Goal: Transaction & Acquisition: Purchase product/service

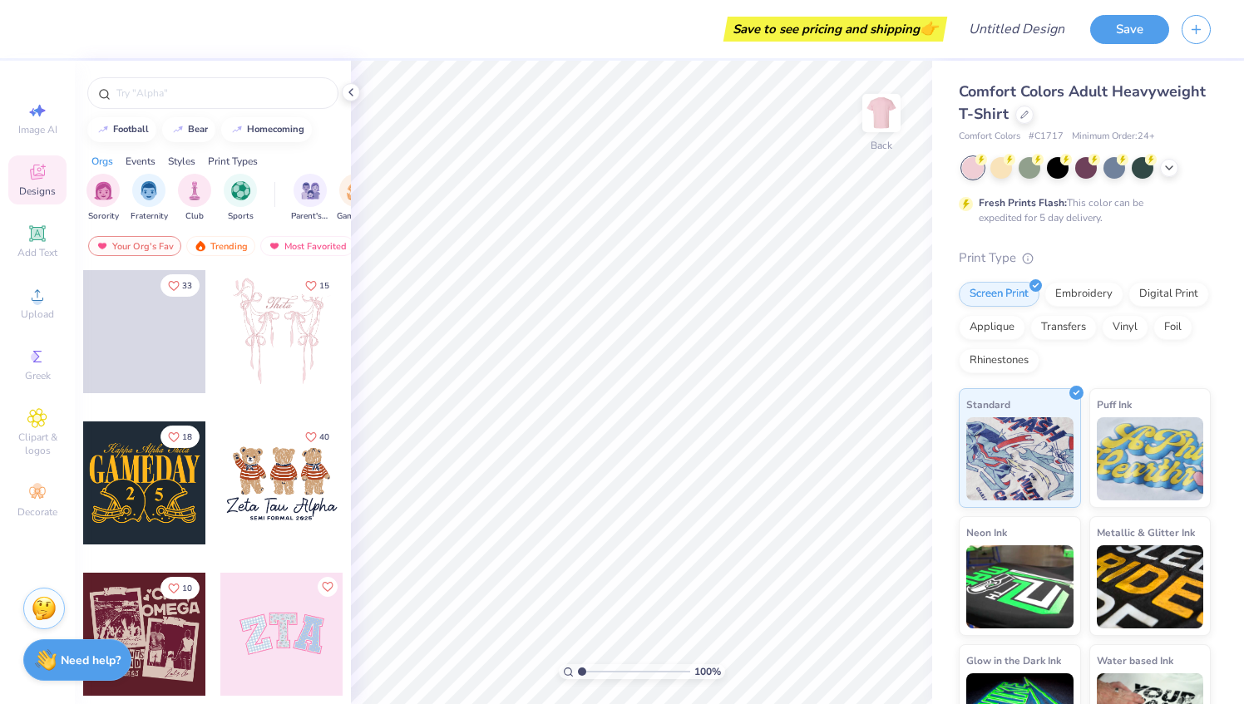
click at [63, 184] on div "Designs" at bounding box center [37, 180] width 58 height 49
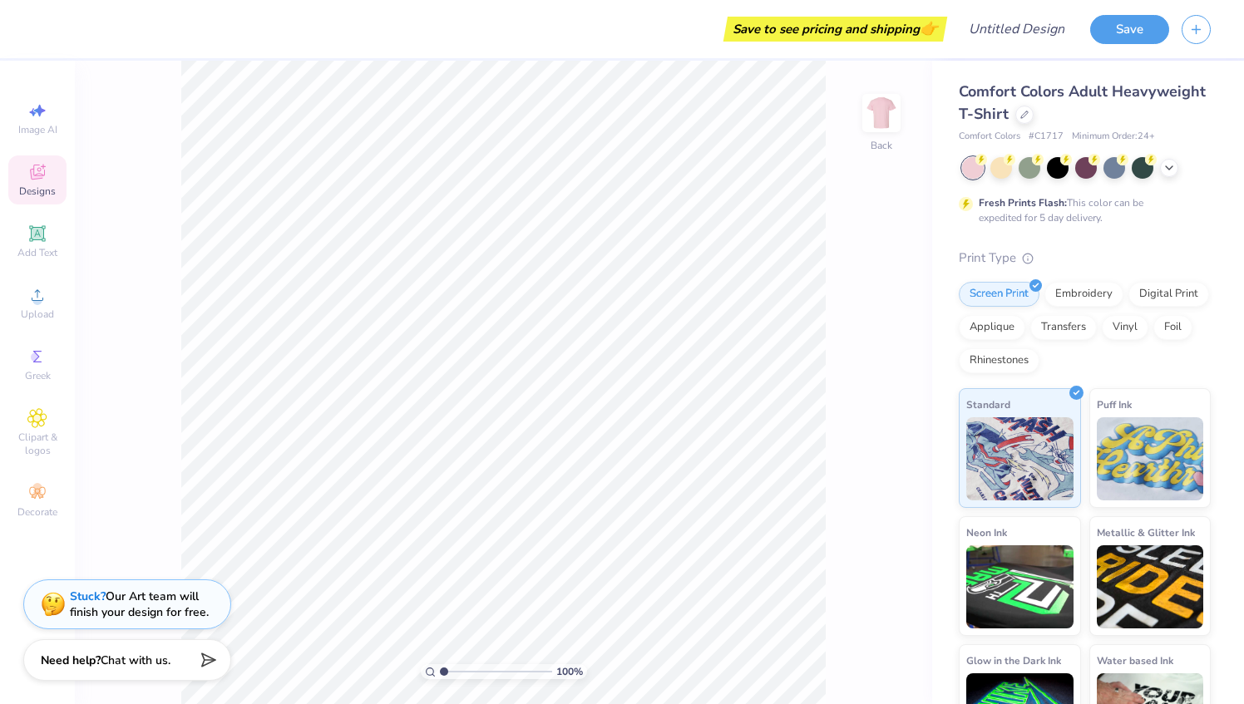
click at [43, 185] on span "Designs" at bounding box center [37, 191] width 37 height 13
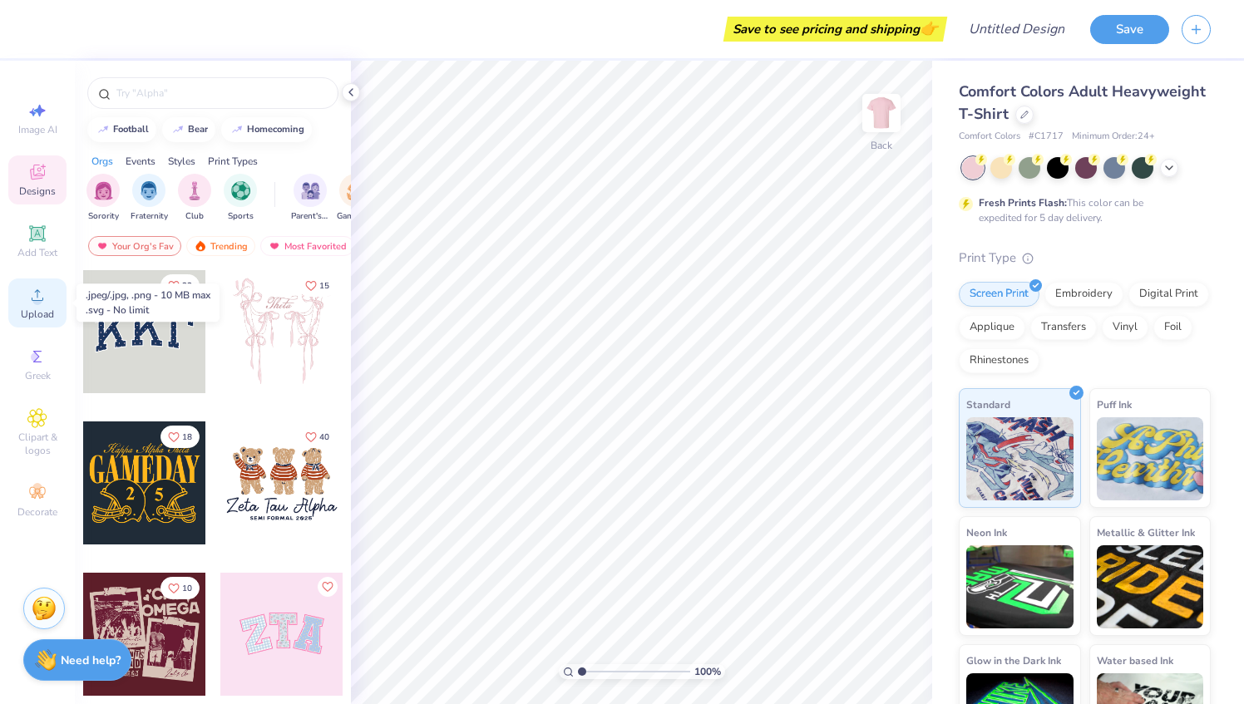
click at [42, 304] on icon at bounding box center [37, 295] width 20 height 20
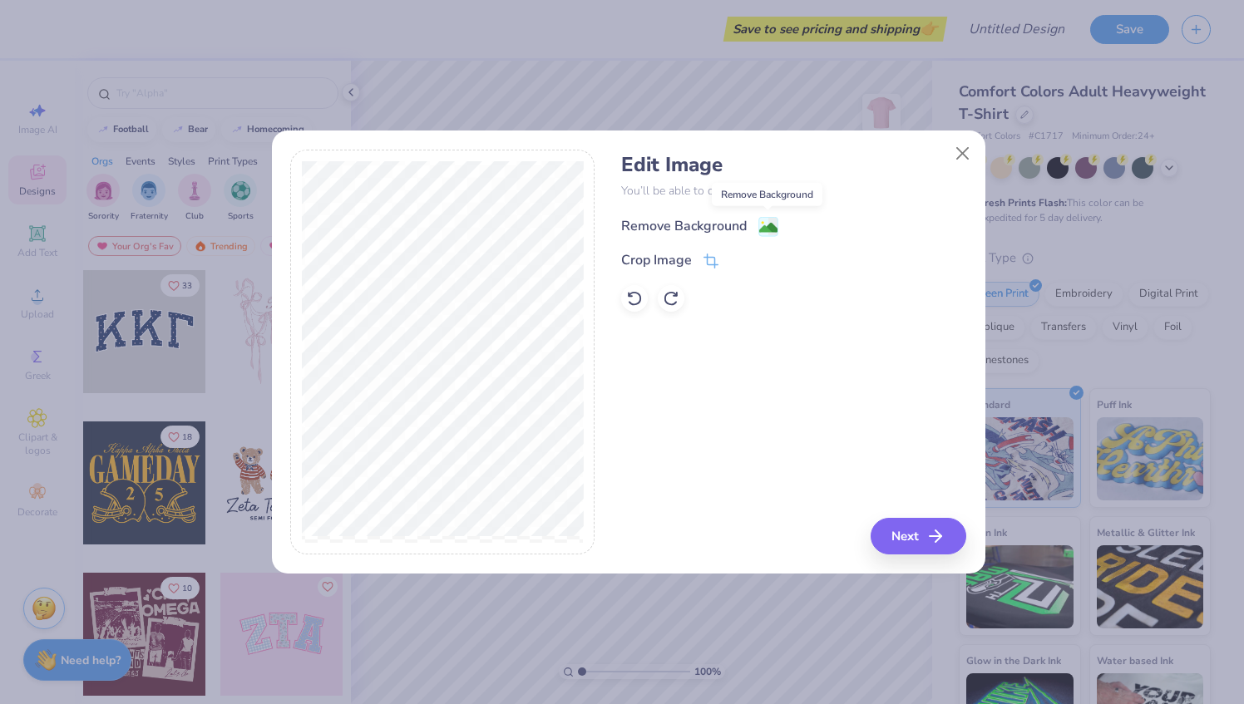
click at [773, 225] on image at bounding box center [768, 228] width 18 height 18
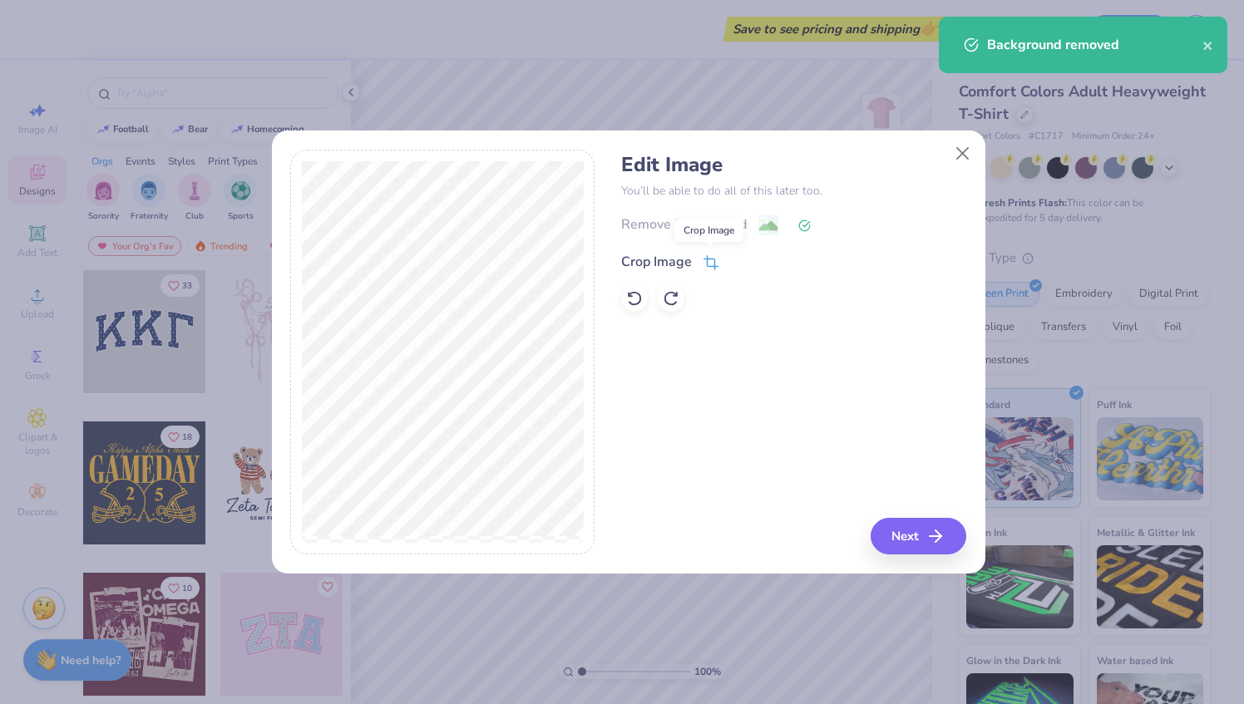
click at [713, 259] on icon at bounding box center [711, 262] width 15 height 15
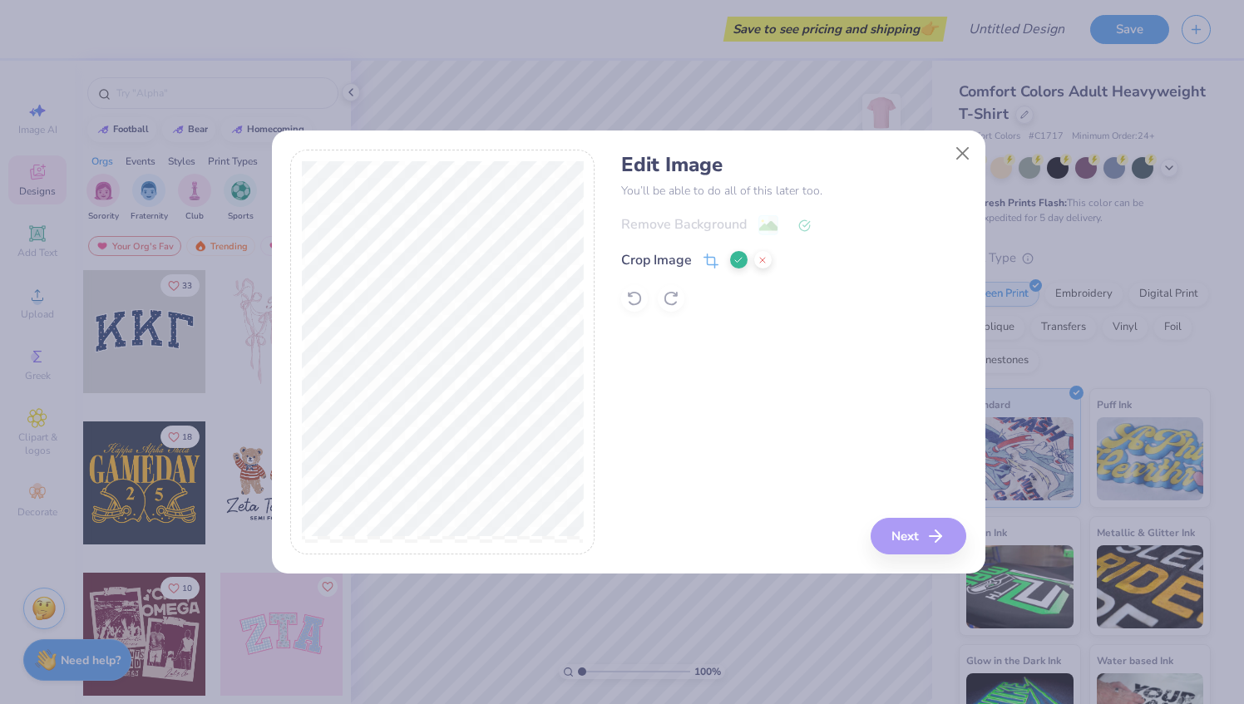
click at [642, 412] on div "Edit Image You’ll be able to do all of this later too. Remove Background Crop I…" at bounding box center [628, 353] width 676 height 406
click at [936, 546] on div "Edit Image You’ll be able to do all of this later too. Remove Background Crop I…" at bounding box center [793, 353] width 345 height 406
click at [906, 536] on div "Edit Image You’ll be able to do all of this later too. Remove Background Crop I…" at bounding box center [793, 353] width 345 height 406
click at [739, 268] on button at bounding box center [738, 259] width 17 height 17
click at [918, 536] on button "Next" at bounding box center [921, 536] width 96 height 37
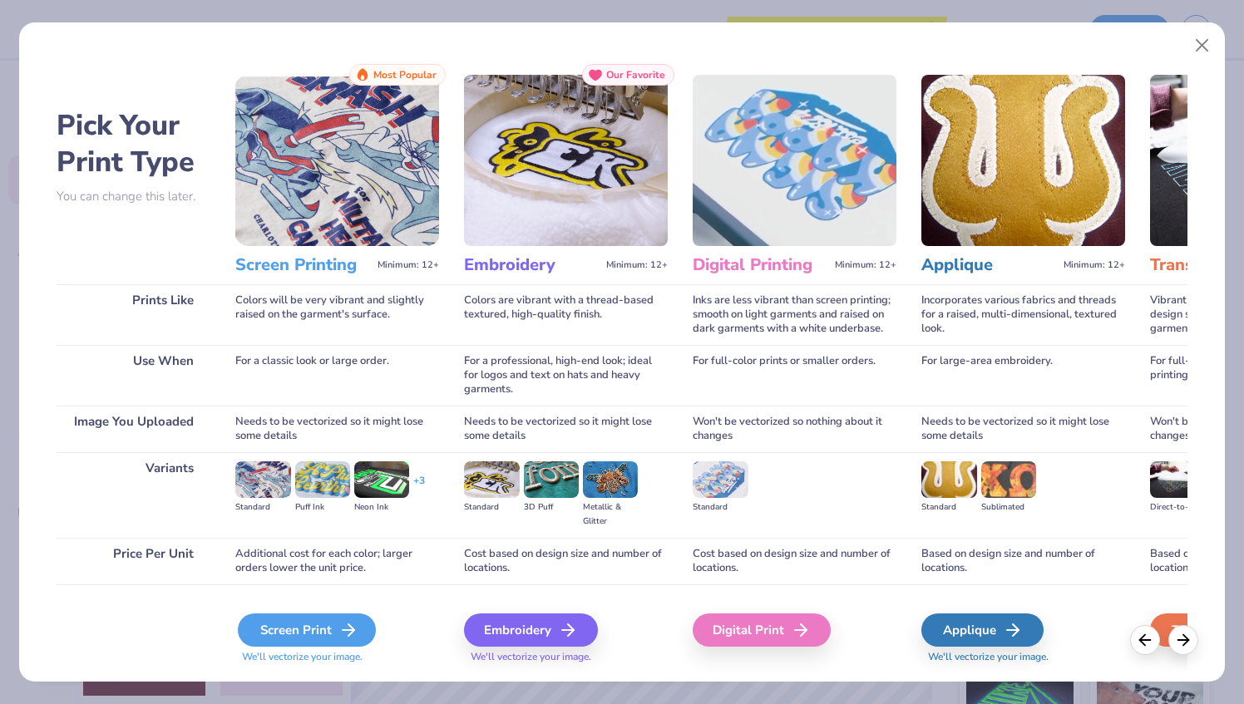
click at [351, 632] on polyline at bounding box center [351, 631] width 6 height 12
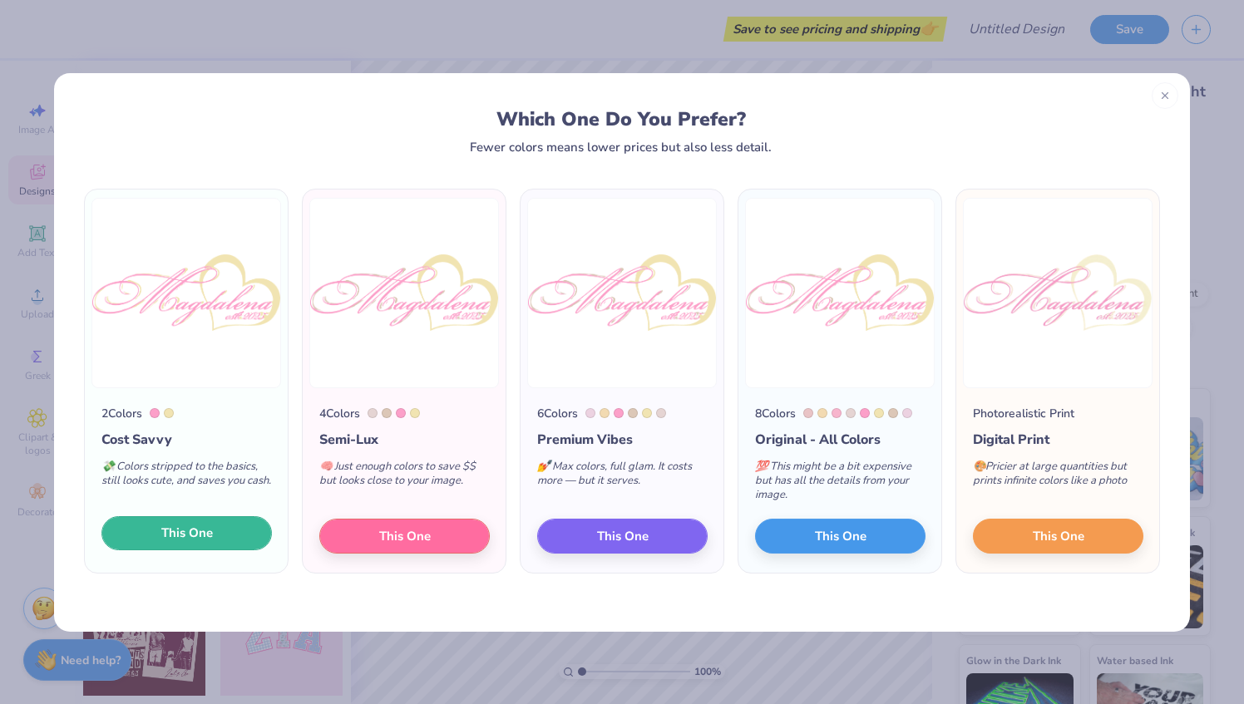
click at [239, 535] on button "This One" at bounding box center [186, 533] width 170 height 35
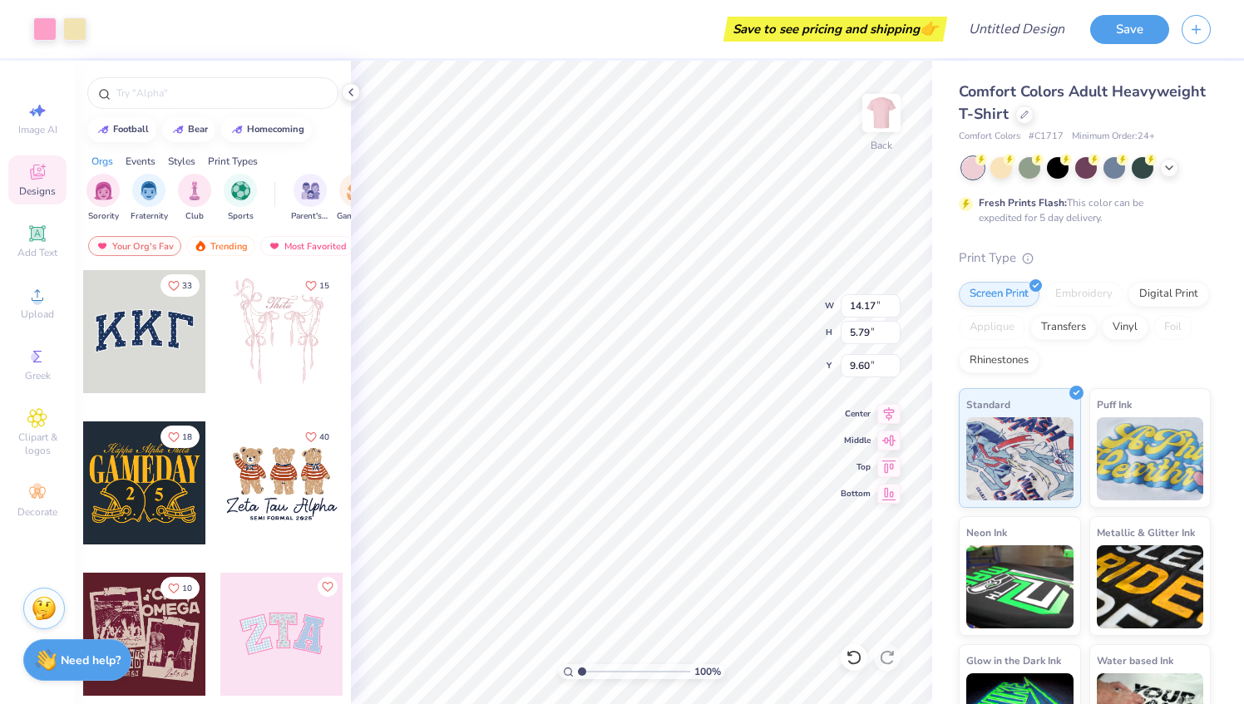
type input "3.69"
click at [875, 135] on img at bounding box center [881, 113] width 67 height 67
click at [52, 246] on span "Add Text" at bounding box center [37, 252] width 40 height 13
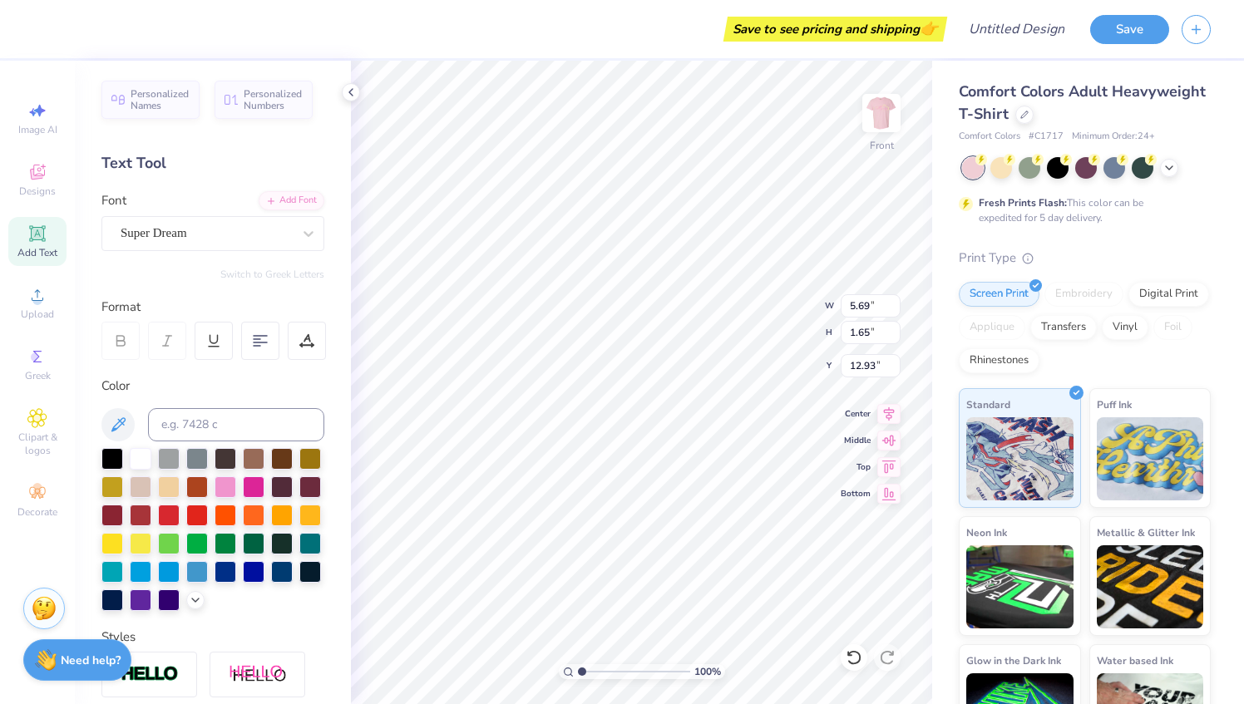
scroll to position [13, 3]
type textarea "T"
type textarea "Purity Affability Love Mercy"
click at [309, 349] on div at bounding box center [307, 341] width 38 height 38
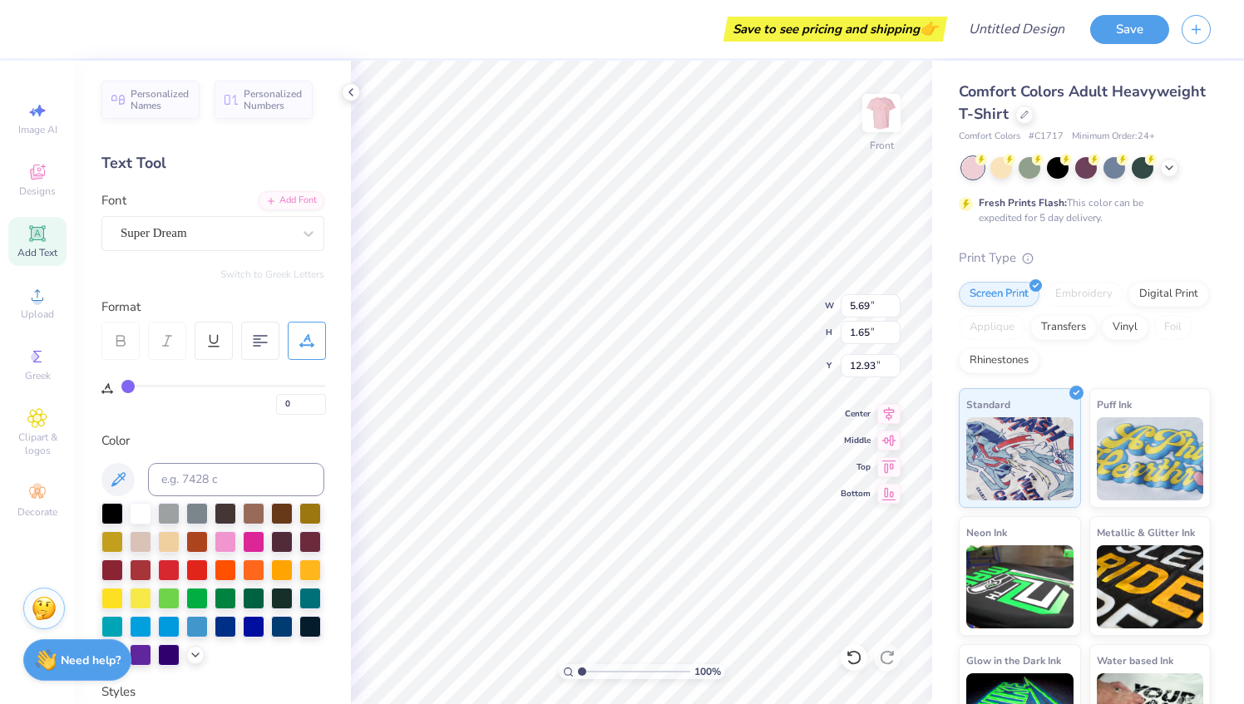
type input "3"
type input "6"
type input "7"
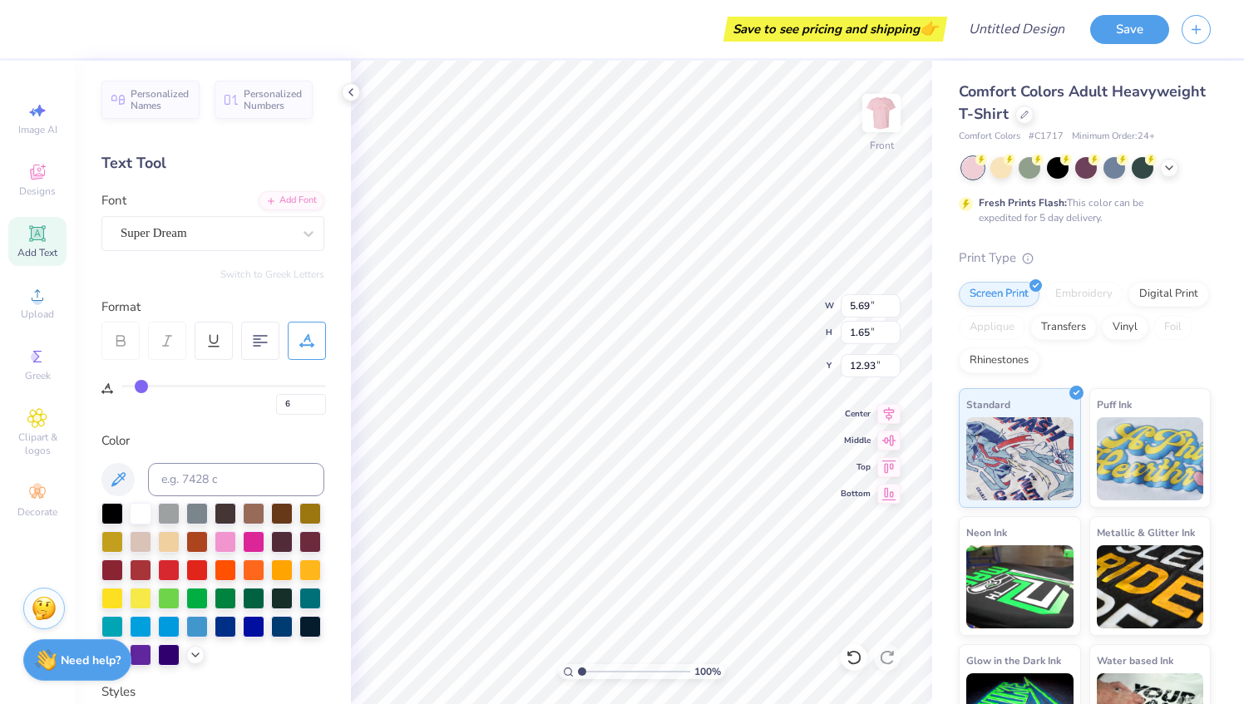
type input "7"
type input "8"
type input "9"
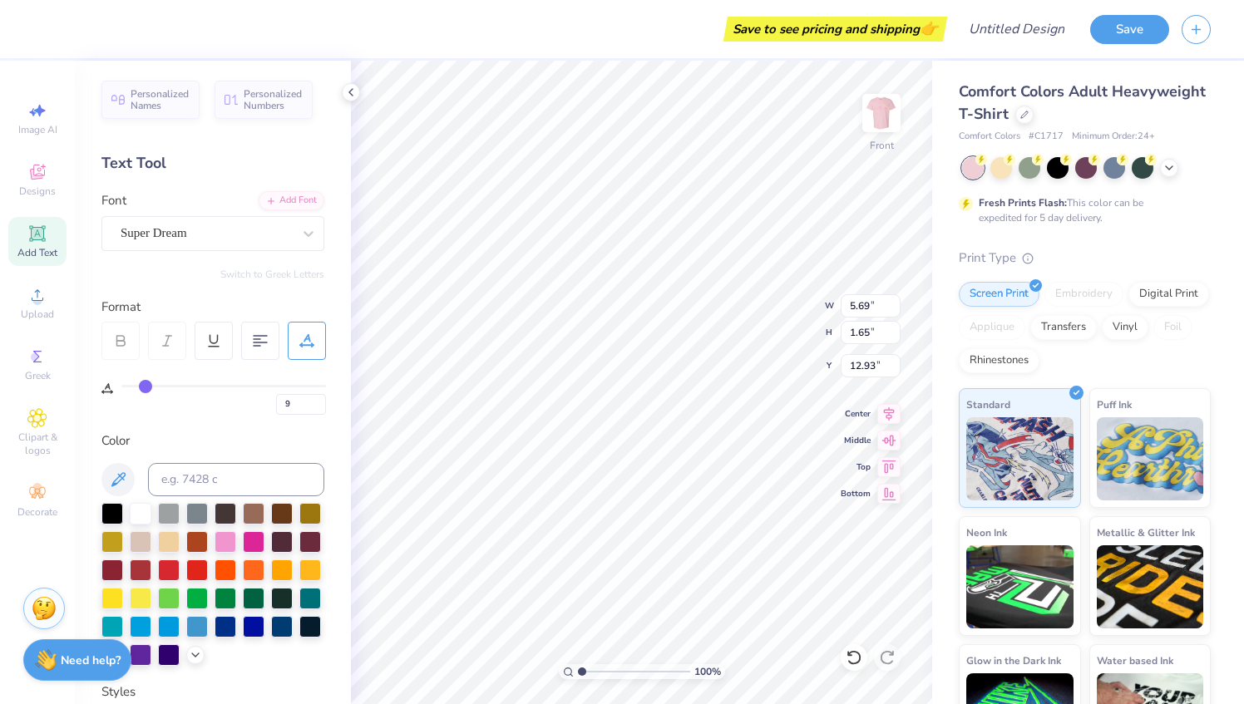
type input "10"
type input "11"
type input "12"
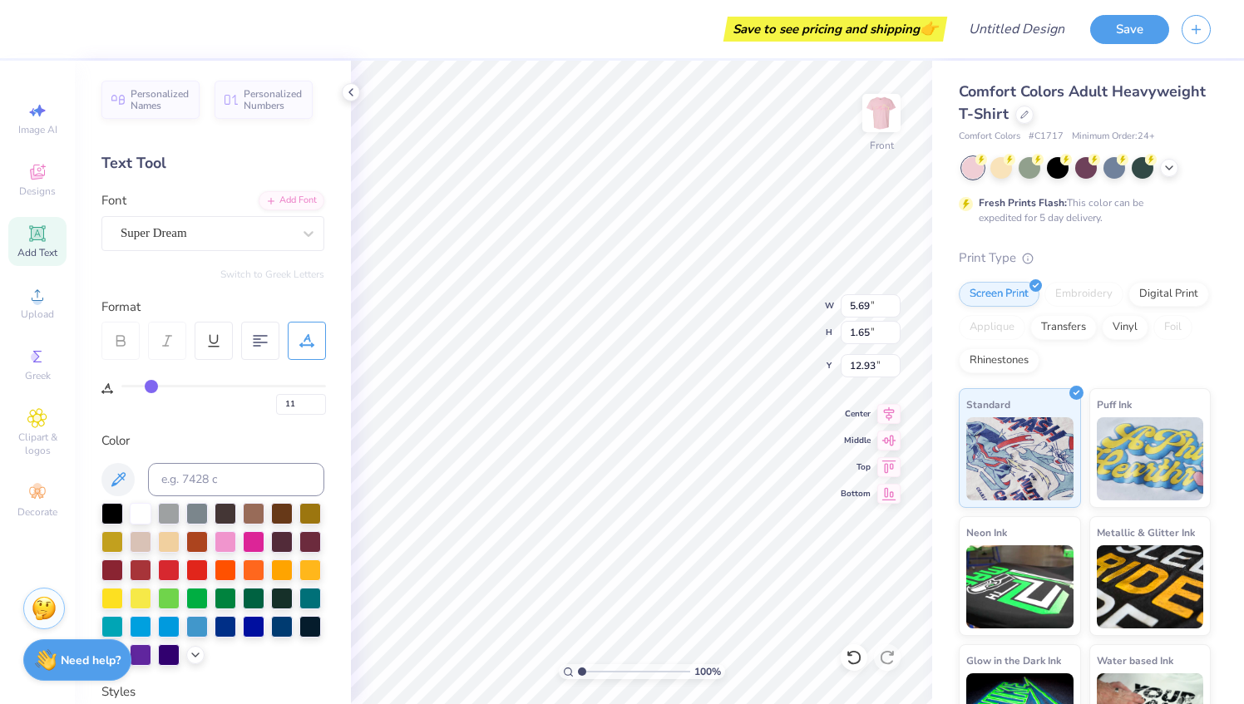
type input "12"
type input "13"
type input "14"
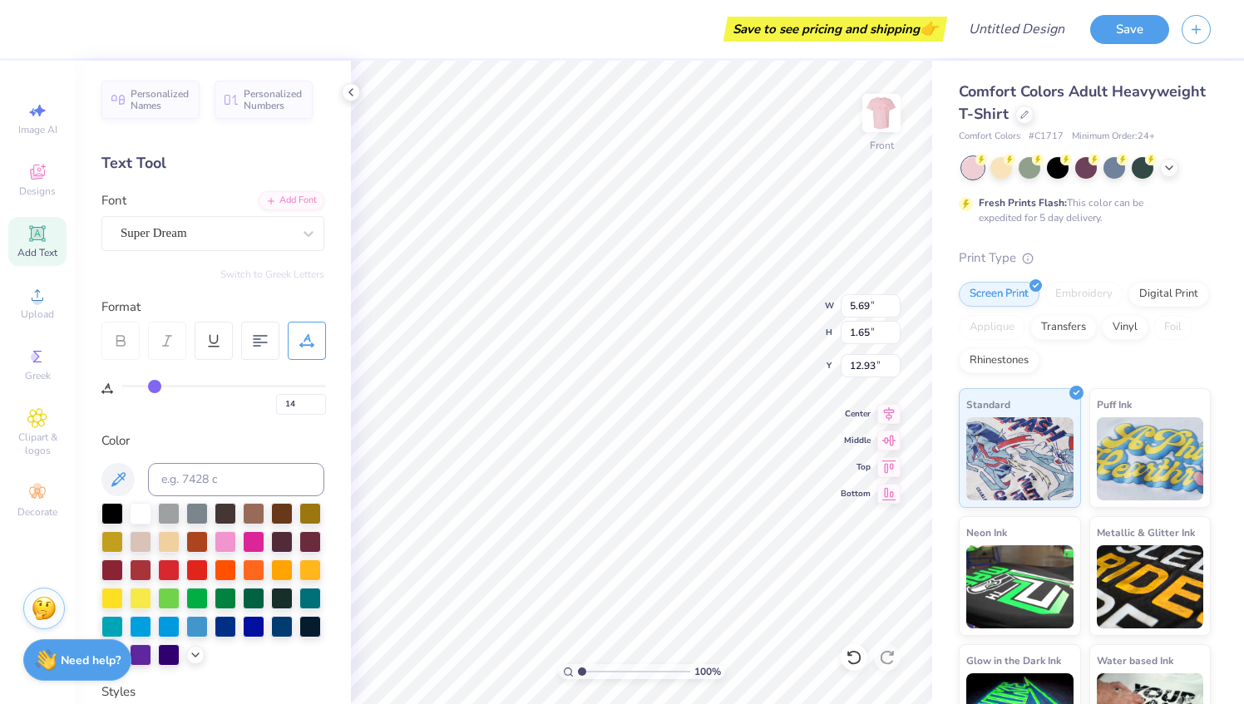
type input "15"
type input "16"
type input "17"
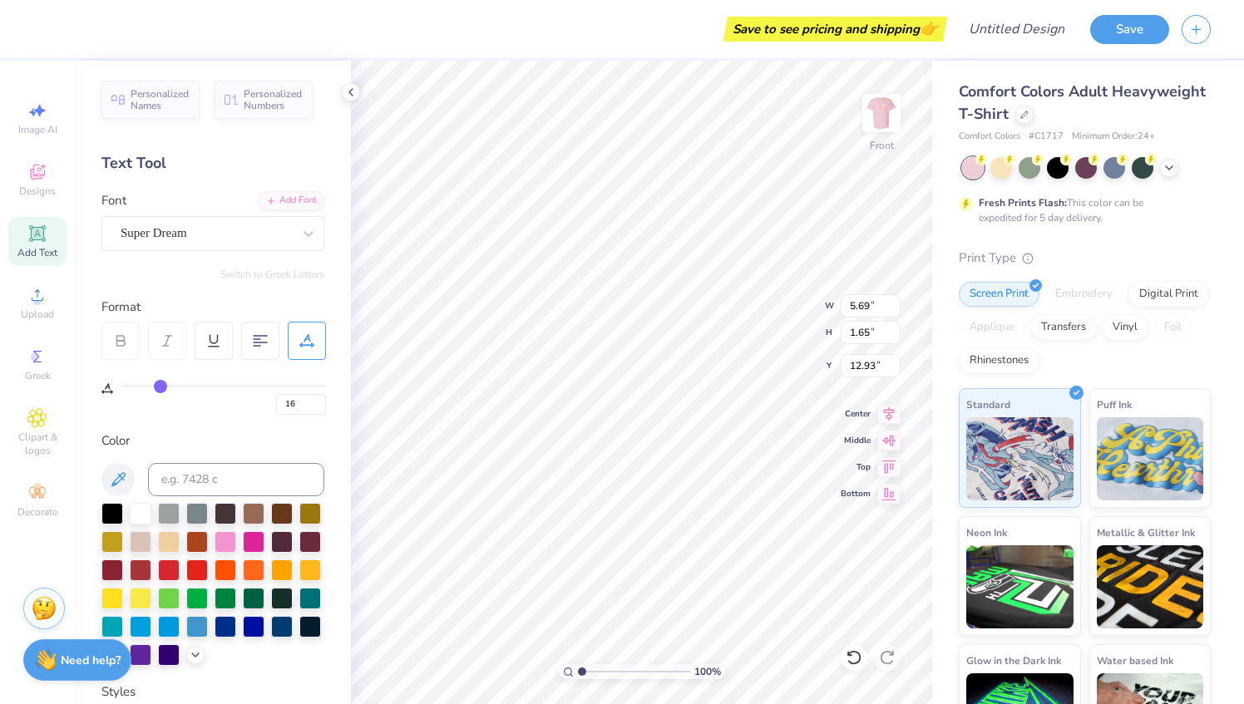
type input "17"
type input "18"
type input "19"
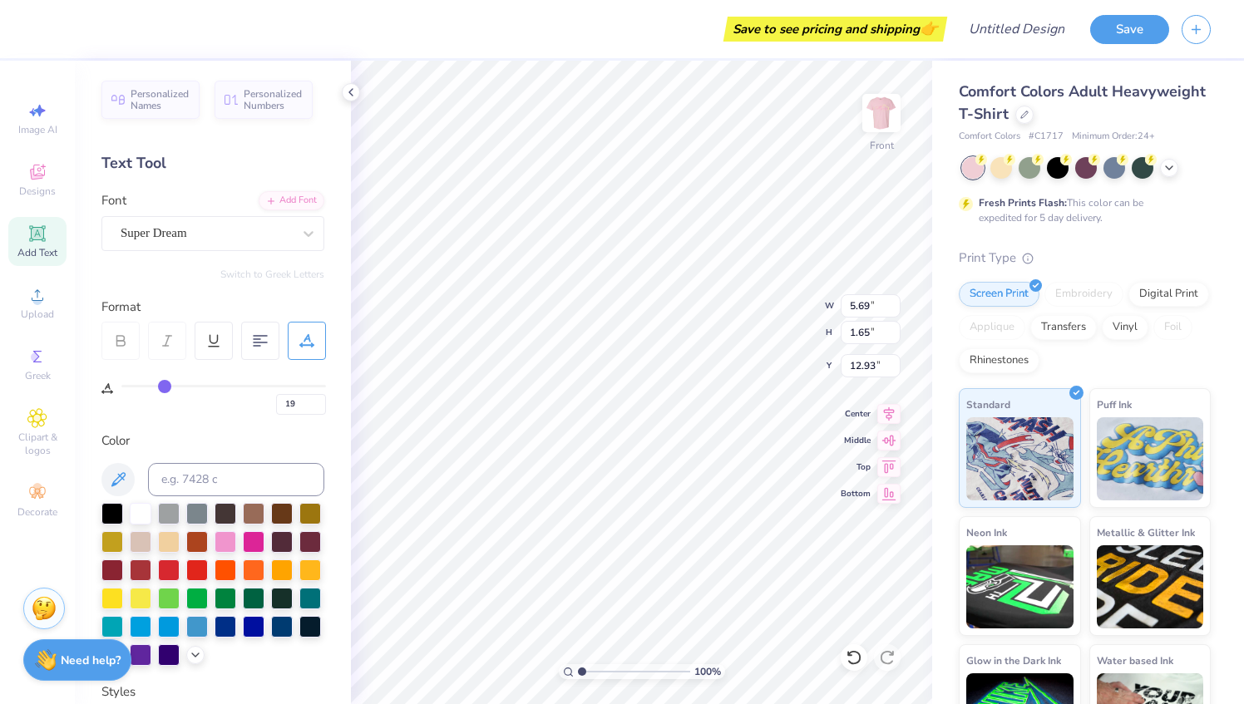
type input "20"
type input "21"
type input "22"
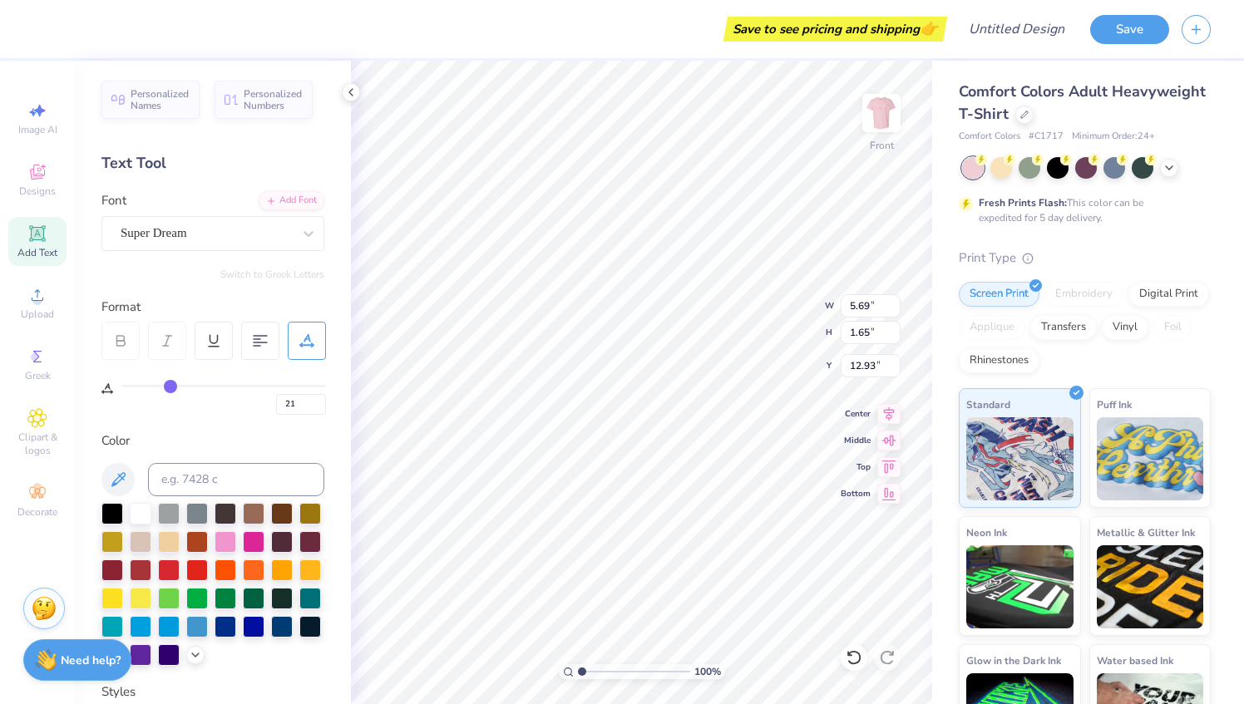
type input "22"
type input "23"
type input "25"
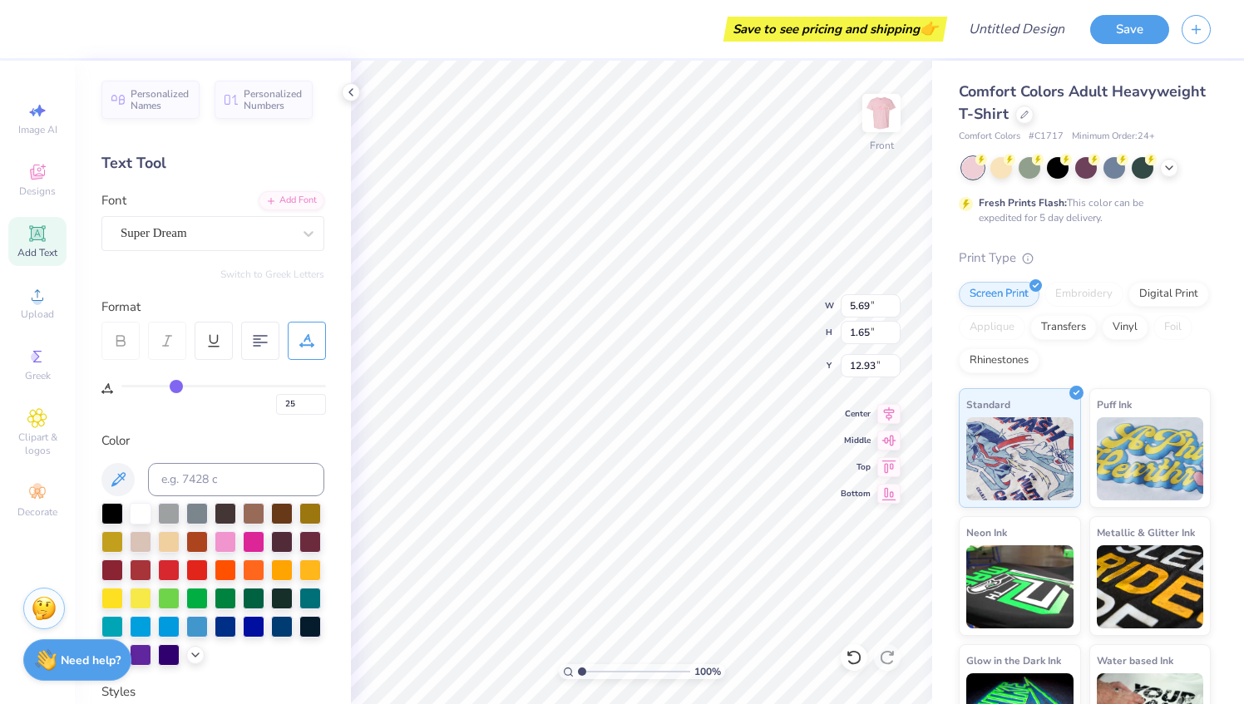
type input "26"
type input "27"
type input "28"
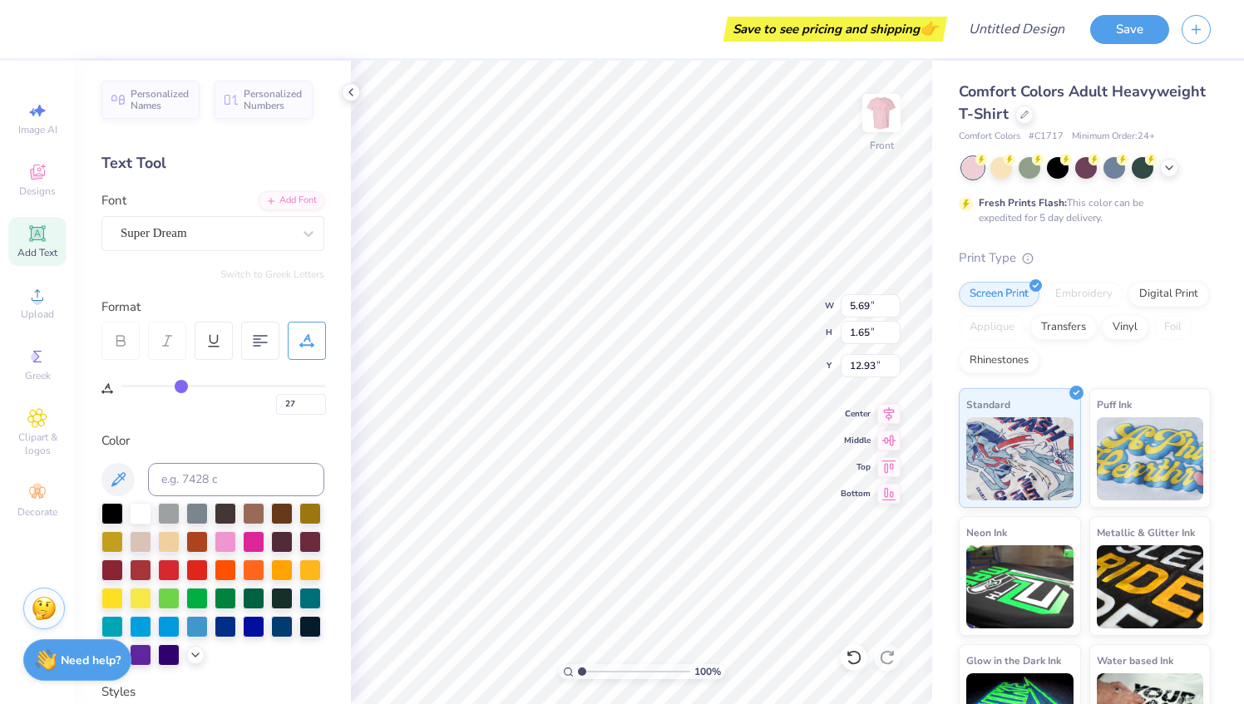
type input "28"
type input "29"
type input "30"
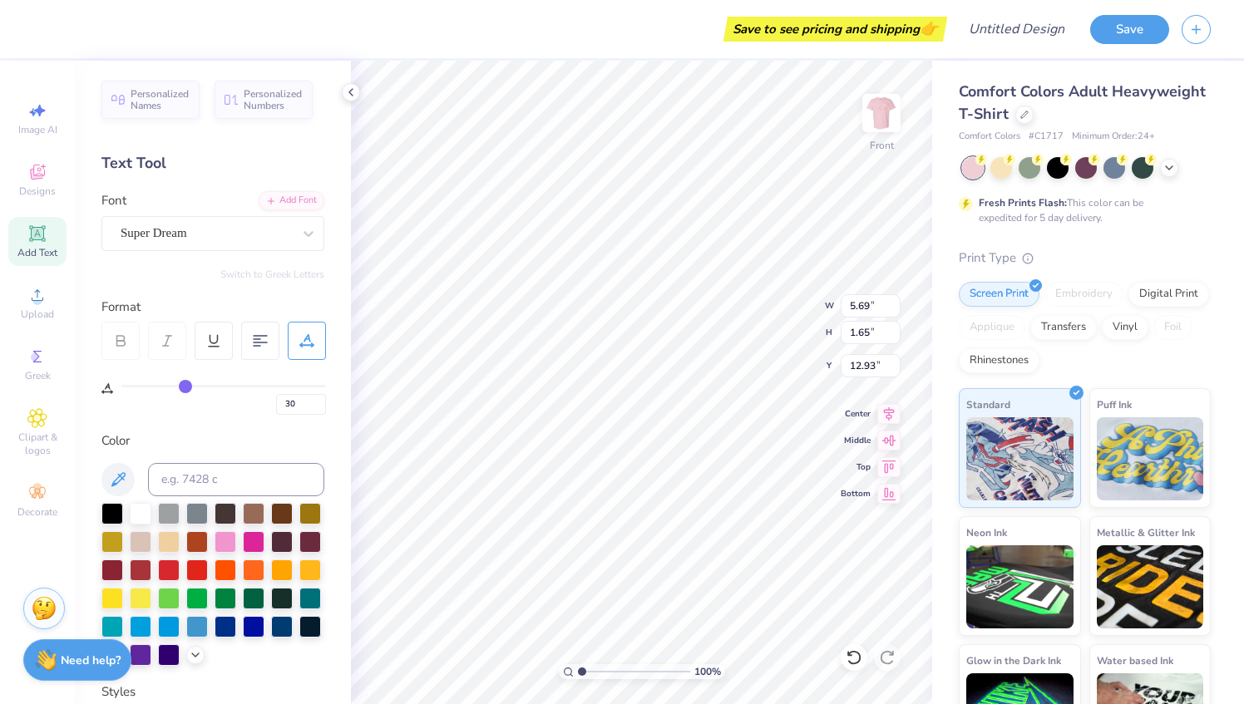
type input "31"
type input "32"
type input "33"
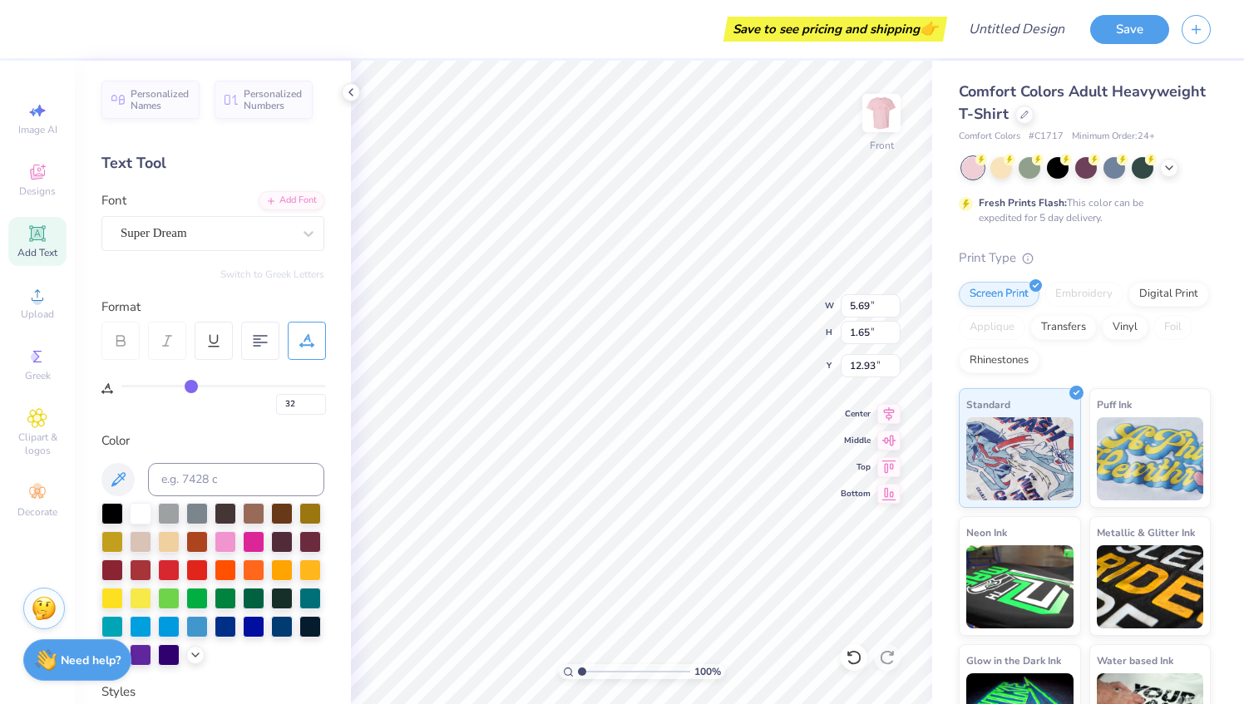
type input "33"
type input "34"
type input "35"
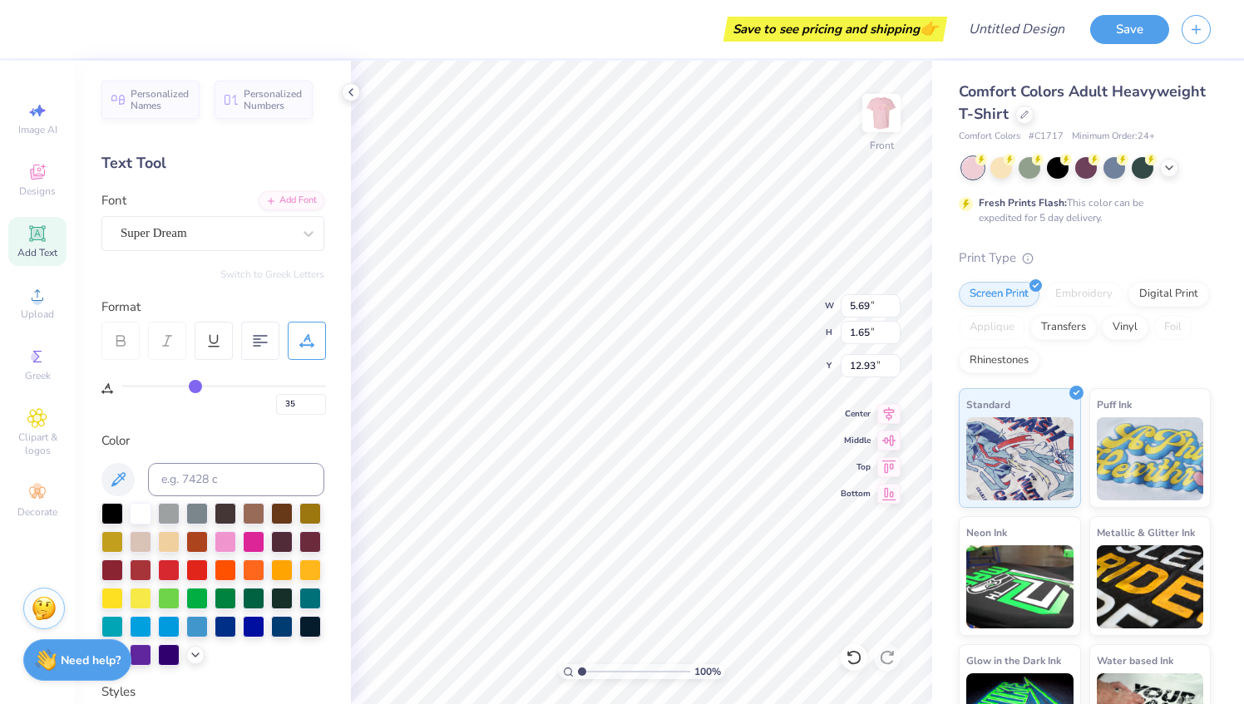
type input "36"
type input "37"
type input "38"
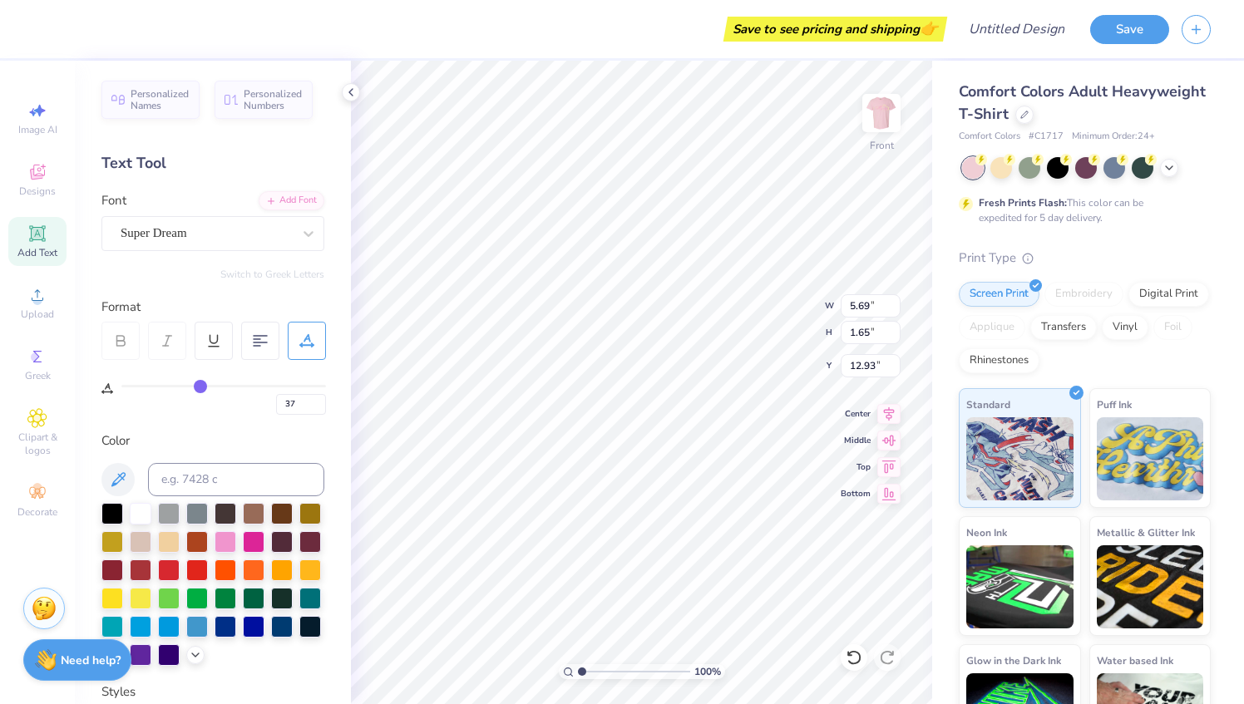
type input "38"
type input "39"
type input "40"
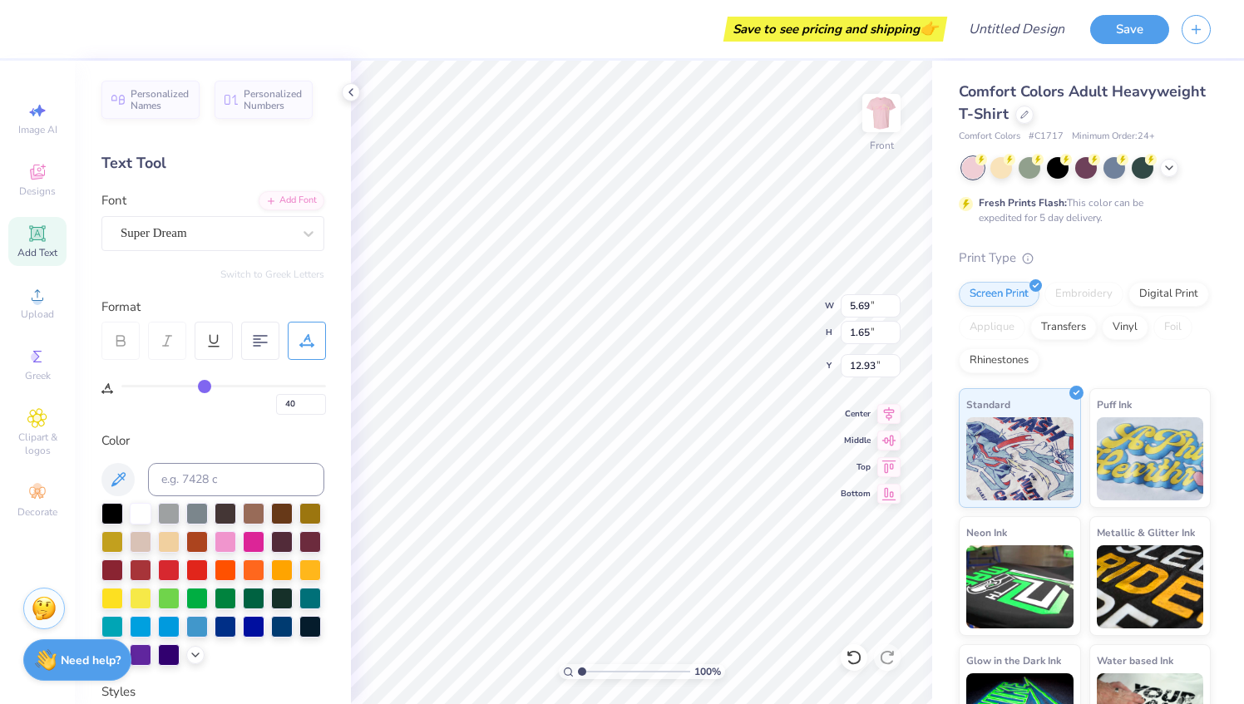
type input "41"
type input "42"
type input "43"
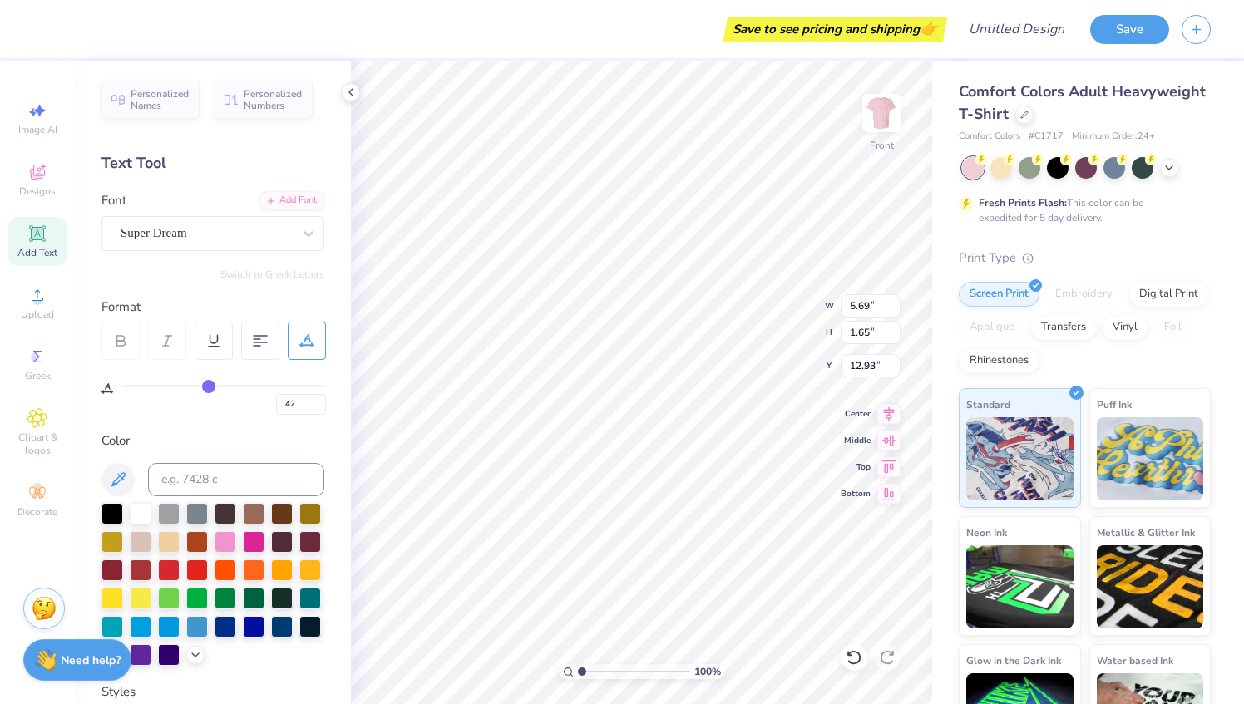
type input "43"
type input "44"
type input "45"
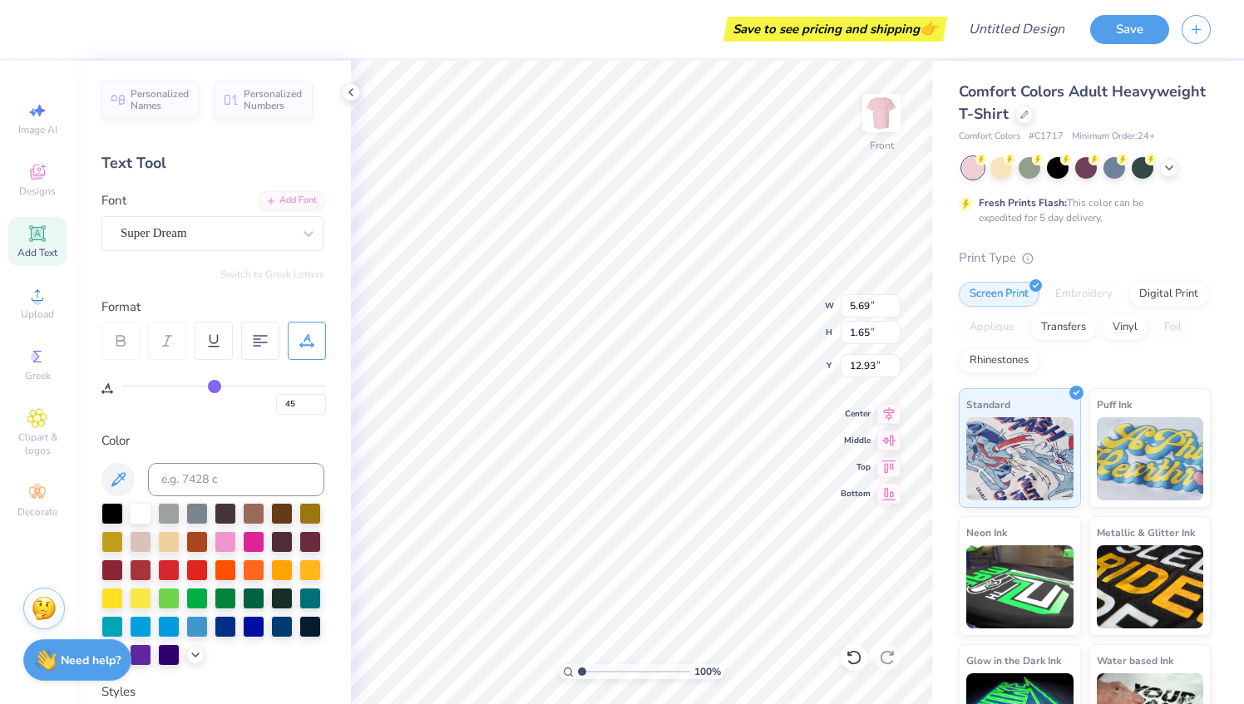
drag, startPoint x: 131, startPoint y: 387, endPoint x: 215, endPoint y: 393, distance: 83.4
click at [215, 388] on input "range" at bounding box center [223, 386] width 205 height 2
drag, startPoint x: 215, startPoint y: 393, endPoint x: 145, endPoint y: 396, distance: 69.9
click at [145, 396] on div "45" at bounding box center [223, 400] width 205 height 30
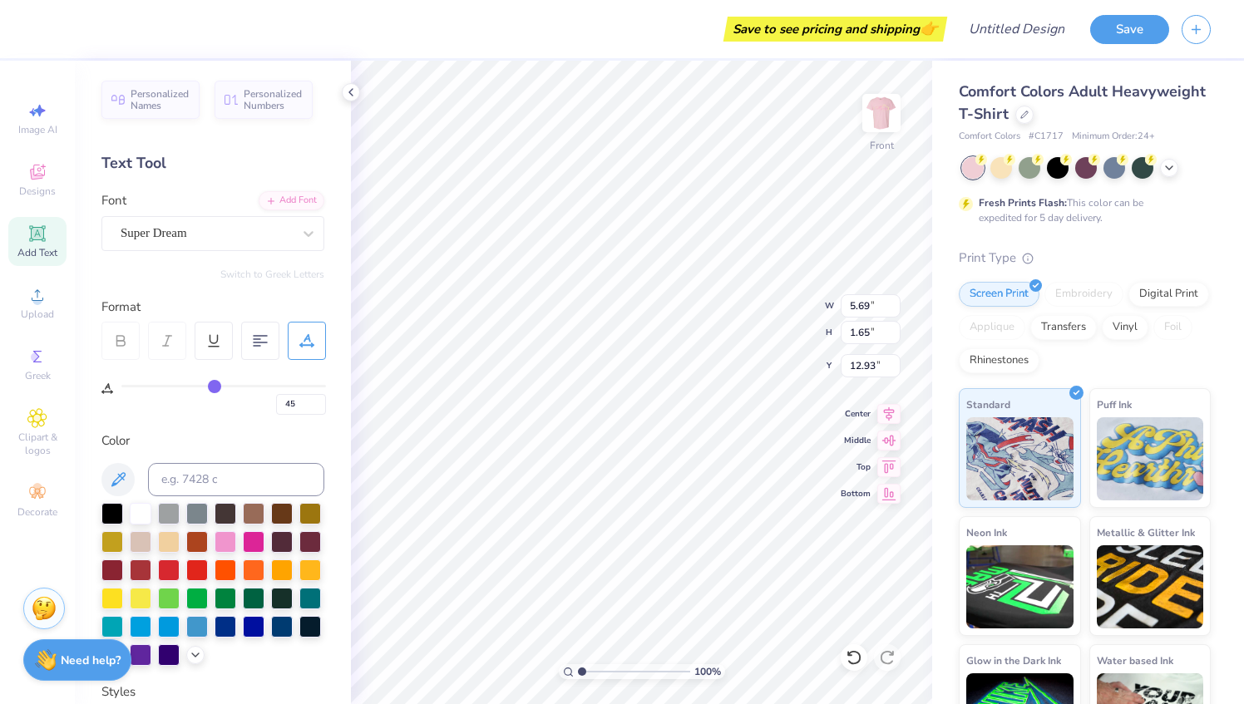
type input "42"
type input "40"
type input "34"
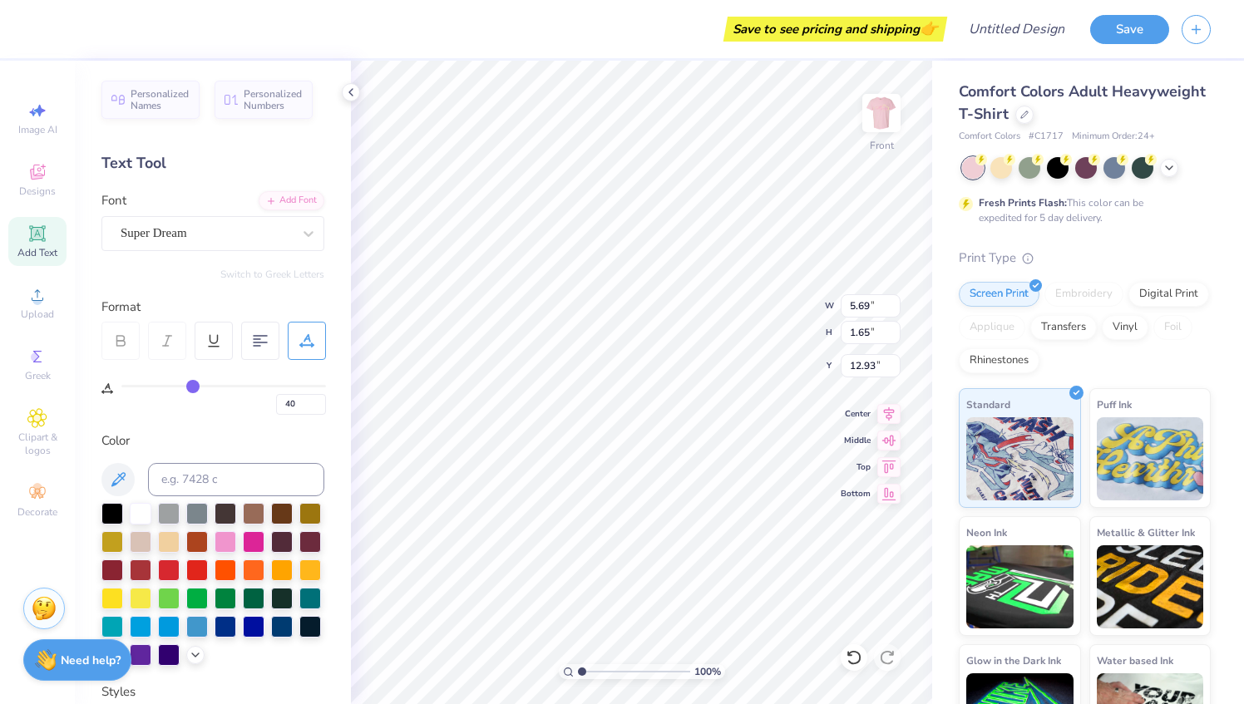
type input "34"
type input "28"
type input "22"
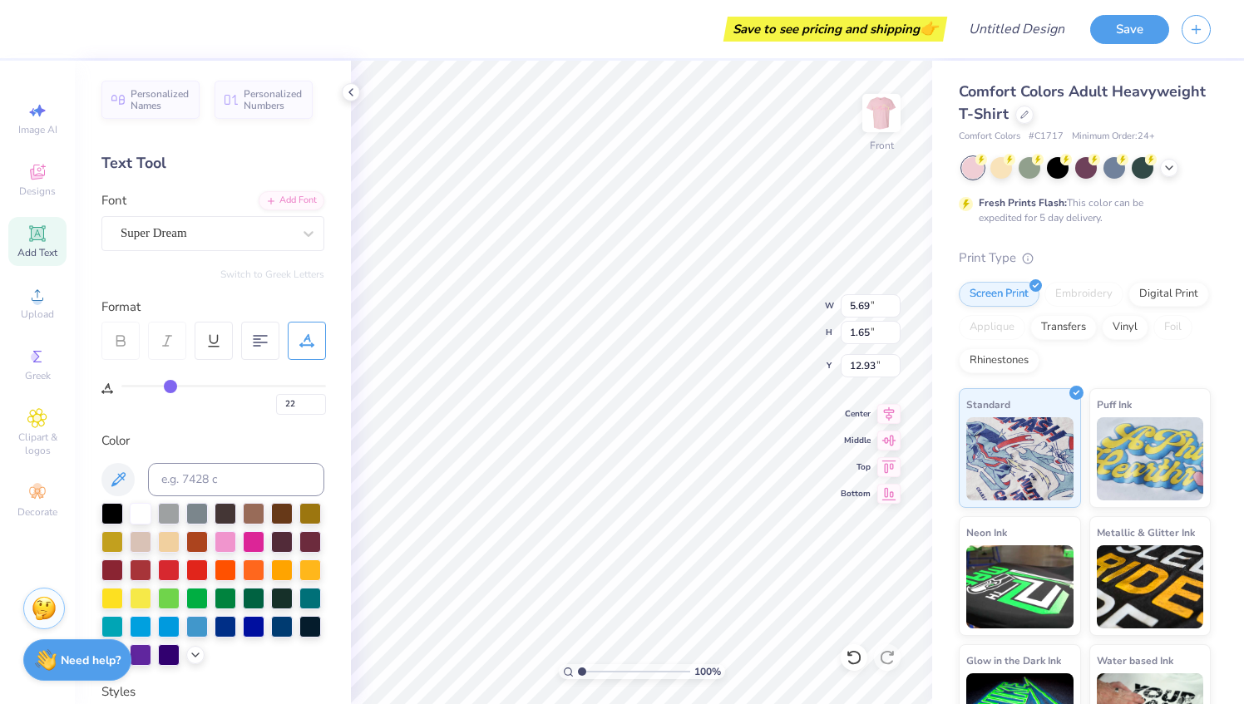
type input "18"
type input "13"
type input "8"
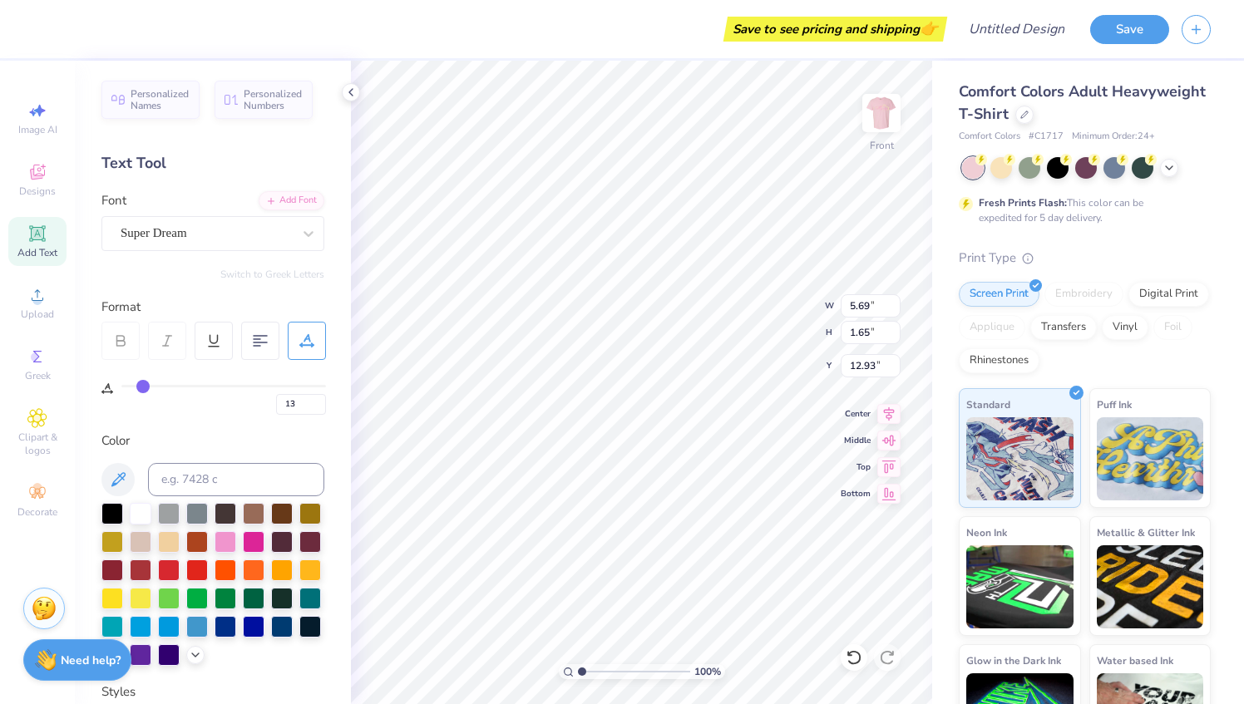
type input "8"
type input "4"
type input "1"
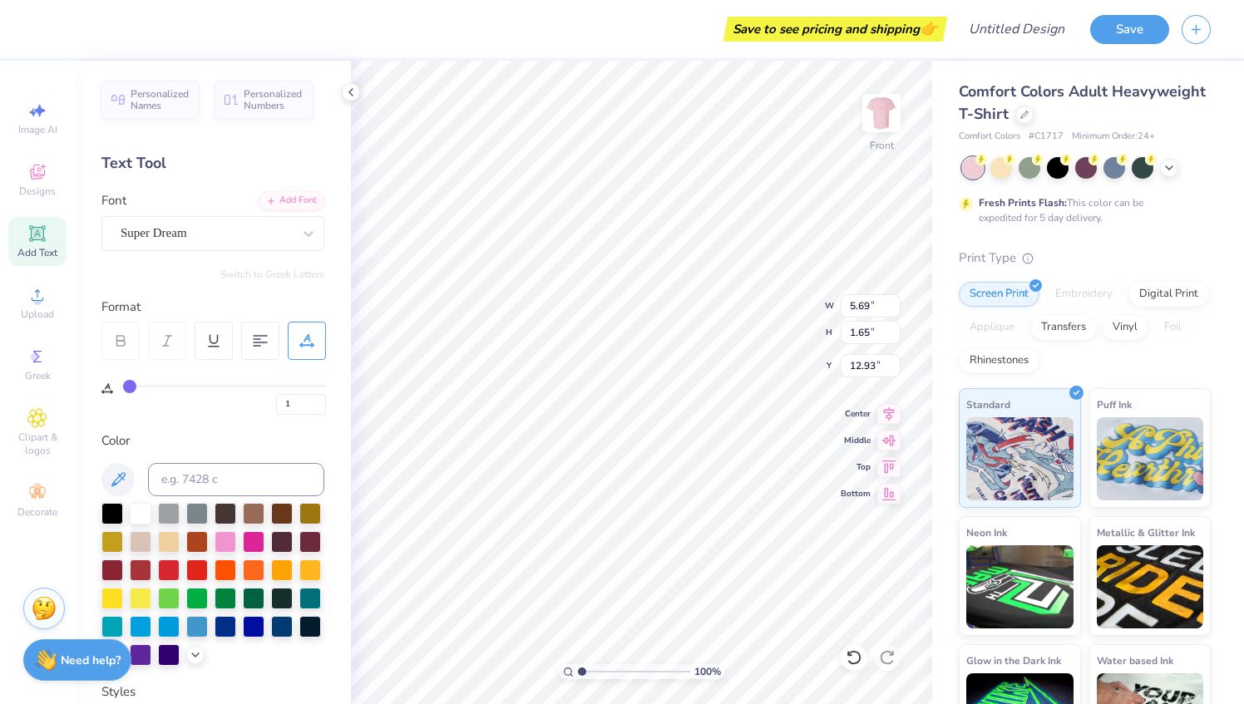
type input "0"
drag, startPoint x: 213, startPoint y: 382, endPoint x: 108, endPoint y: 387, distance: 104.9
type input "0"
click at [121, 387] on input "range" at bounding box center [223, 386] width 205 height 2
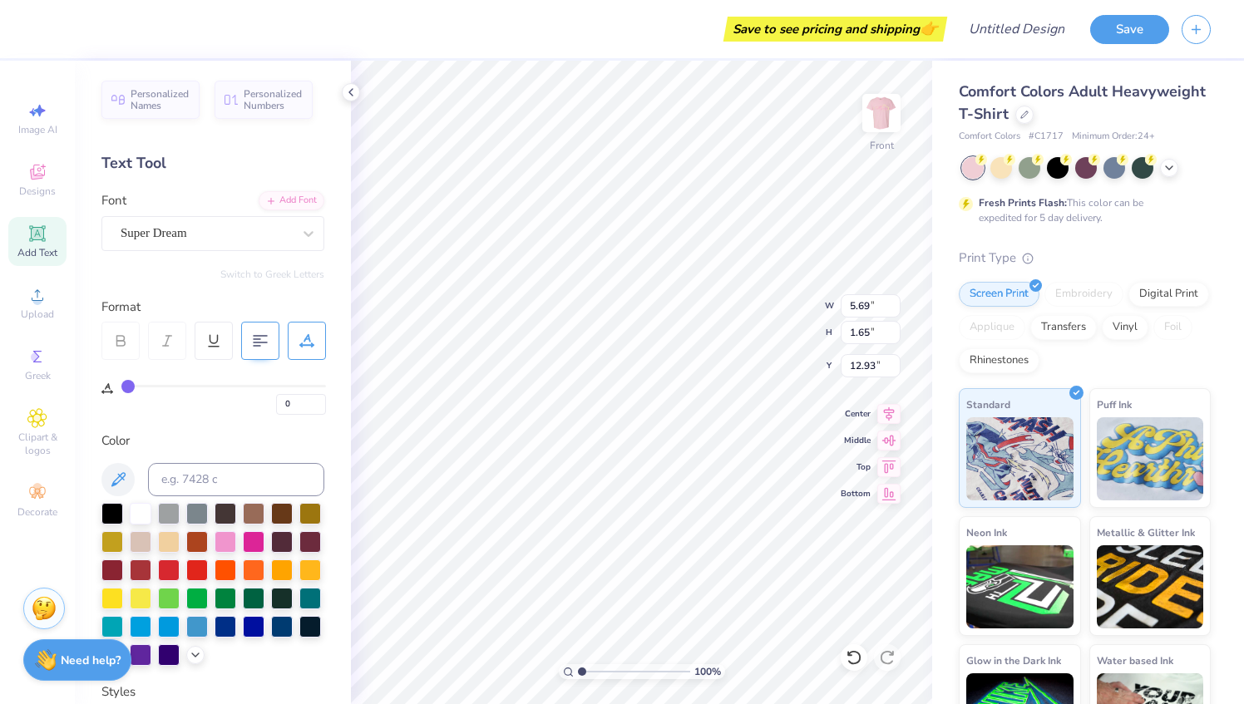
click at [256, 340] on icon at bounding box center [260, 340] width 15 height 15
click at [294, 235] on div at bounding box center [309, 234] width 30 height 30
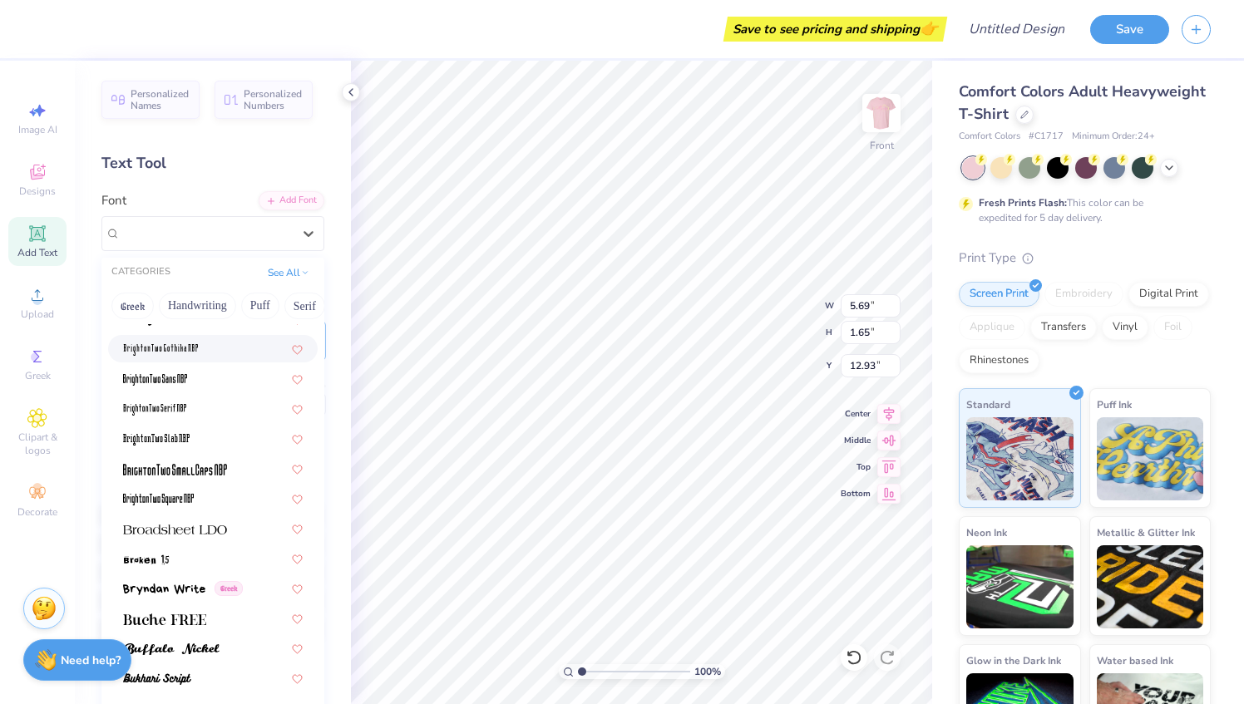
scroll to position [1245, 0]
click at [205, 261] on div "CATEGORIES See All" at bounding box center [212, 273] width 223 height 30
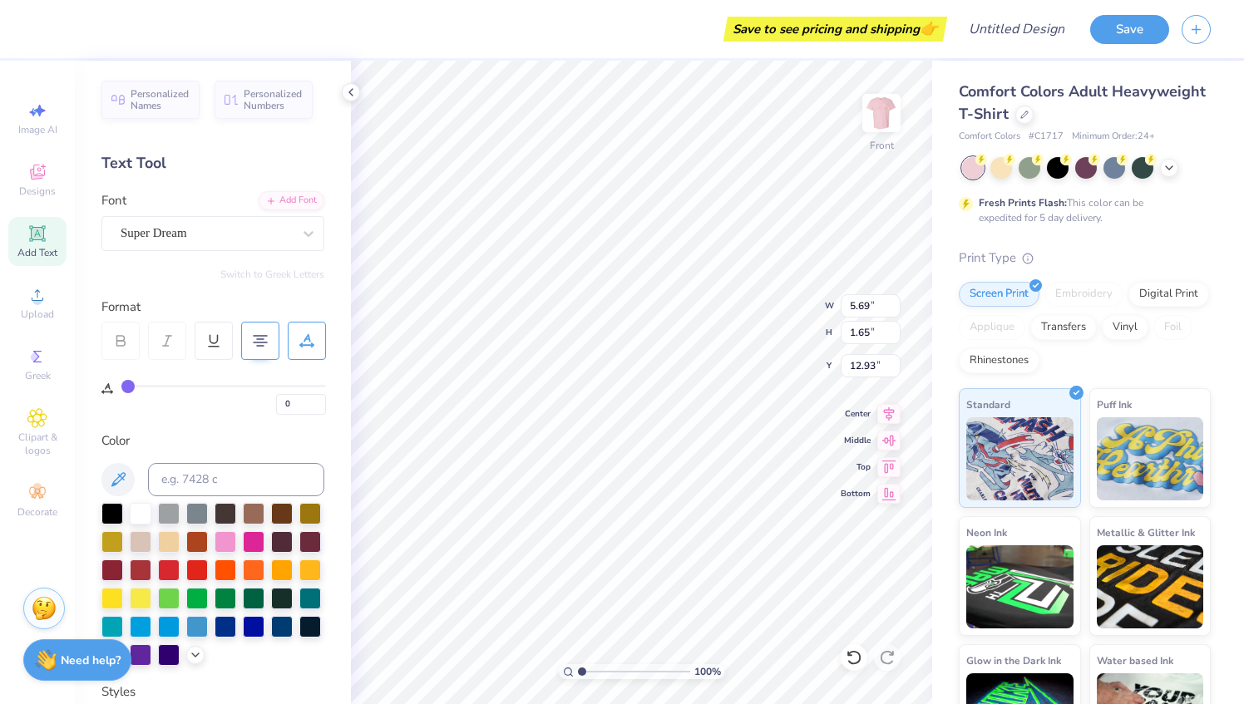
click at [222, 166] on div "Text Tool" at bounding box center [212, 163] width 223 height 22
click at [264, 547] on div at bounding box center [254, 541] width 22 height 22
click at [875, 143] on img at bounding box center [881, 113] width 67 height 67
click at [875, 130] on img at bounding box center [881, 112] width 33 height 33
click at [868, 133] on img at bounding box center [881, 113] width 67 height 67
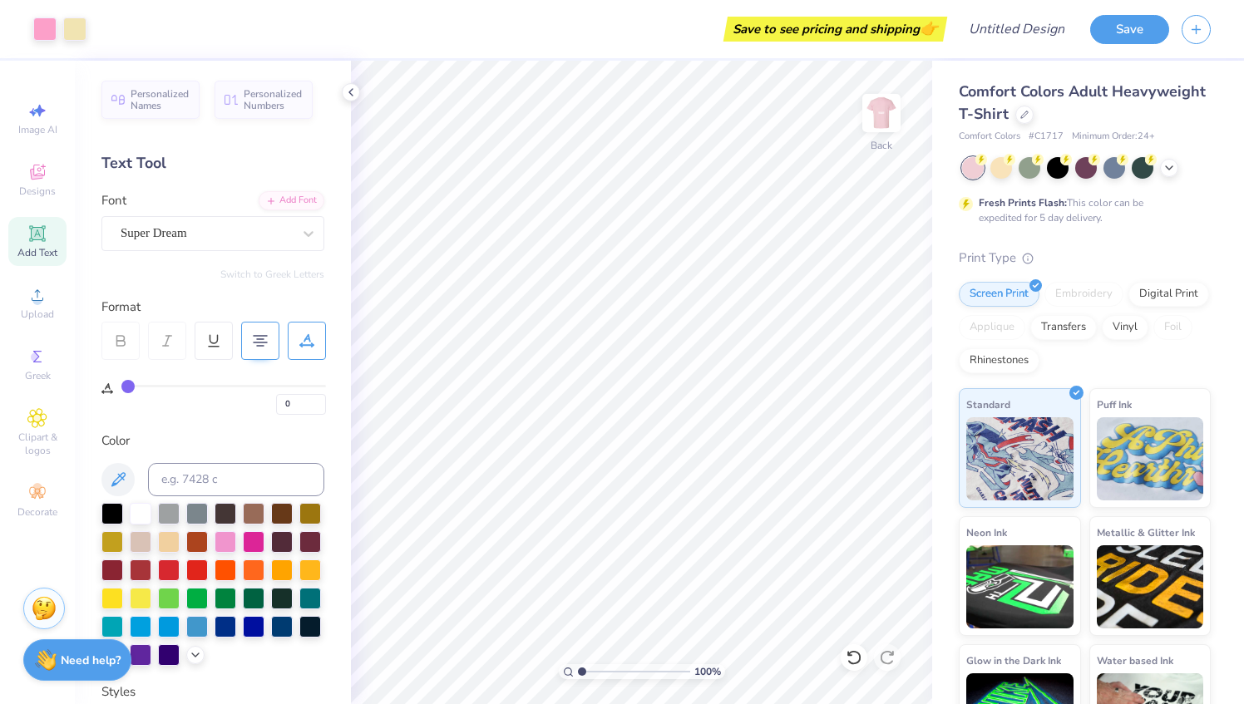
click at [868, 130] on img at bounding box center [881, 112] width 33 height 33
type textarea "T"
type textarea "Purity Affability Love Mercy"
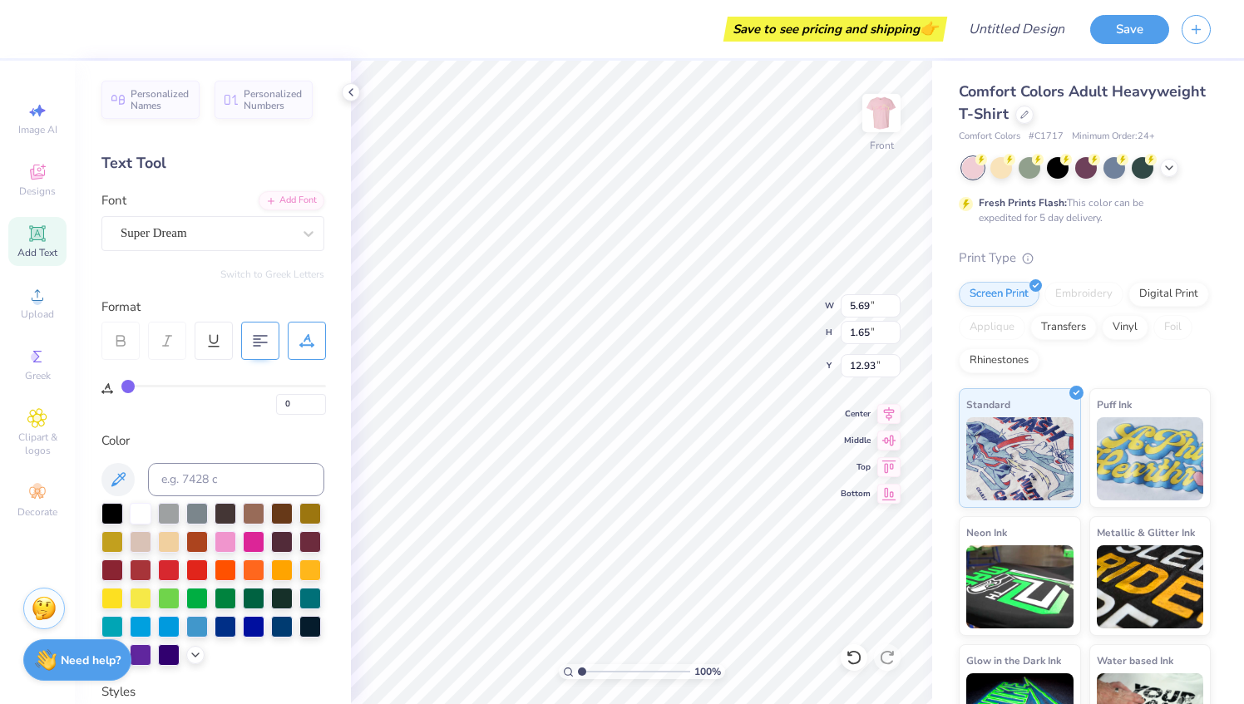
click at [261, 343] on 380 at bounding box center [260, 343] width 13 height 0
click at [236, 541] on div at bounding box center [226, 541] width 22 height 22
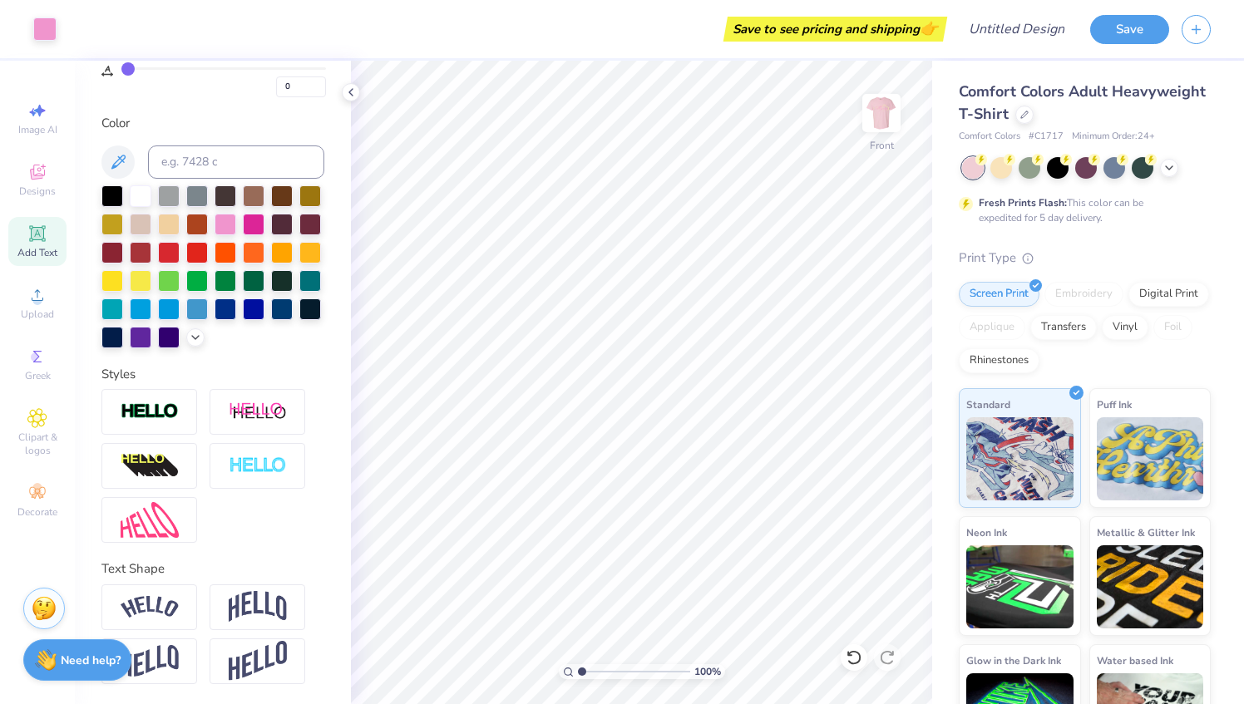
scroll to position [344, 0]
click at [271, 467] on img at bounding box center [258, 466] width 58 height 19
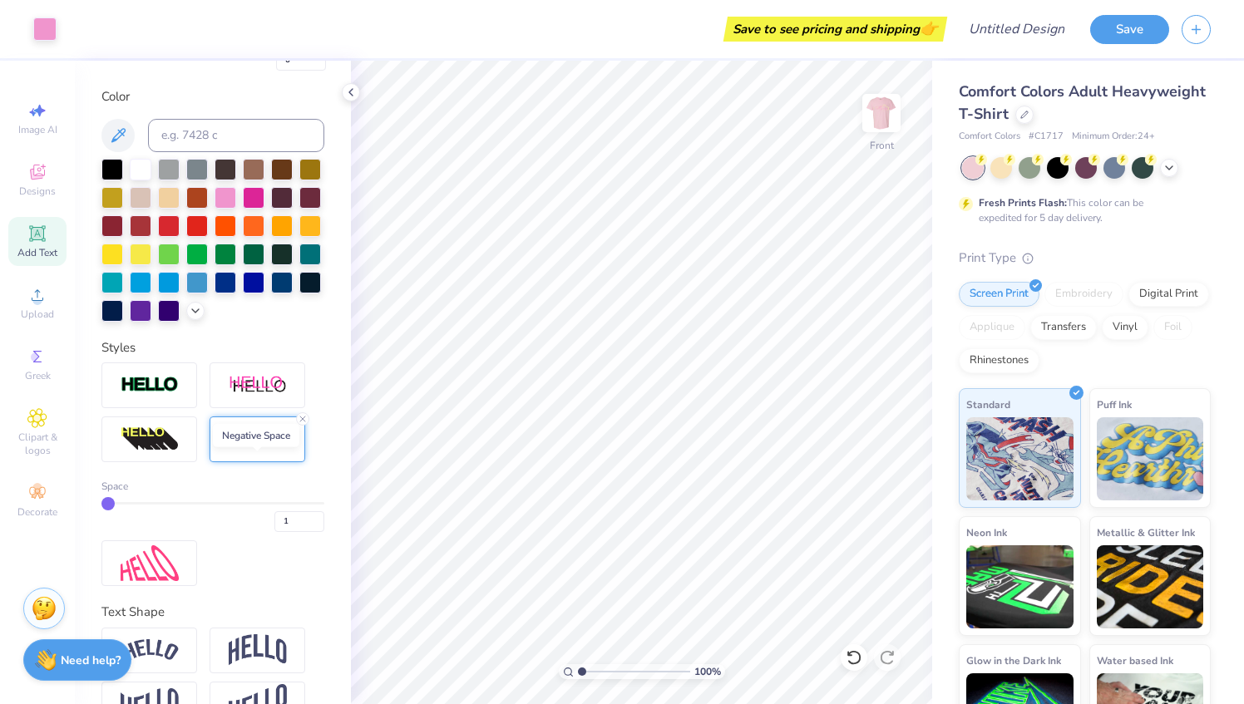
click at [271, 449] on img at bounding box center [258, 439] width 58 height 19
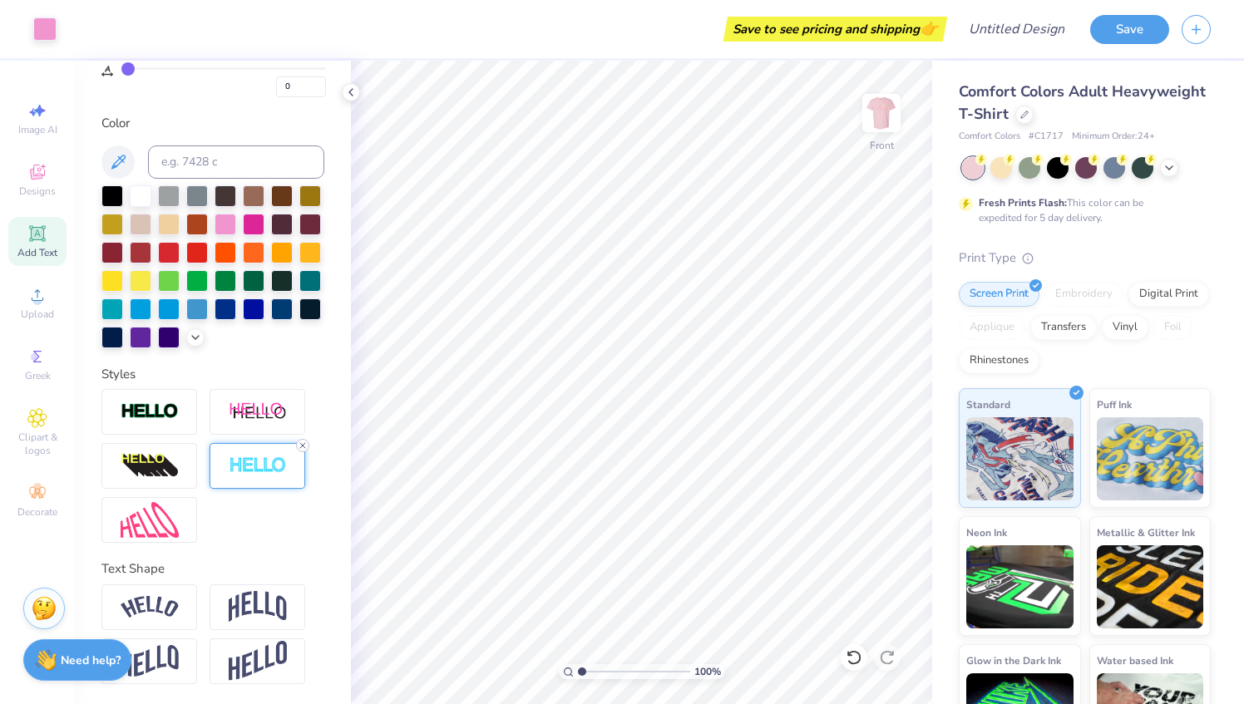
click at [303, 444] on icon at bounding box center [303, 446] width 10 height 10
click at [169, 395] on div at bounding box center [149, 412] width 96 height 46
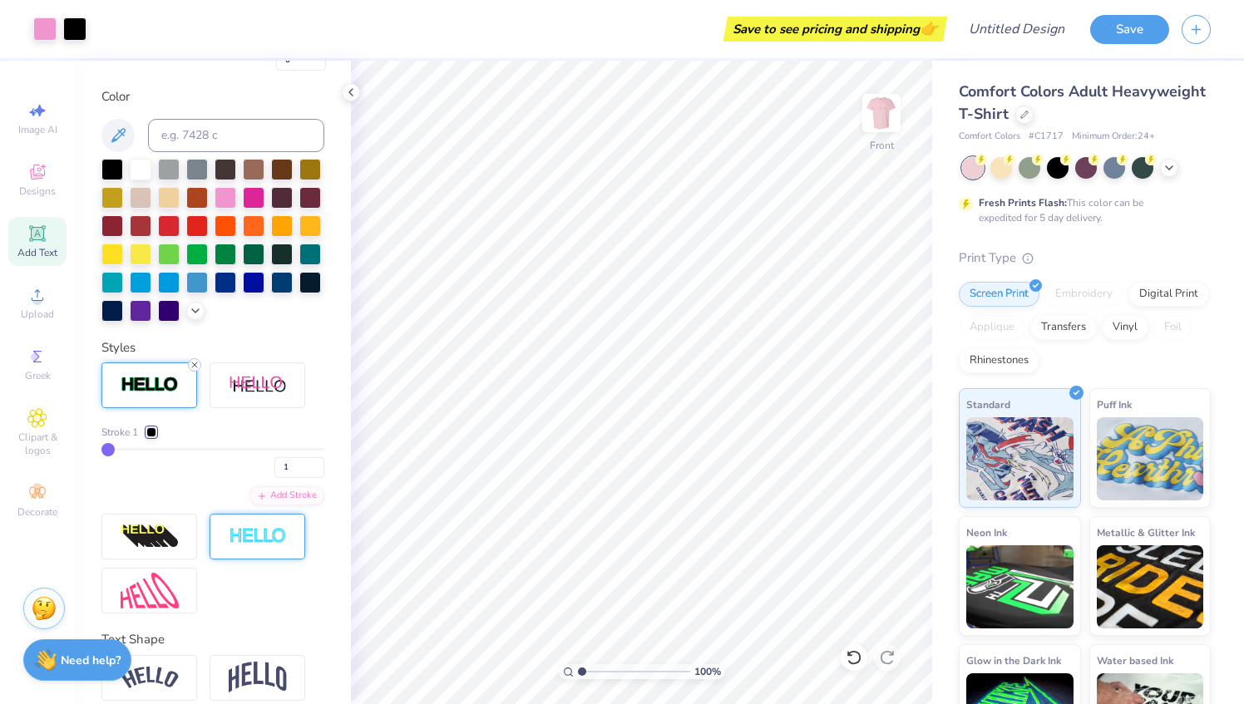
click at [198, 370] on icon at bounding box center [195, 365] width 10 height 10
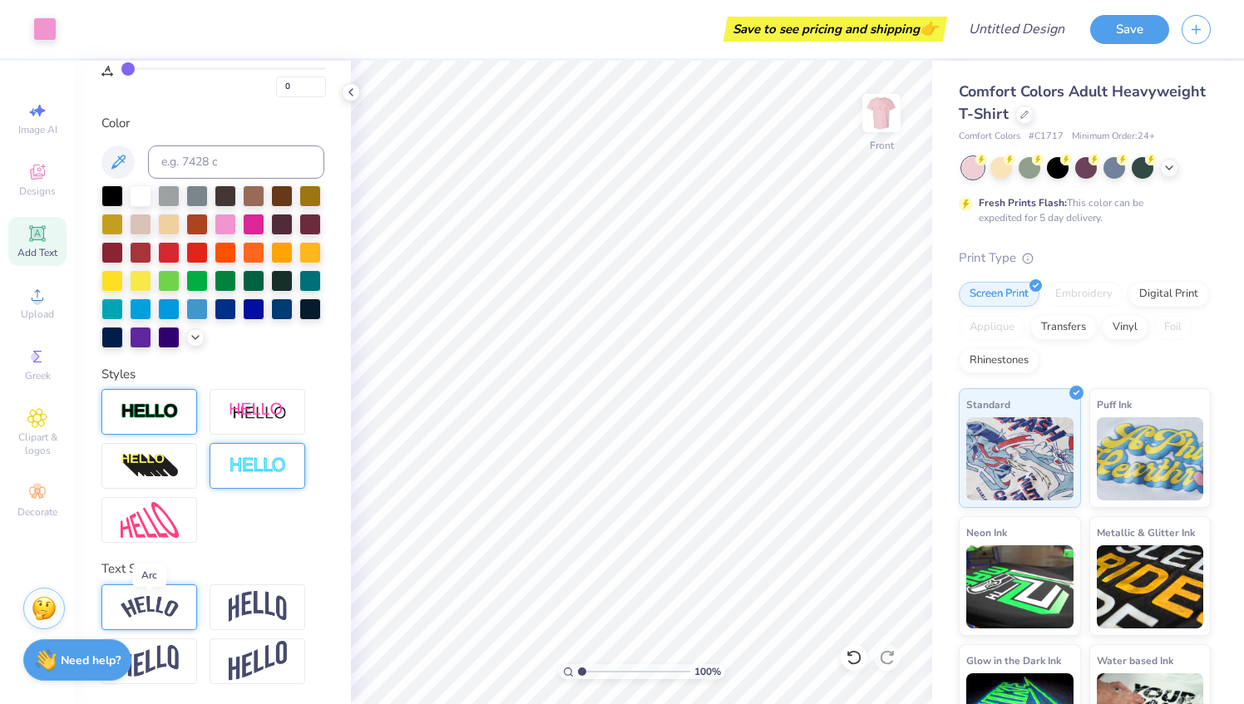
click at [175, 603] on img at bounding box center [150, 607] width 58 height 22
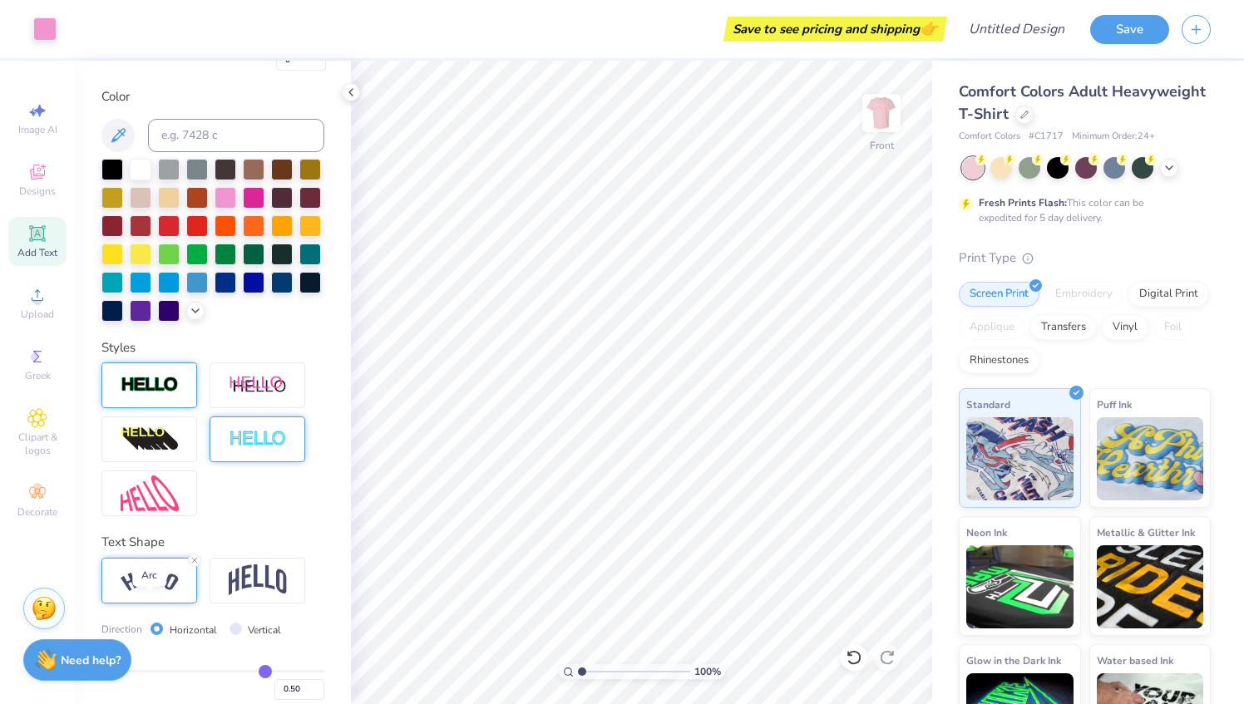
click at [175, 592] on img at bounding box center [150, 581] width 58 height 22
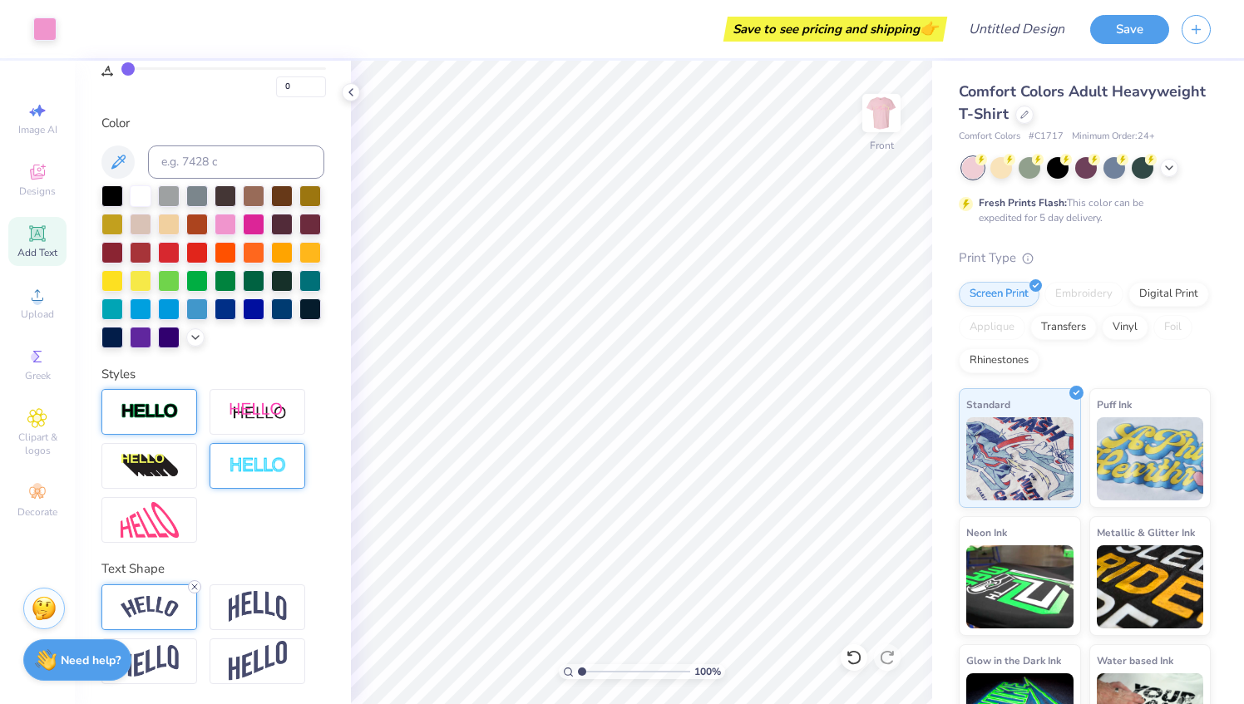
click at [192, 588] on icon at bounding box center [195, 587] width 10 height 10
click at [198, 588] on div at bounding box center [212, 635] width 223 height 100
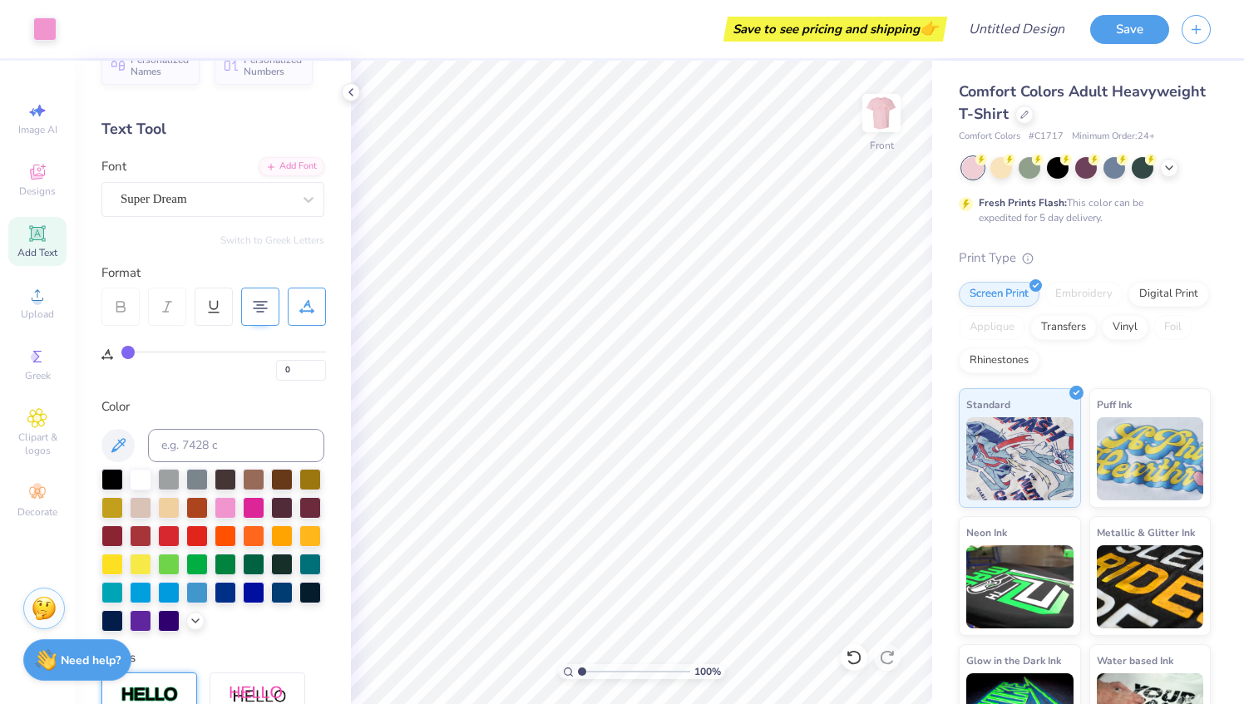
scroll to position [0, 0]
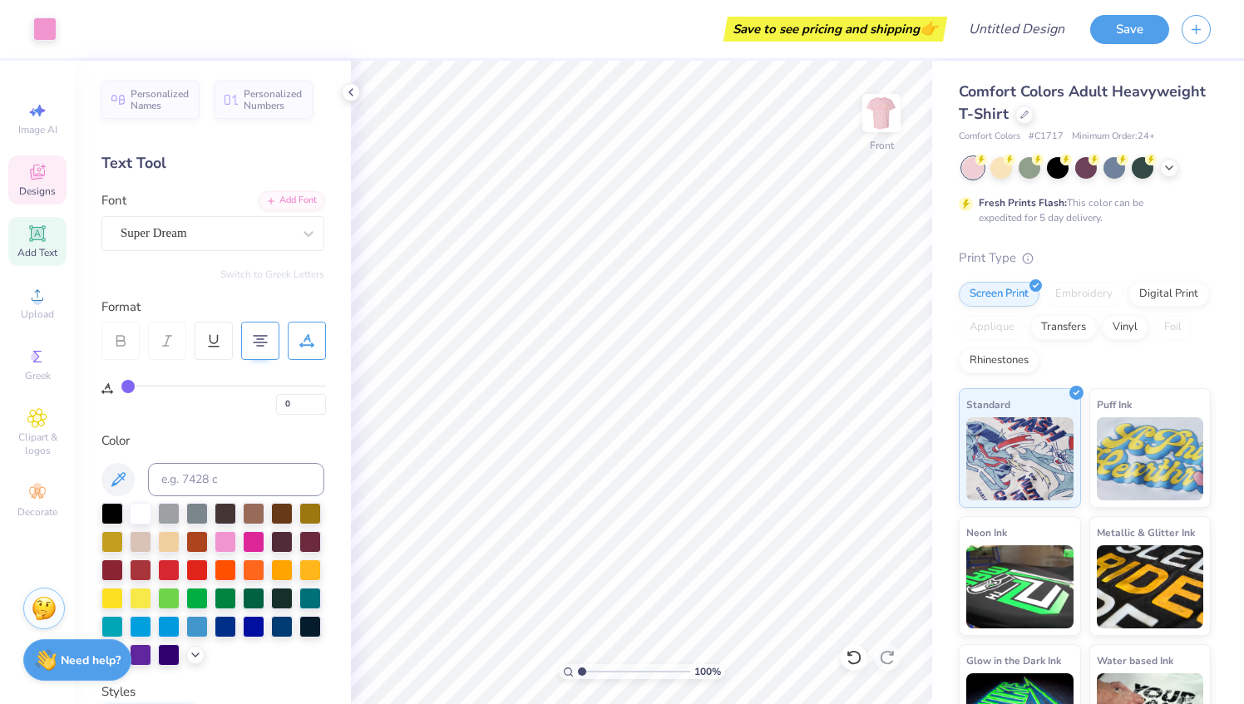
click at [43, 183] on div "Designs" at bounding box center [37, 180] width 58 height 49
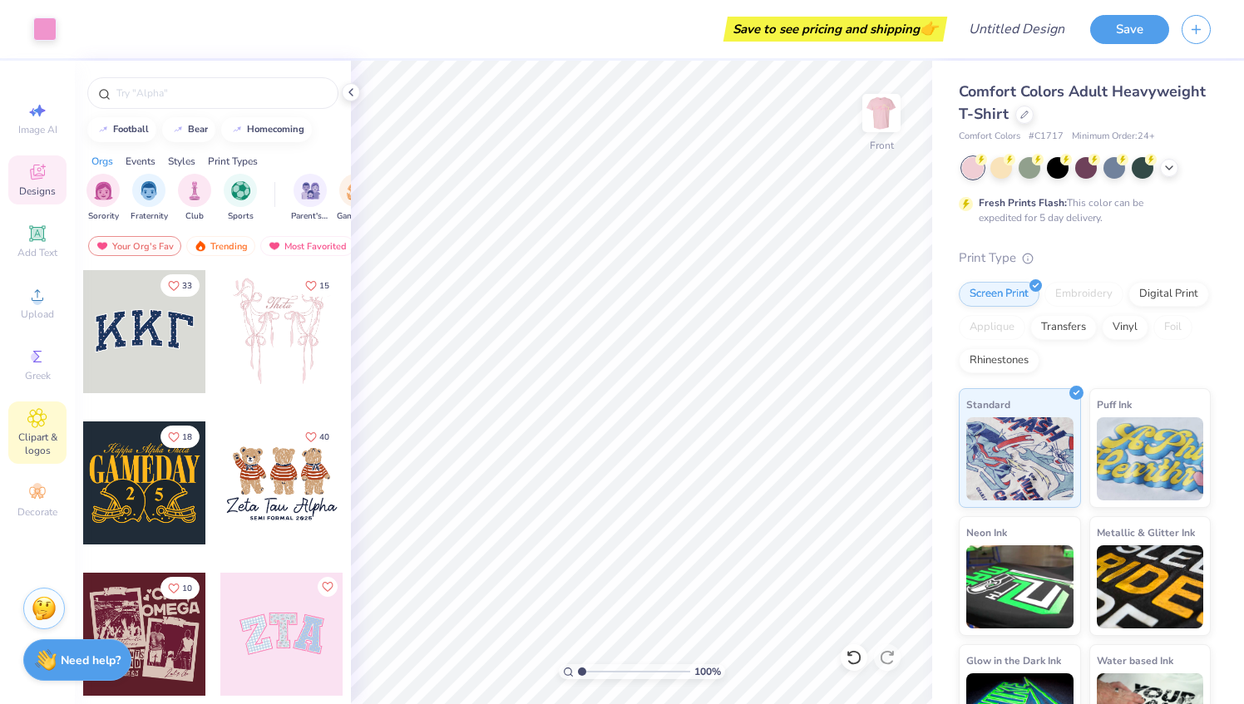
click at [40, 412] on icon at bounding box center [36, 418] width 19 height 20
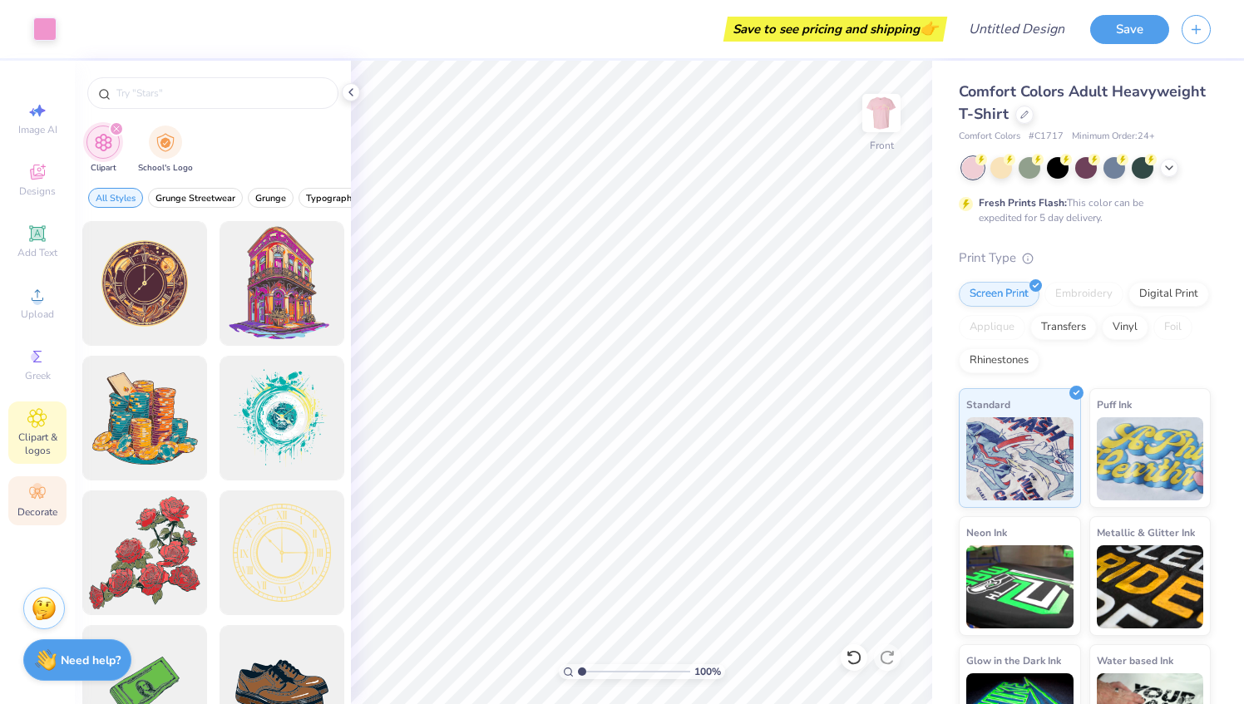
click at [35, 502] on icon at bounding box center [37, 493] width 20 height 20
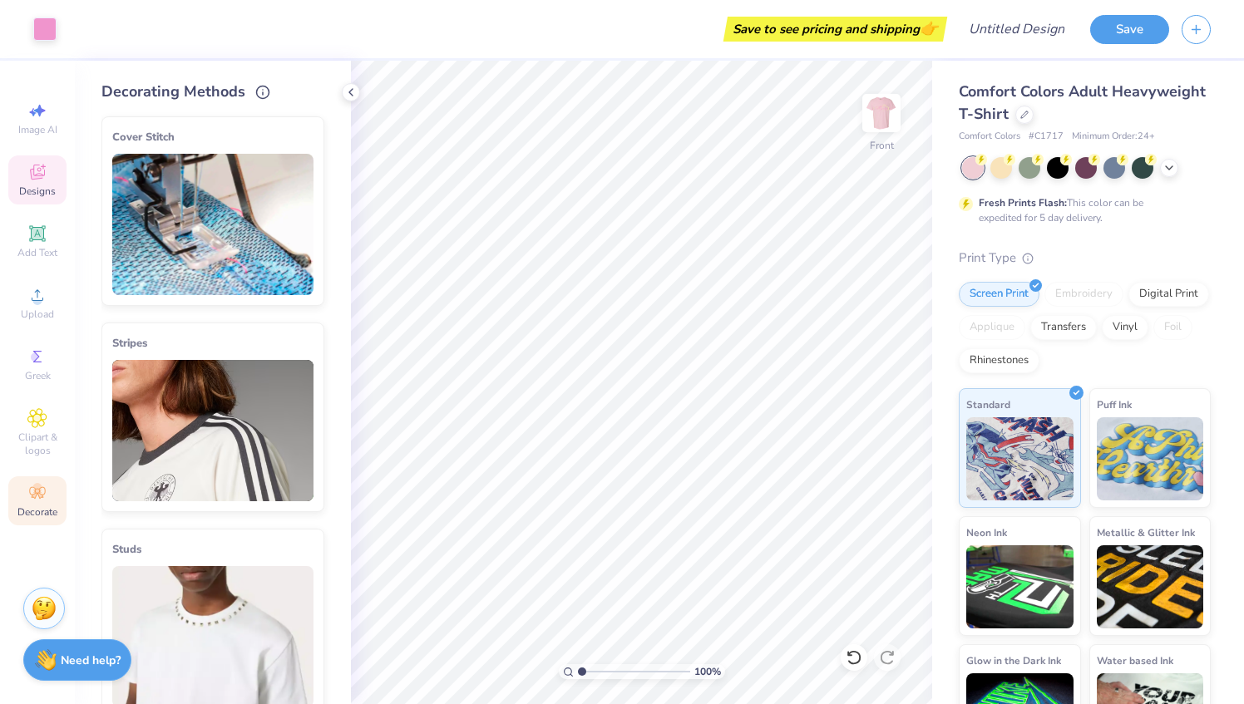
click at [48, 164] on div "Designs" at bounding box center [37, 180] width 58 height 49
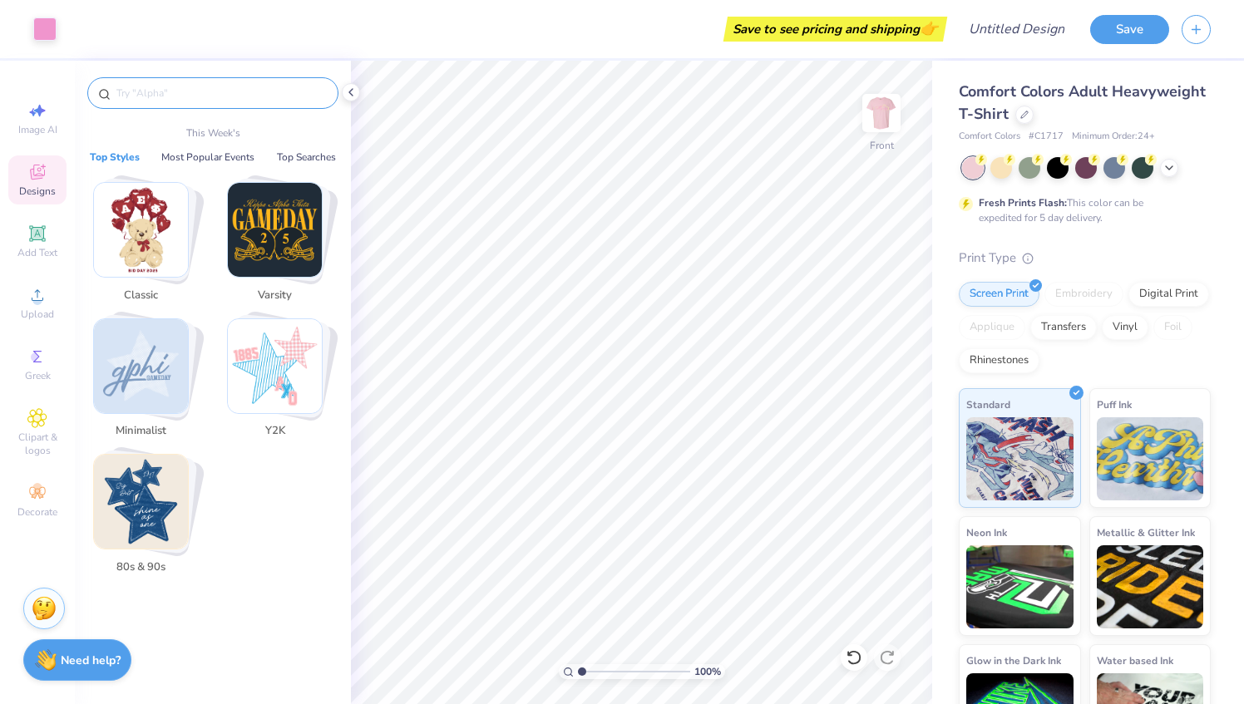
click at [175, 101] on input "text" at bounding box center [221, 93] width 213 height 17
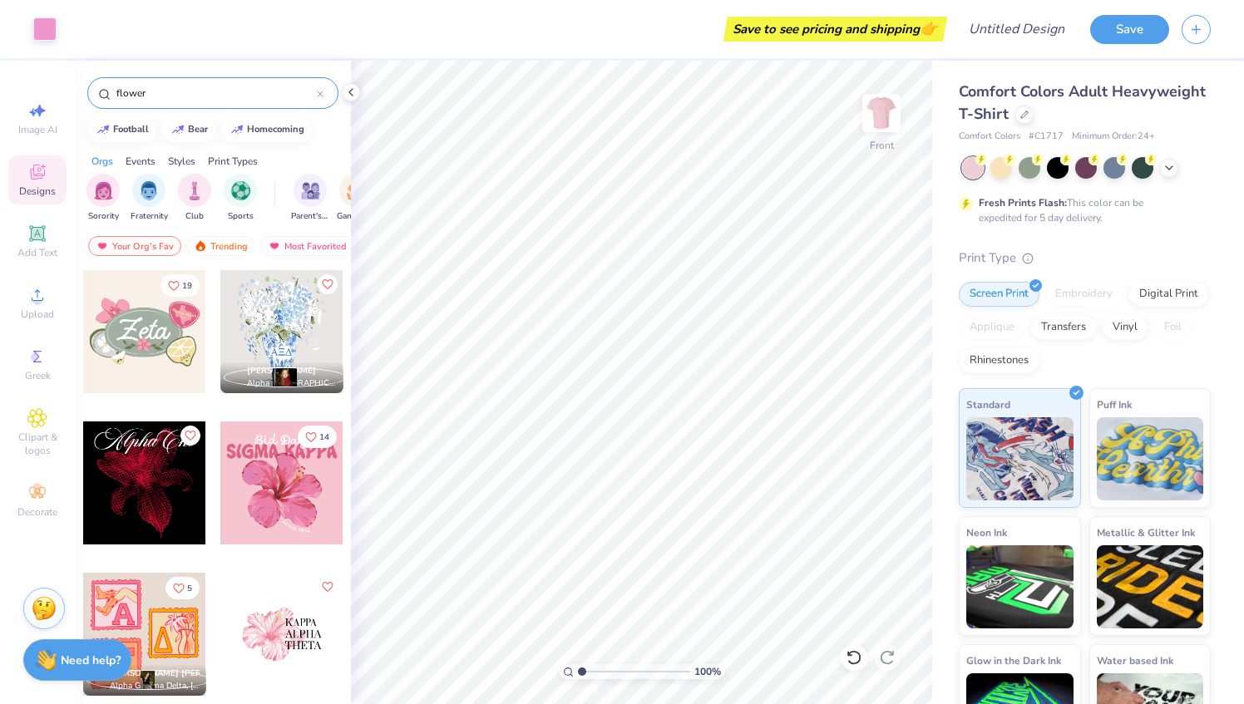
type input "flower"
click at [180, 160] on div "Styles" at bounding box center [181, 161] width 27 height 15
click at [222, 160] on div "Print Types" at bounding box center [233, 161] width 50 height 15
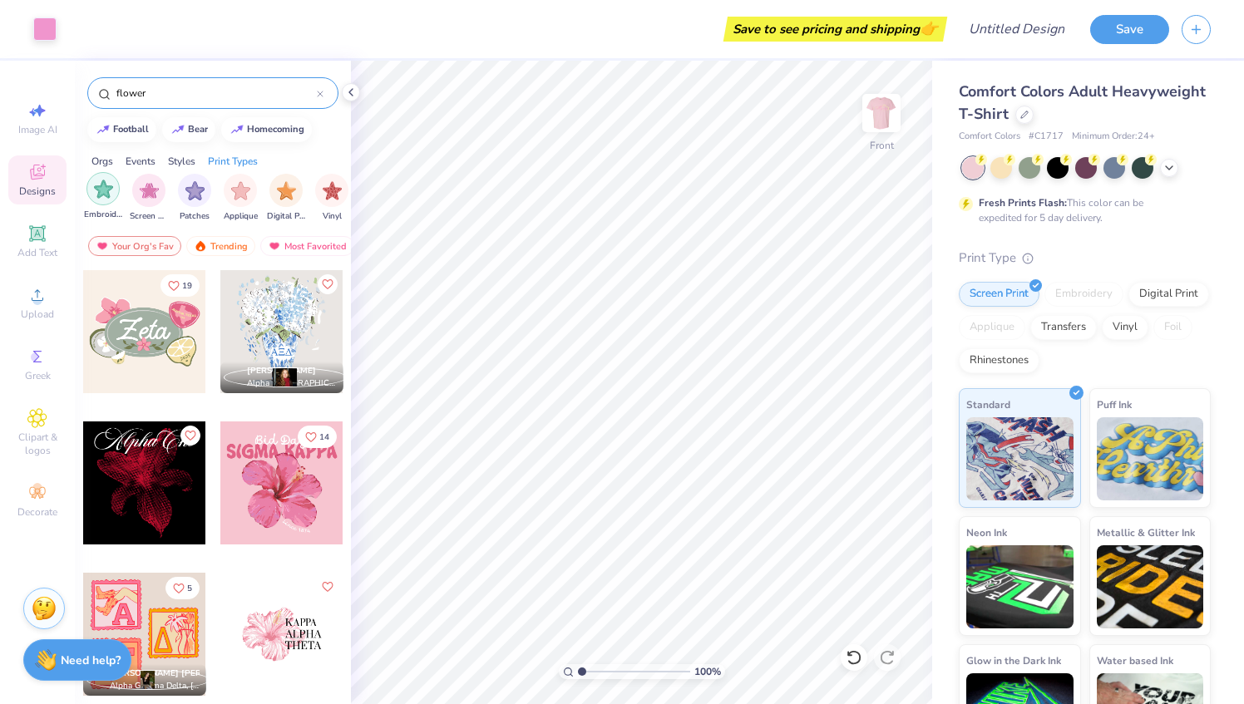
click at [108, 194] on img "filter for Embroidery" at bounding box center [103, 189] width 19 height 19
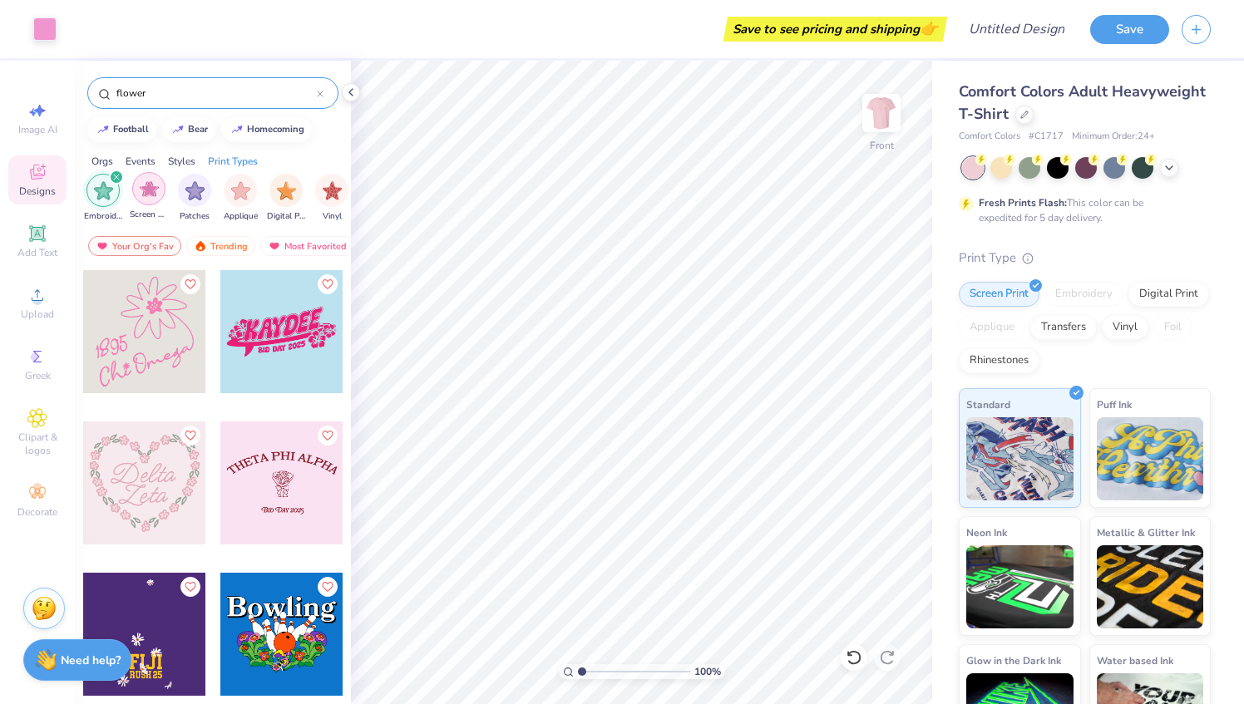
click at [142, 196] on img "filter for Screen Print" at bounding box center [149, 189] width 19 height 19
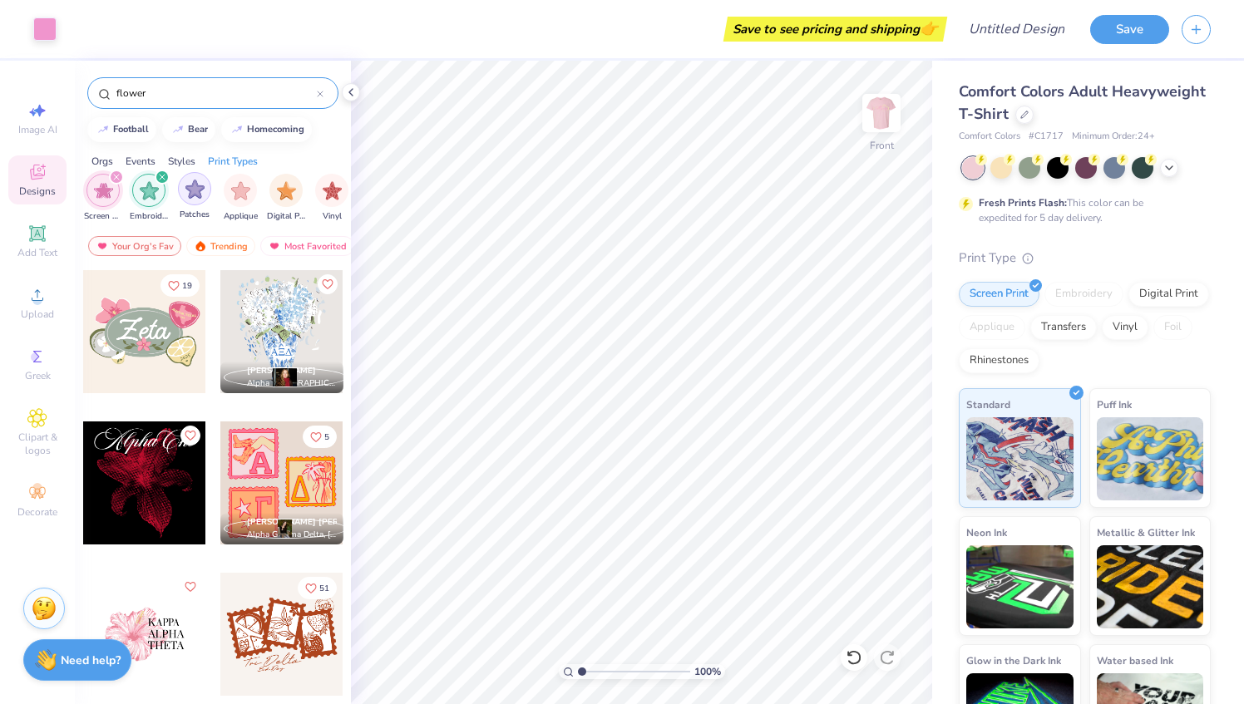
click at [192, 203] on div "filter for Patches" at bounding box center [194, 188] width 33 height 33
click at [162, 182] on div "filter for Screen Print" at bounding box center [162, 177] width 15 height 15
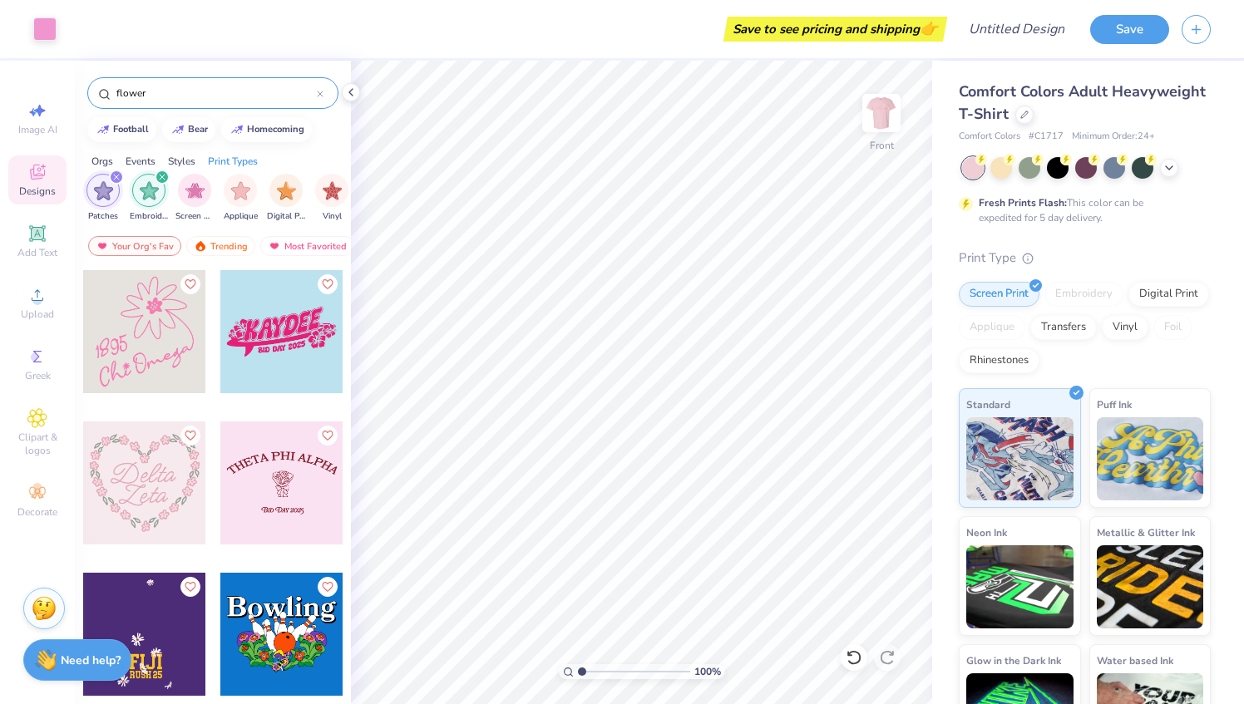
click at [116, 180] on icon "filter for Patches" at bounding box center [116, 177] width 7 height 7
click at [116, 180] on icon "filter for Embroidery" at bounding box center [116, 177] width 7 height 7
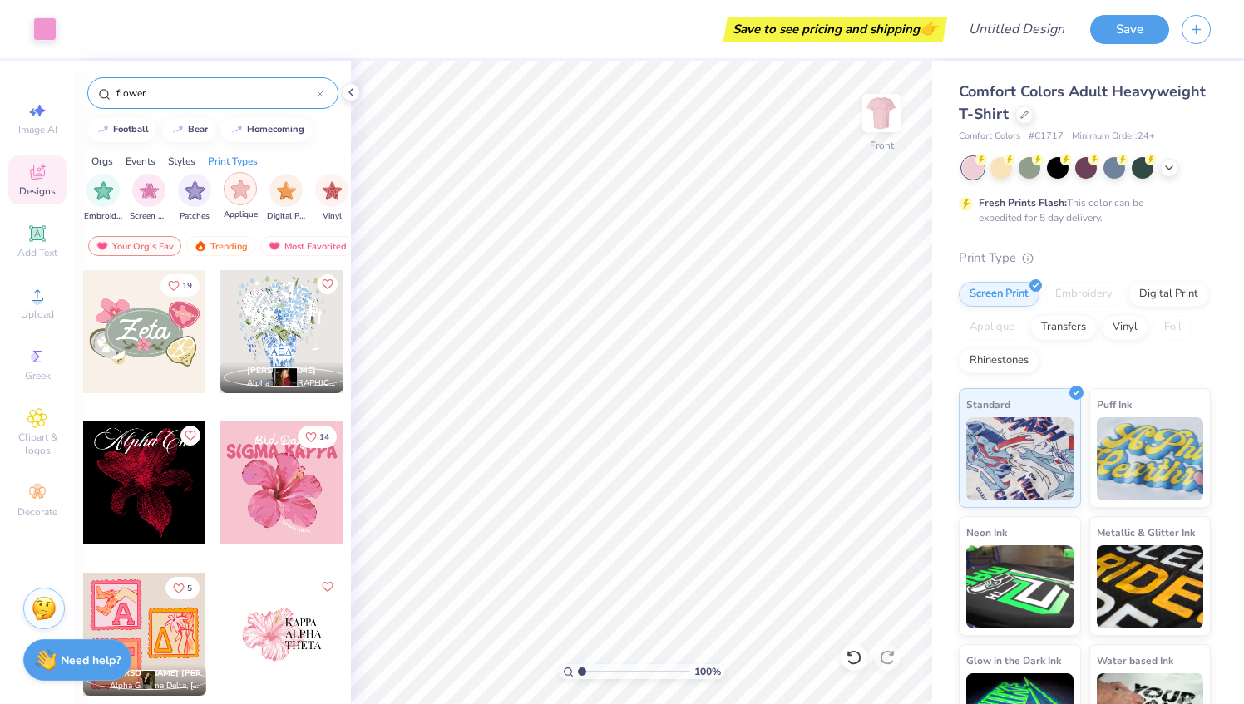
click at [244, 196] on img "filter for Applique" at bounding box center [240, 189] width 19 height 19
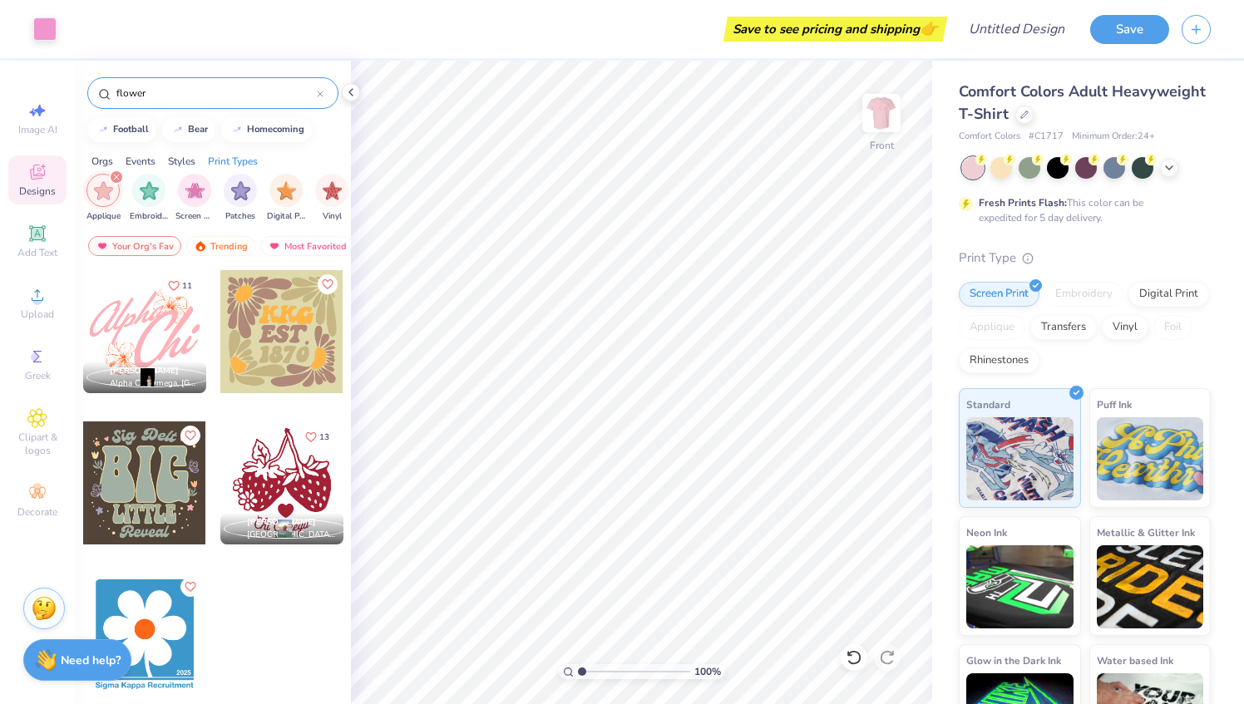
click at [118, 175] on icon "filter for Applique" at bounding box center [116, 177] width 7 height 7
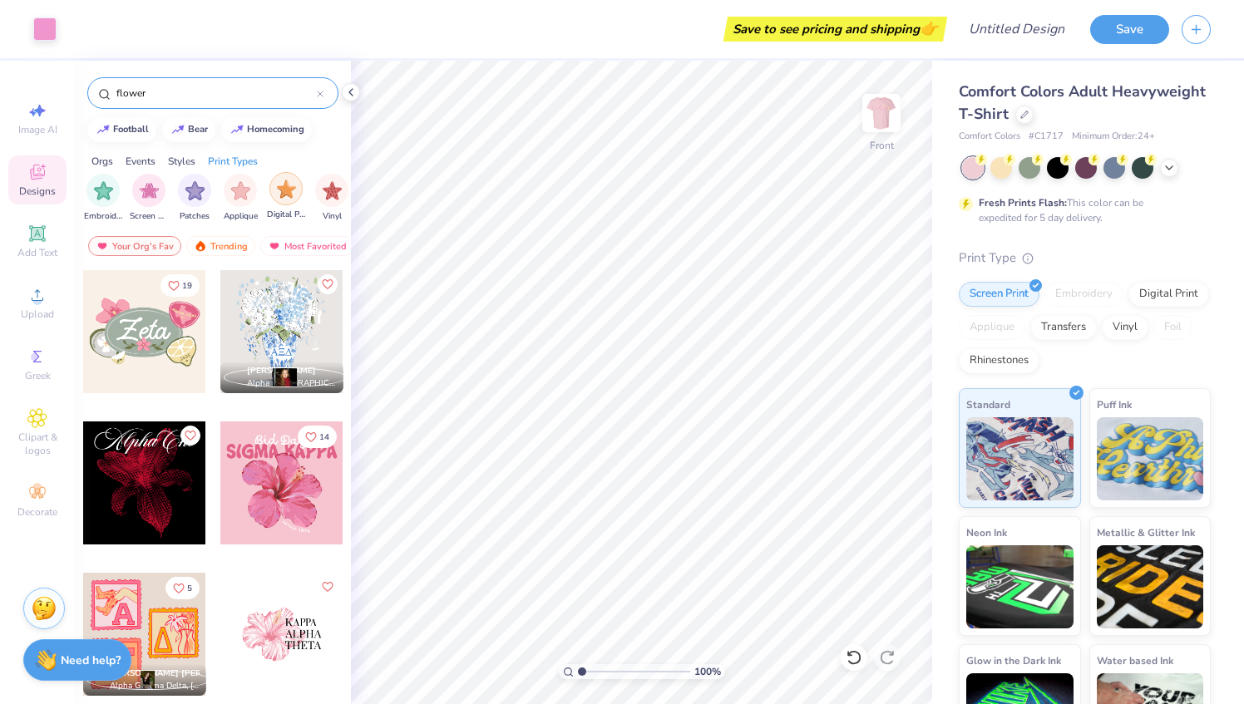
click at [285, 199] on div "filter for Digital Print" at bounding box center [285, 188] width 33 height 33
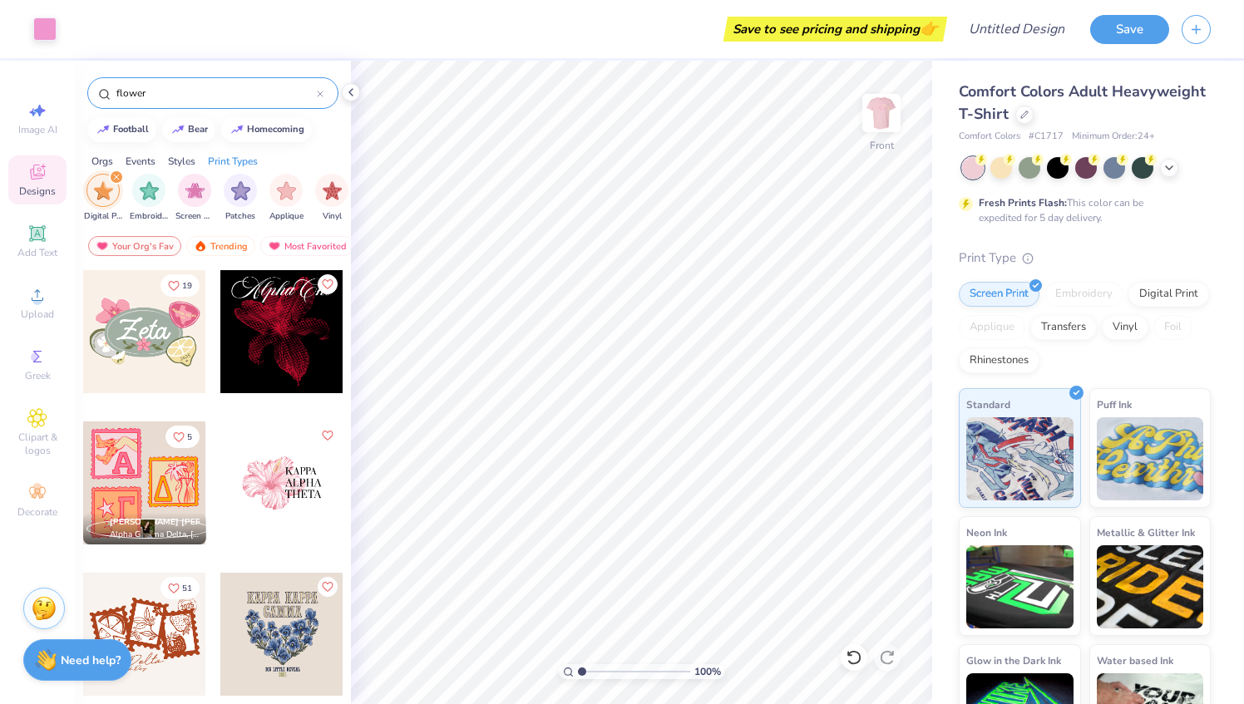
click at [118, 178] on icon "filter for Digital Print" at bounding box center [116, 177] width 7 height 7
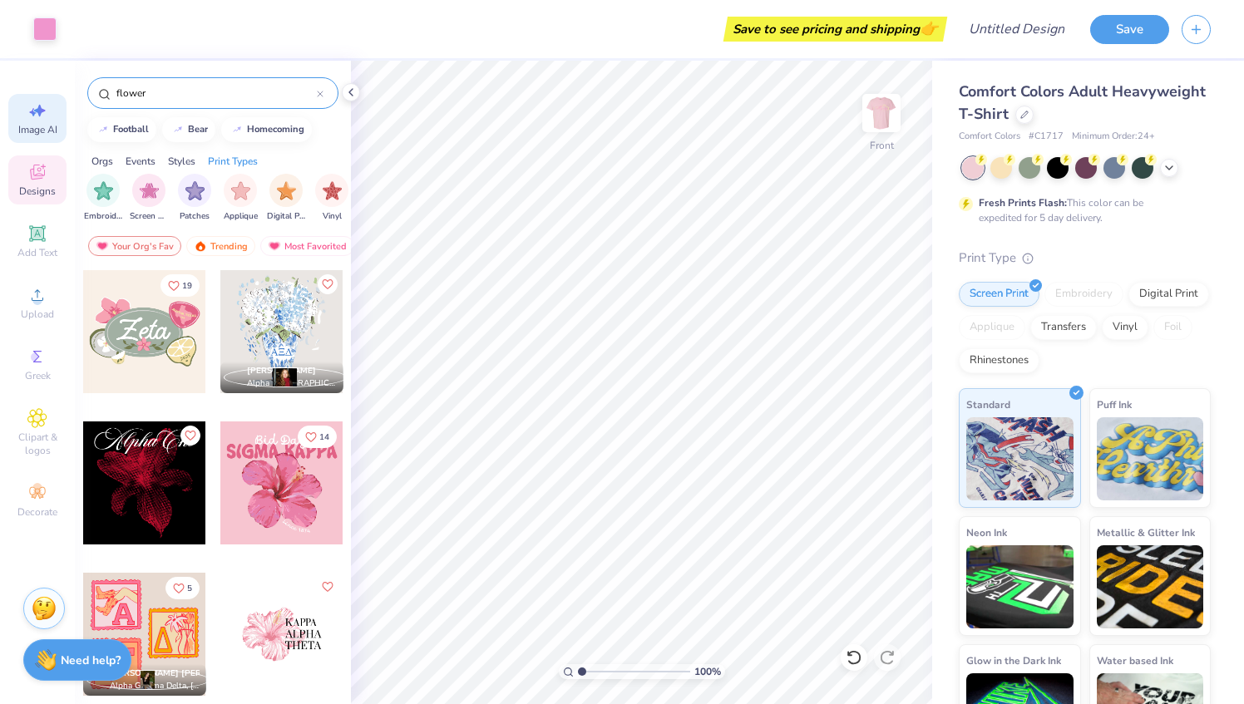
click at [44, 119] on icon at bounding box center [37, 111] width 20 height 20
select select "4"
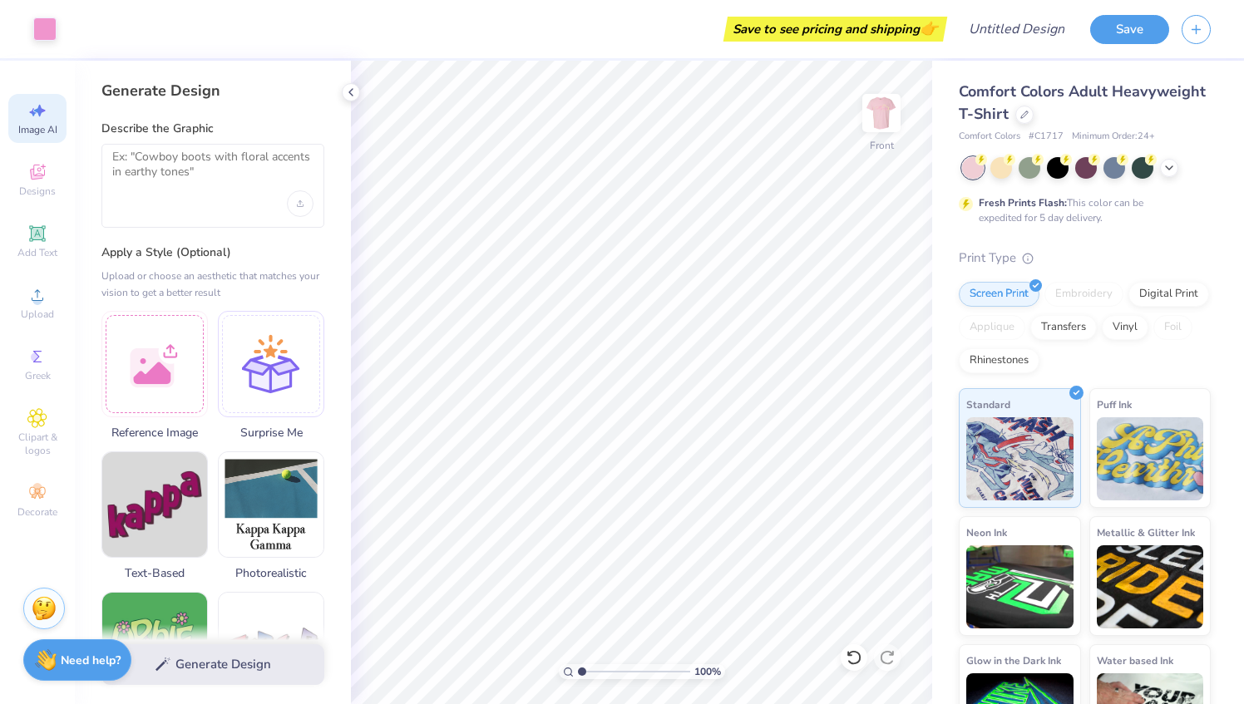
click at [190, 146] on div at bounding box center [212, 186] width 223 height 84
click at [187, 155] on textarea at bounding box center [212, 171] width 201 height 42
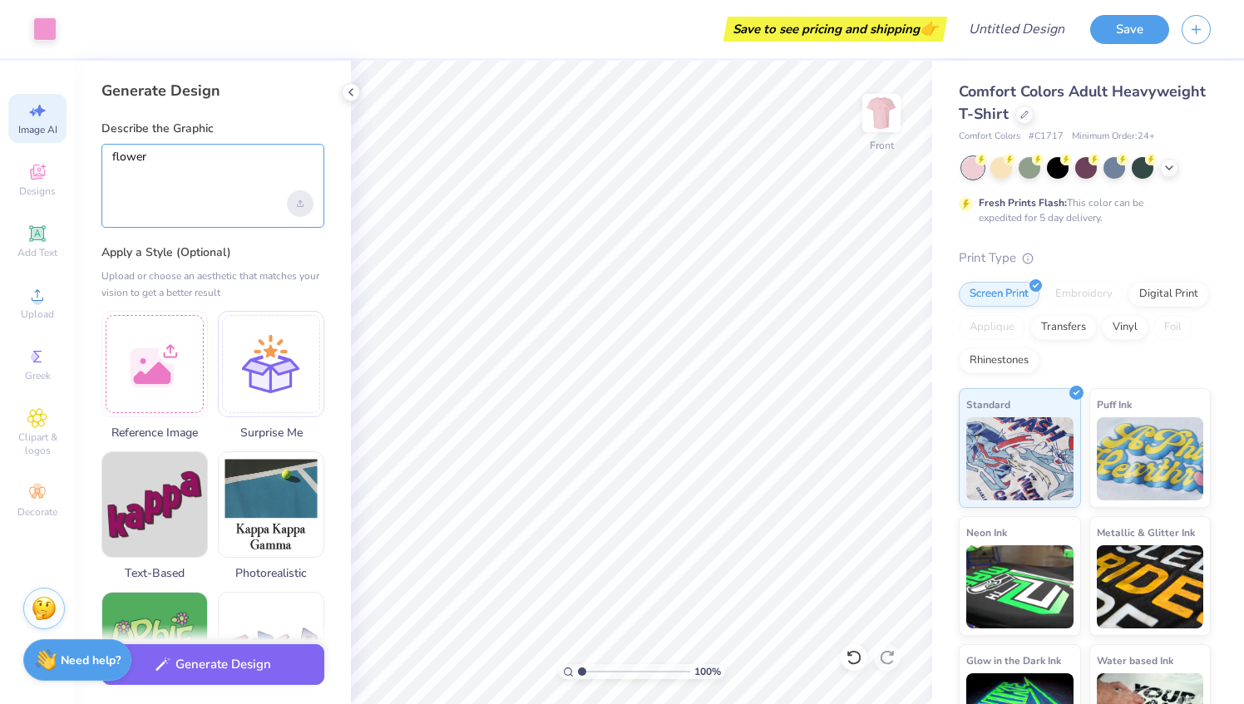
type textarea "flower"
click at [301, 206] on div "Upload image" at bounding box center [300, 203] width 27 height 27
drag, startPoint x: 163, startPoint y: 163, endPoint x: 90, endPoint y: 165, distance: 73.2
click at [90, 165] on div "Generate Design Describe the Graphic flower Apply a Style (Optional) Upload or …" at bounding box center [213, 383] width 276 height 644
click at [151, 154] on textarea "flower" at bounding box center [212, 171] width 201 height 42
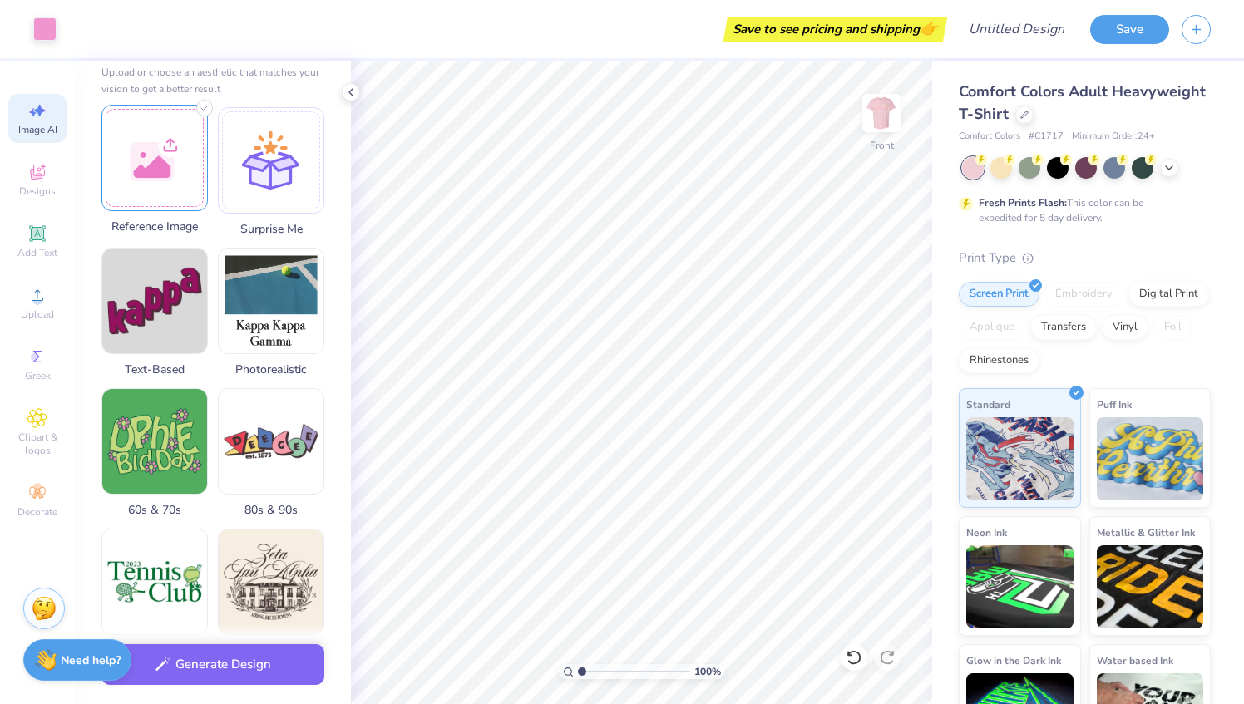
scroll to position [0, 0]
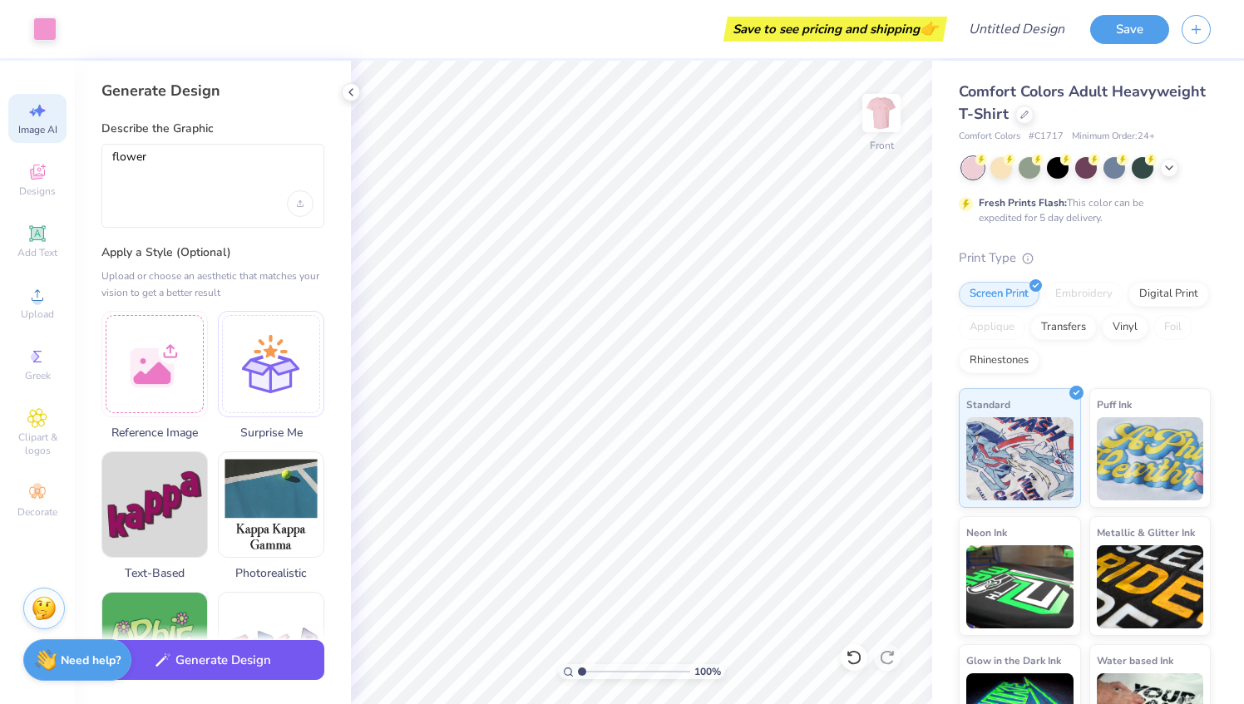
click at [201, 655] on button "Generate Design" at bounding box center [212, 660] width 223 height 41
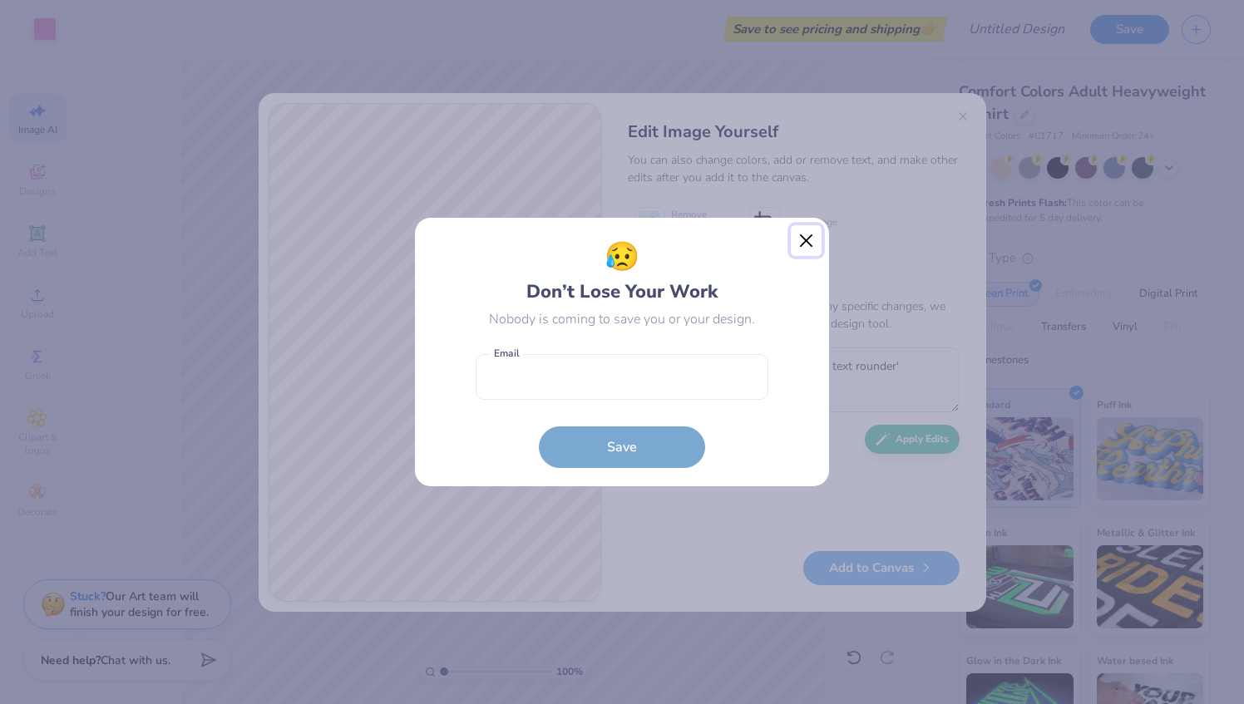
click at [802, 244] on button "Close" at bounding box center [807, 241] width 32 height 32
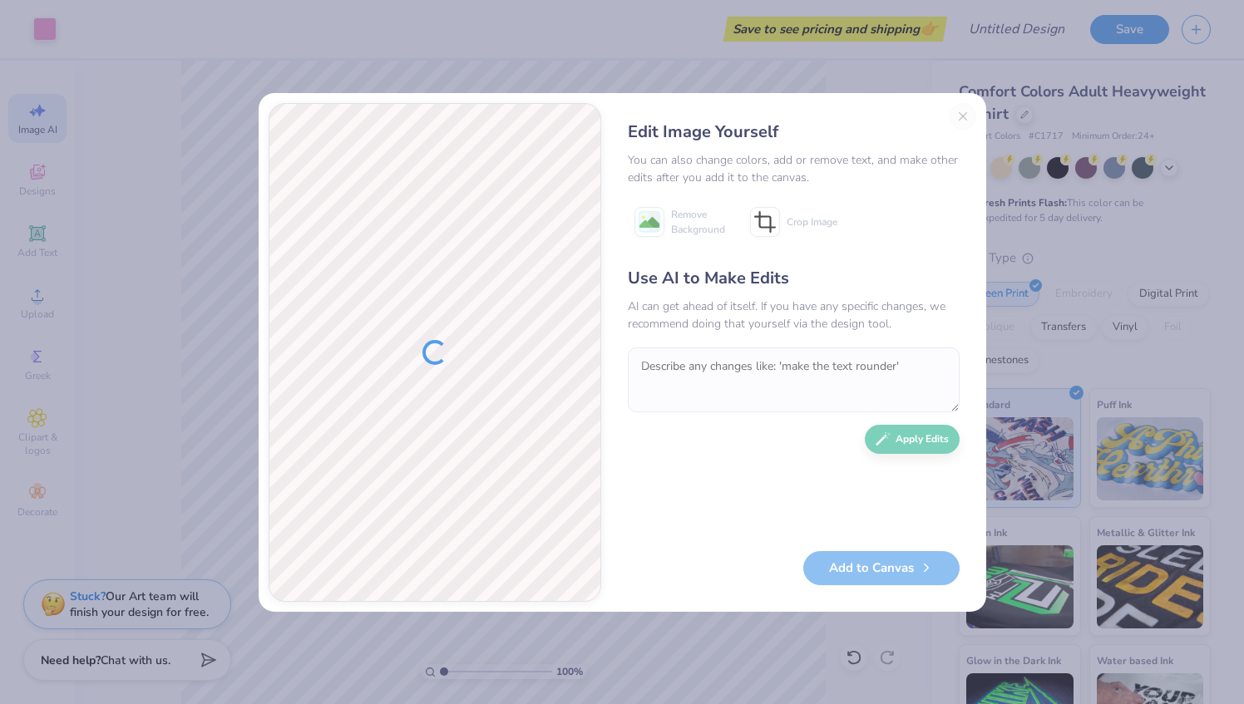
click at [968, 117] on div "Edit Image Yourself You can also change colors, add or remove text, and make ot…" at bounding box center [793, 352] width 365 height 499
click at [958, 115] on div "Edit Image Yourself You can also change colors, add or remove text, and make ot…" at bounding box center [793, 352] width 365 height 499
click at [965, 116] on div "Edit Image Yourself You can also change colors, add or remove text, and make ot…" at bounding box center [793, 352] width 365 height 499
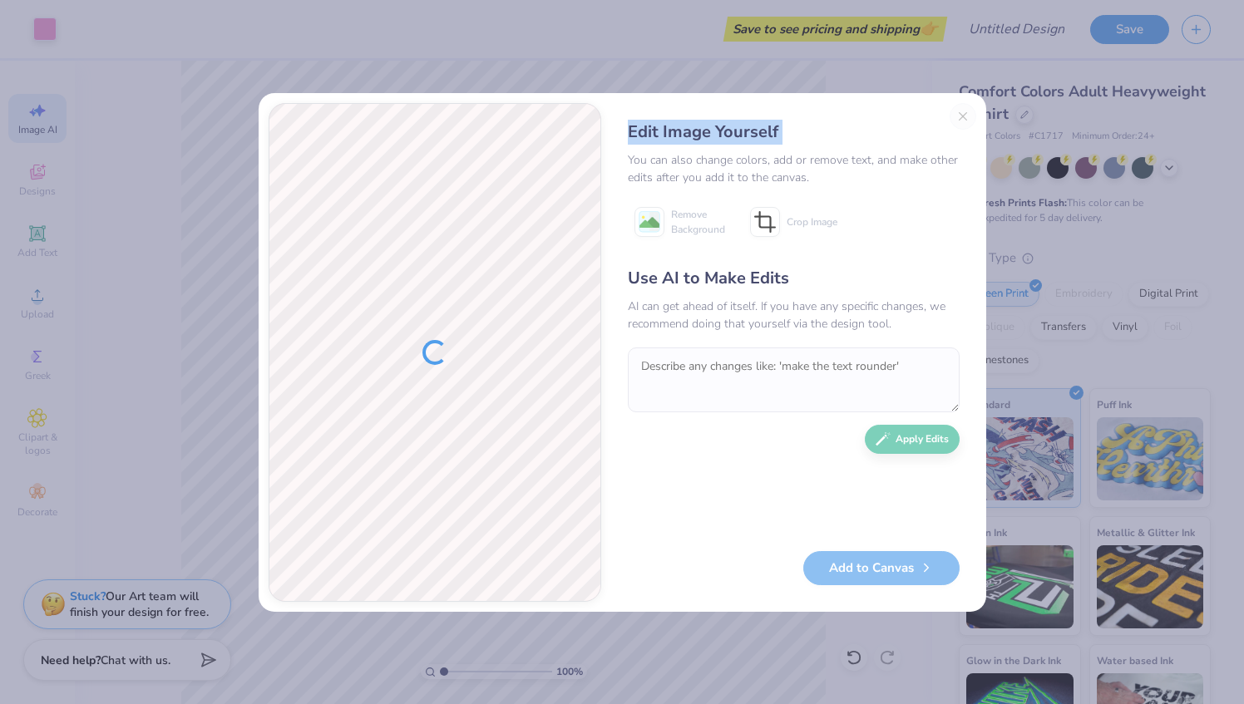
click at [965, 116] on div "Edit Image Yourself You can also change colors, add or remove text, and make ot…" at bounding box center [793, 352] width 365 height 499
drag, startPoint x: 965, startPoint y: 116, endPoint x: 907, endPoint y: 73, distance: 71.8
click at [907, 73] on div "Edit Image Yourself You can also change colors, add or remove text, and make ot…" at bounding box center [622, 352] width 1244 height 704
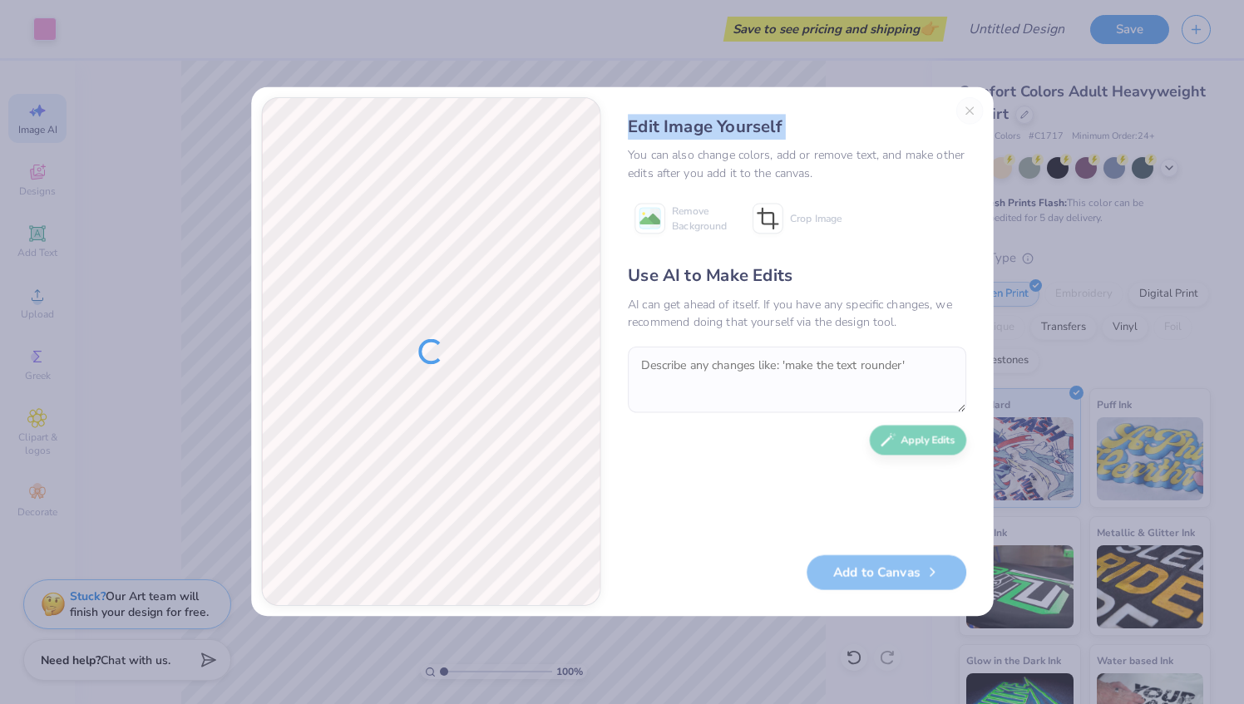
click at [907, 73] on div "Edit Image Yourself You can also change colors, add or remove text, and make ot…" at bounding box center [622, 352] width 1244 height 704
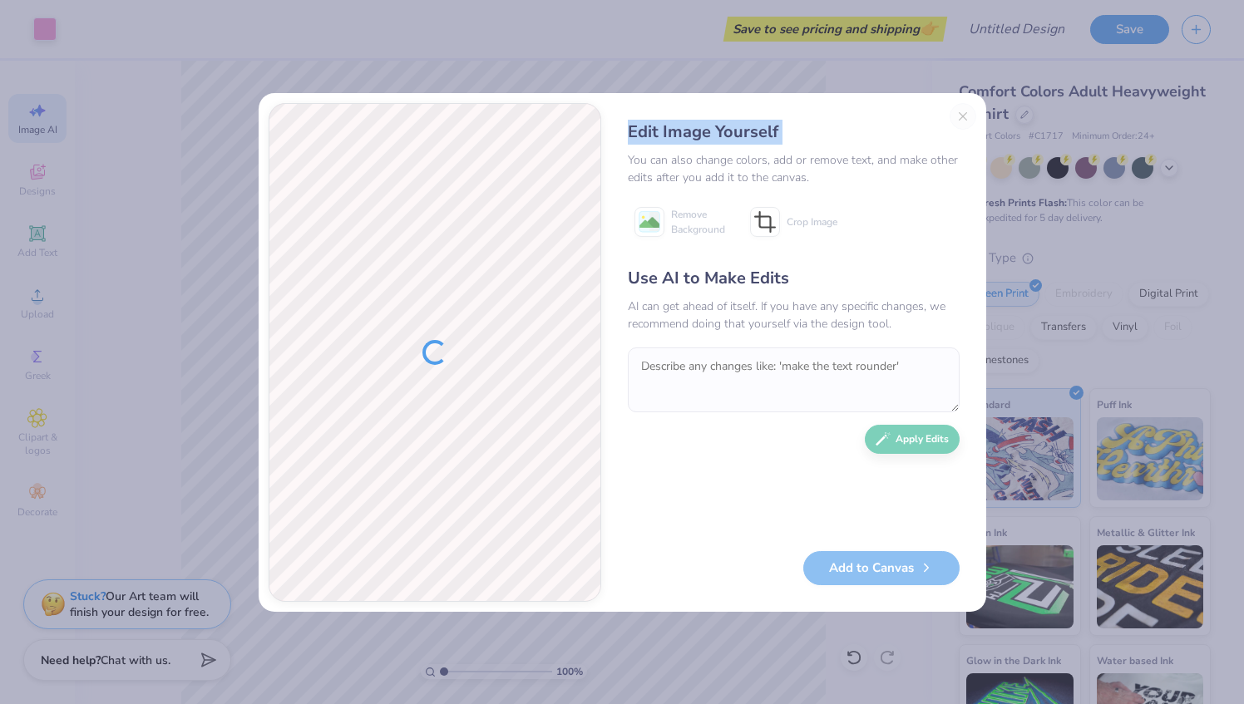
click at [867, 144] on div "Edit Image Yourself" at bounding box center [794, 132] width 332 height 25
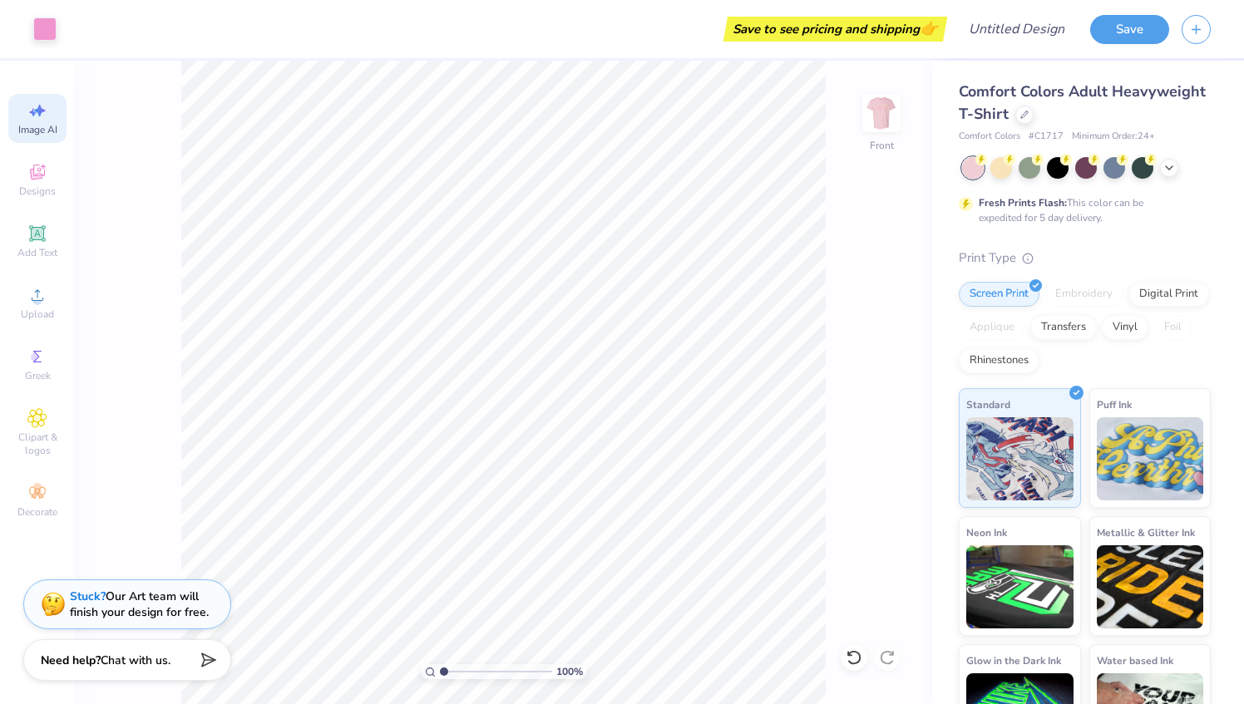
select select "4"
click at [1008, 36] on input "Design Title" at bounding box center [1036, 28] width 81 height 33
type input "sample"
click at [1120, 29] on button "Save" at bounding box center [1129, 26] width 79 height 29
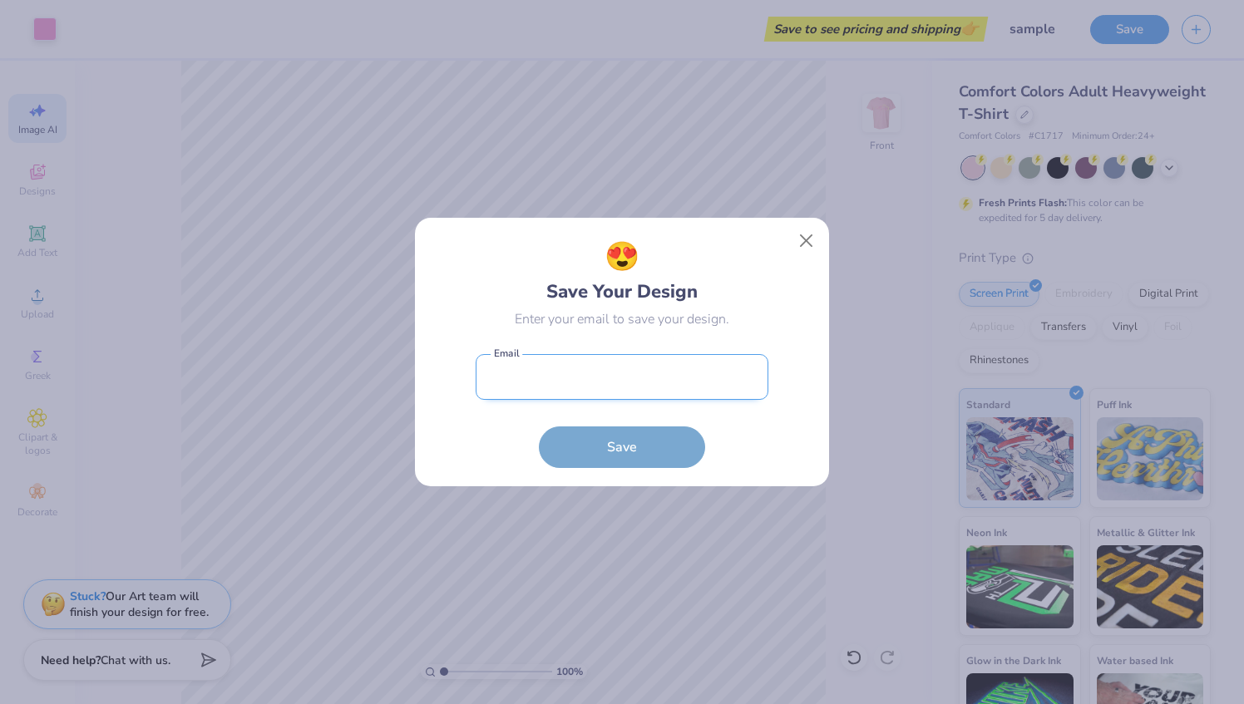
click at [732, 376] on input "email" at bounding box center [622, 377] width 293 height 46
type input "maria.a.parfitt@gmail.com"
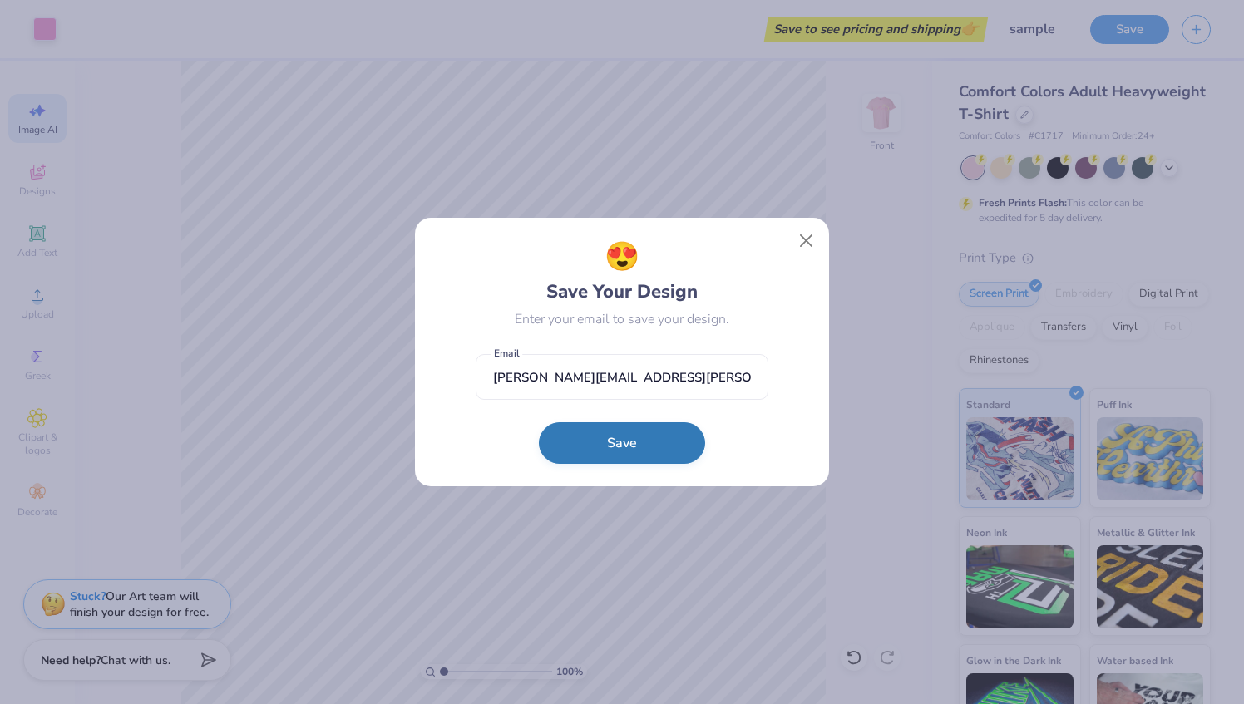
click at [636, 447] on button "Save" at bounding box center [622, 443] width 166 height 42
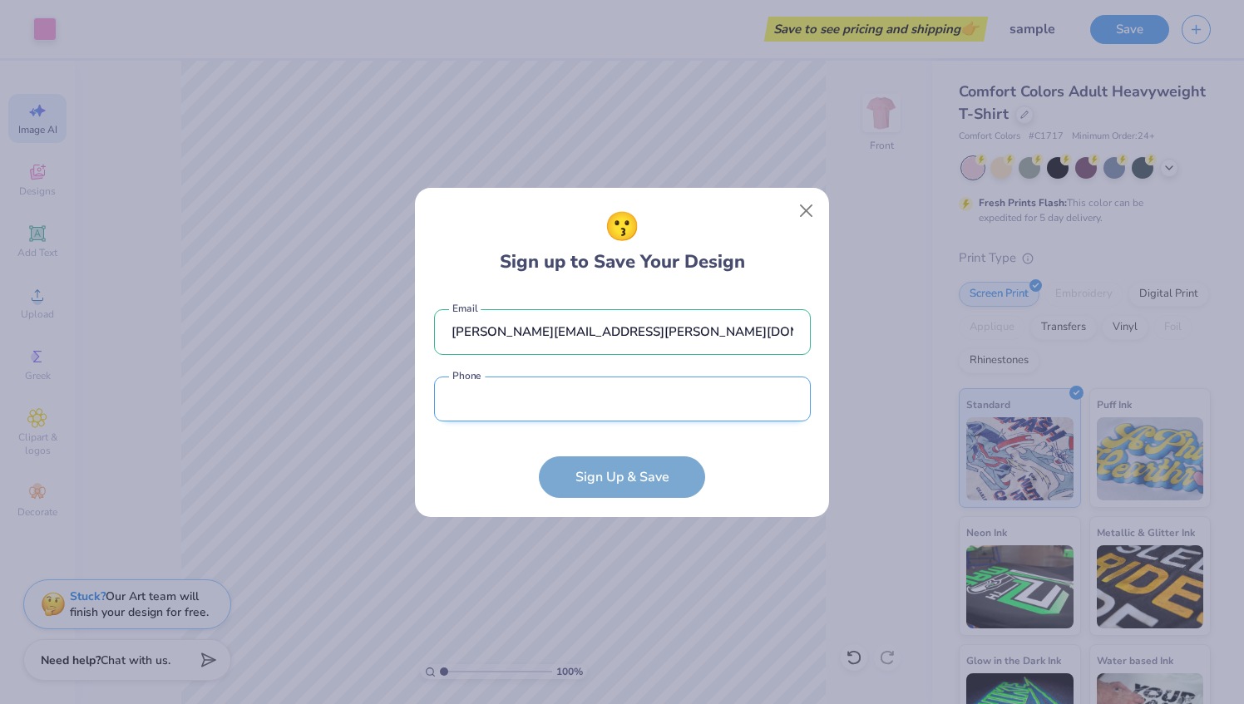
click at [645, 384] on input "tel" at bounding box center [622, 400] width 377 height 46
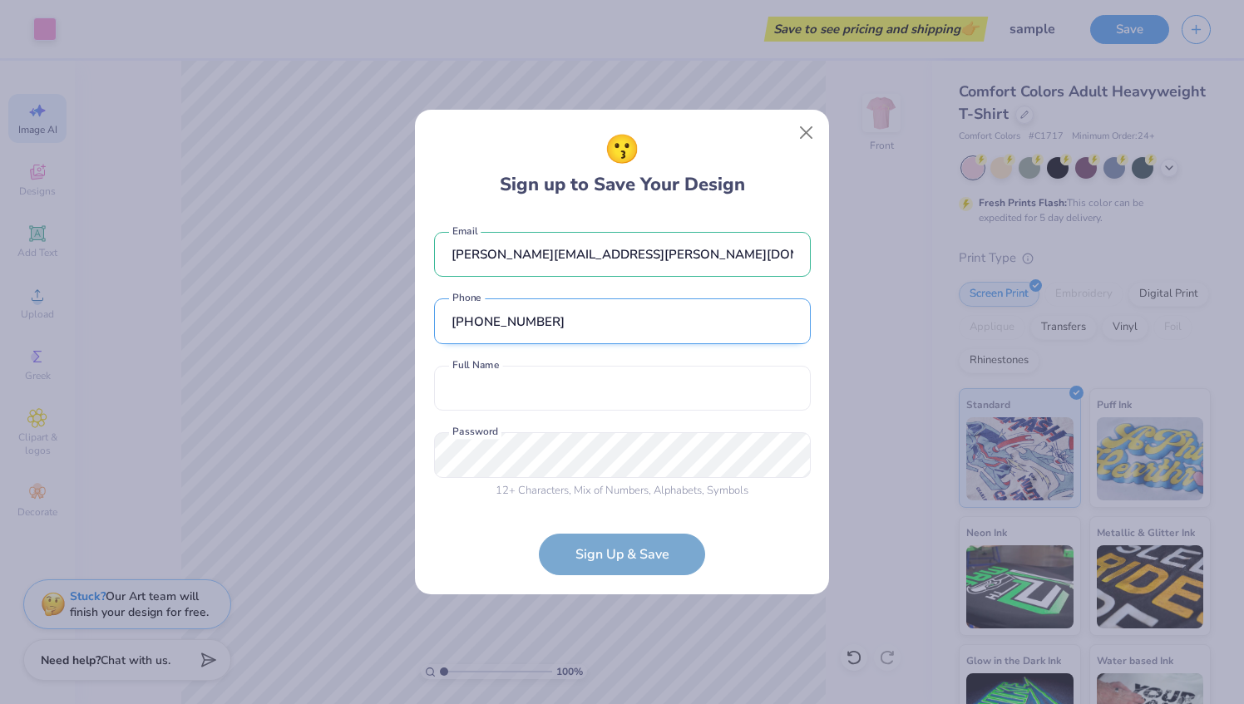
type input "(734) 496-3826"
click at [805, 135] on button "Close" at bounding box center [807, 133] width 32 height 32
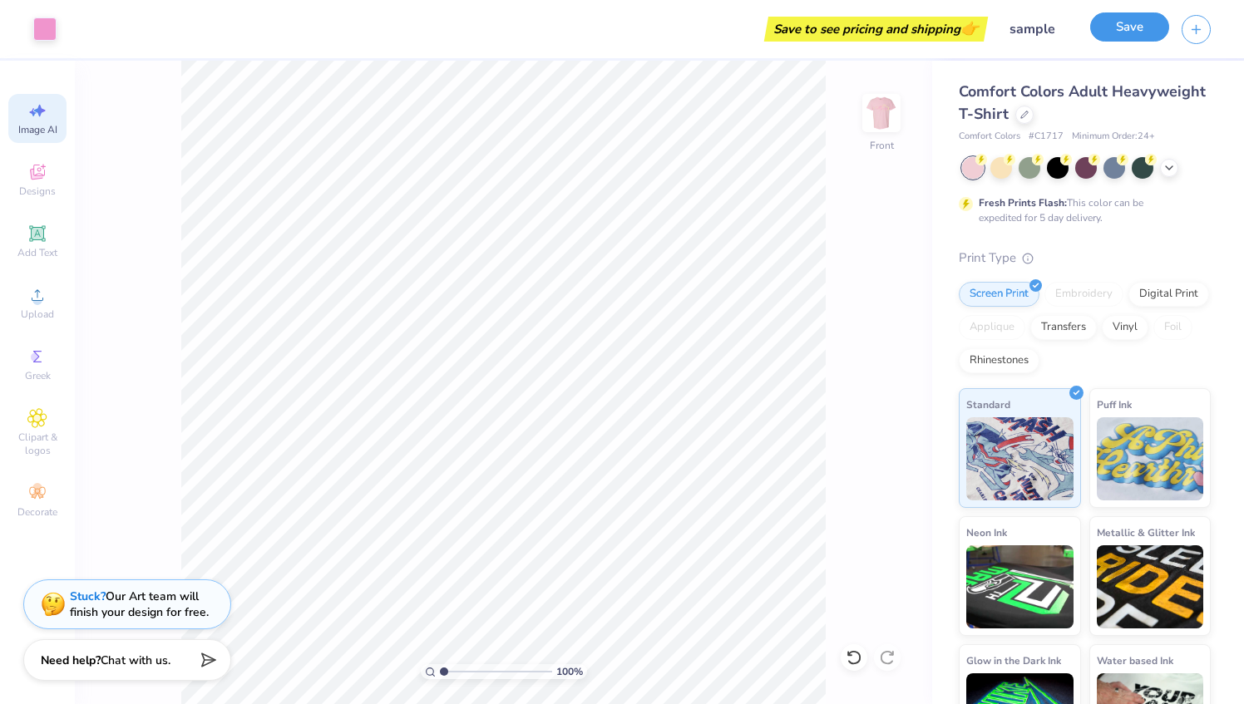
click at [1109, 22] on button "Save" at bounding box center [1129, 26] width 79 height 29
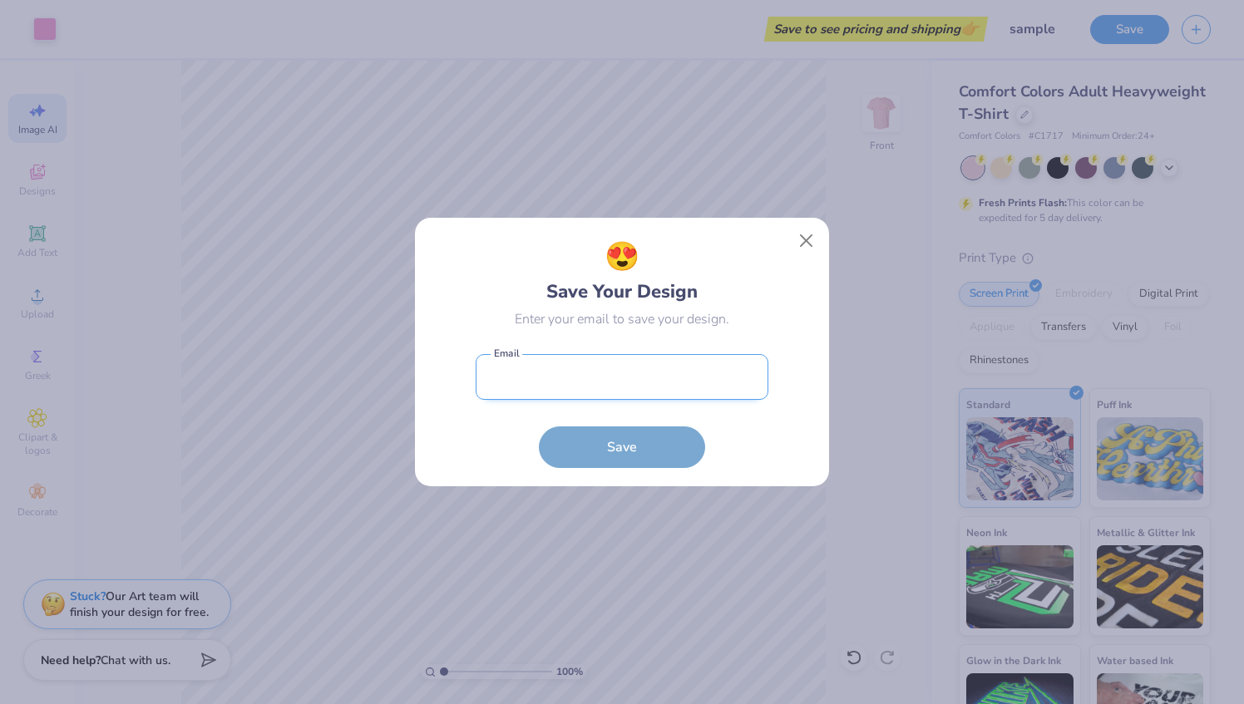
click at [728, 378] on input "email" at bounding box center [622, 377] width 293 height 46
type input "maria.a.parfitt@gmail.com"
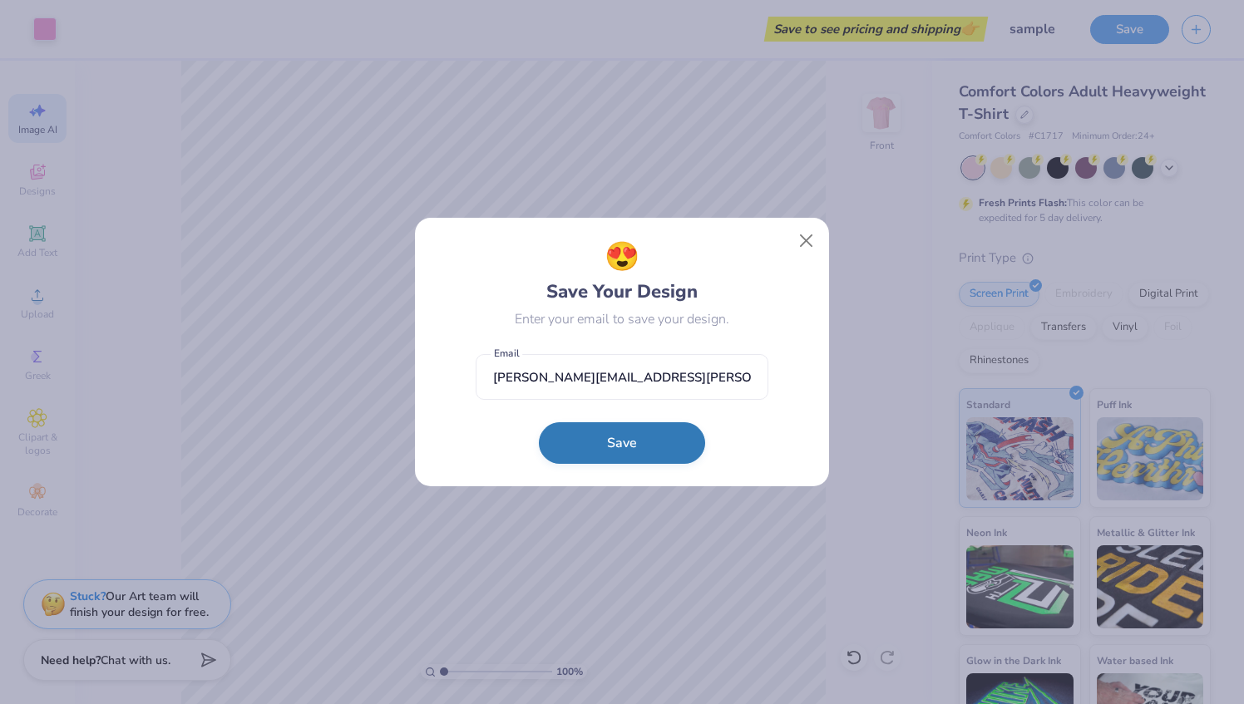
click at [639, 445] on button "Save" at bounding box center [622, 443] width 166 height 42
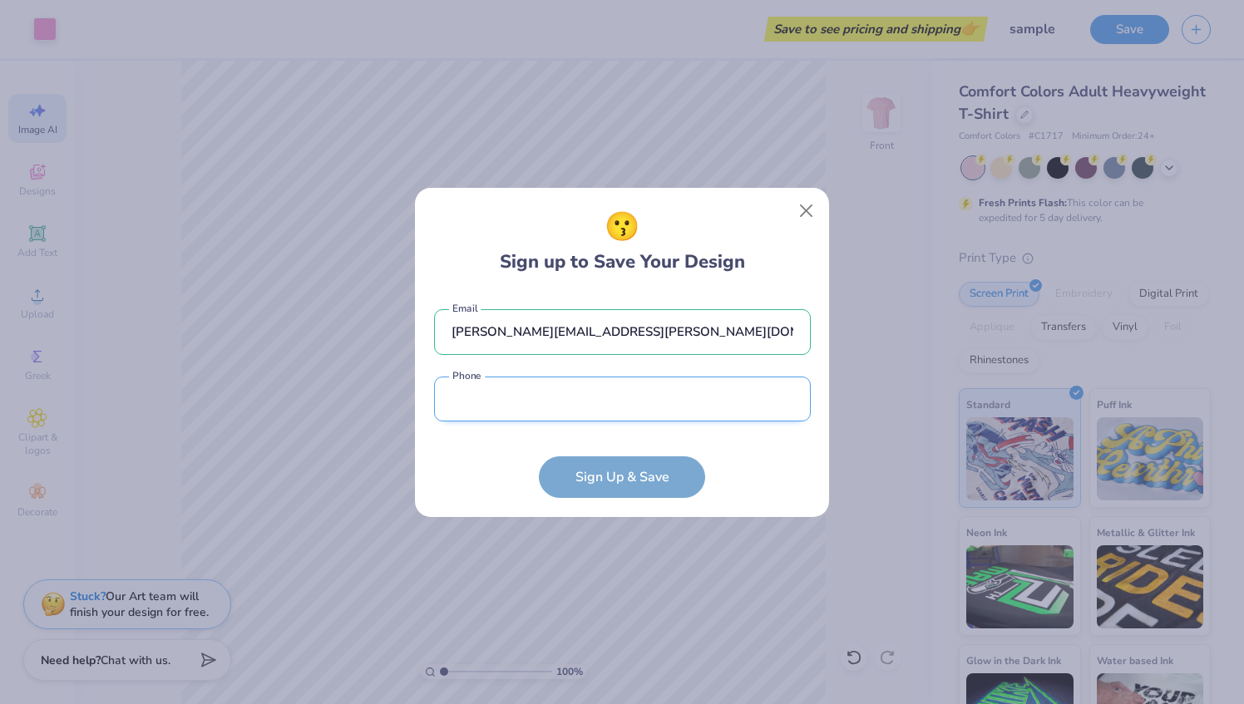
click at [630, 396] on input "tel" at bounding box center [622, 400] width 377 height 46
type input "(734) 496-3826"
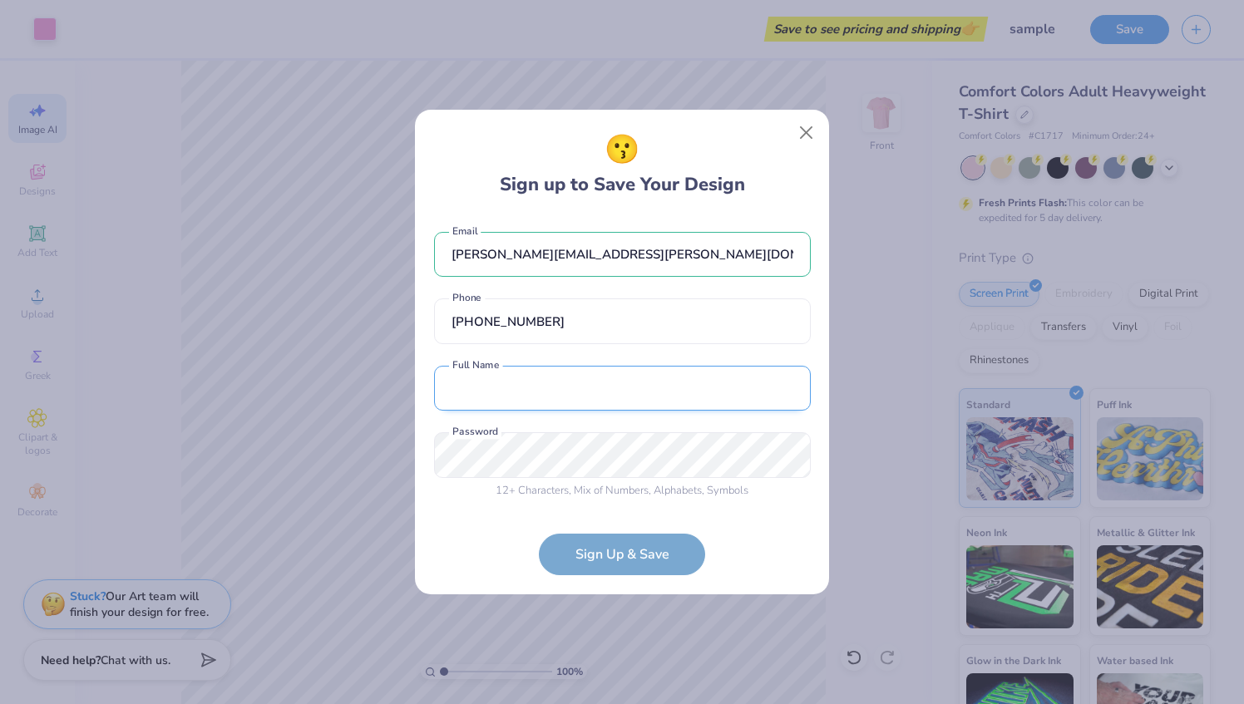
click at [577, 388] on input "text" at bounding box center [622, 389] width 377 height 46
type input "Maria Annabelle Parfitt"
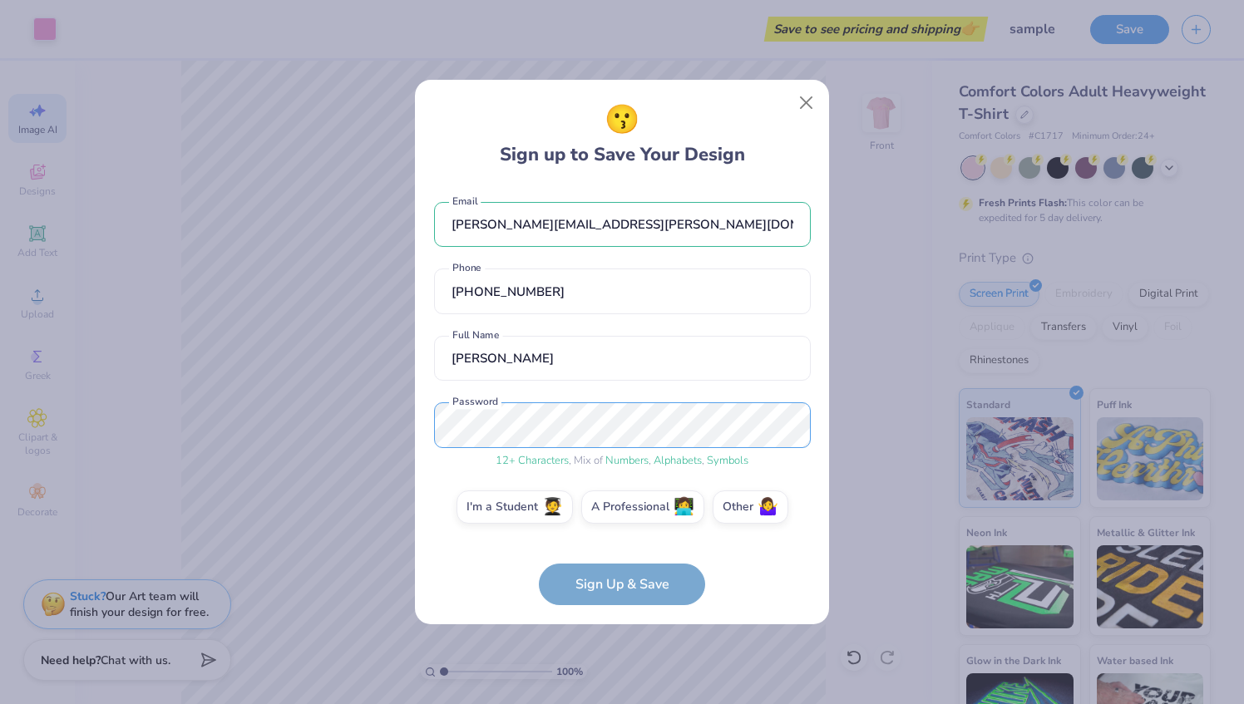
scroll to position [2, 0]
click at [542, 501] on span "🧑‍🎓" at bounding box center [552, 502] width 21 height 19
click at [617, 506] on input "I'm a Student 🧑‍🎓" at bounding box center [622, 511] width 11 height 11
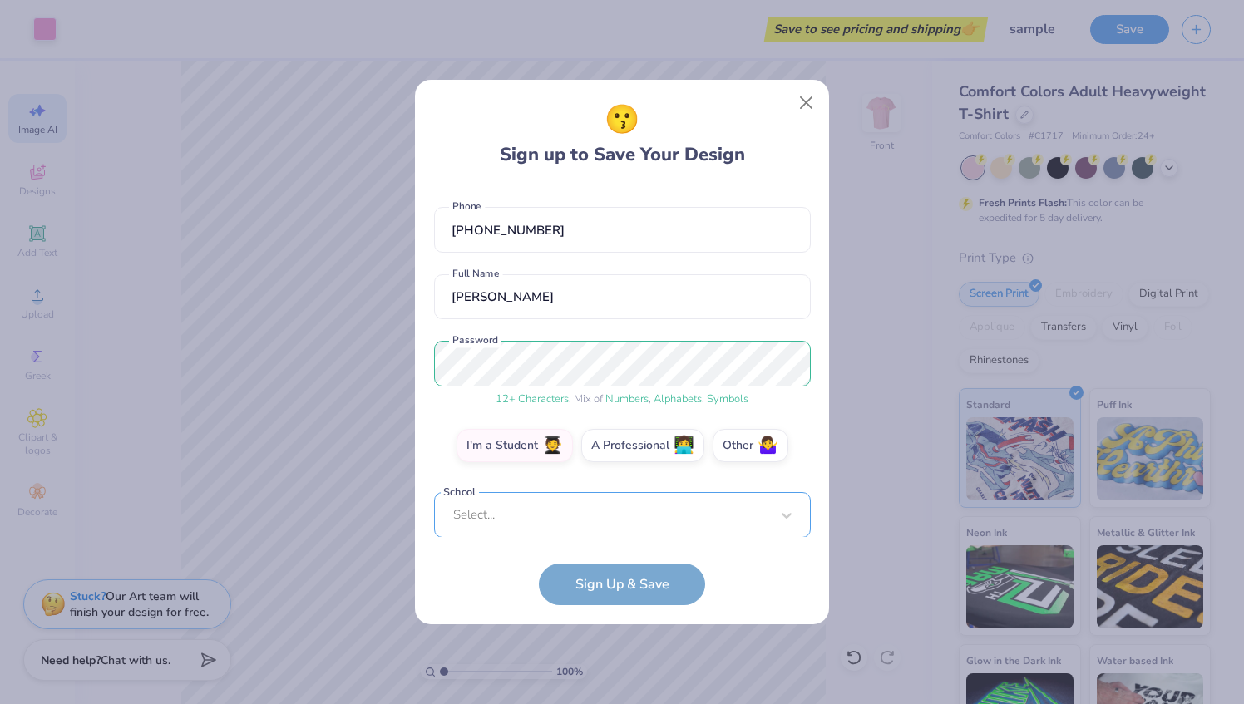
scroll to position [319, 0]
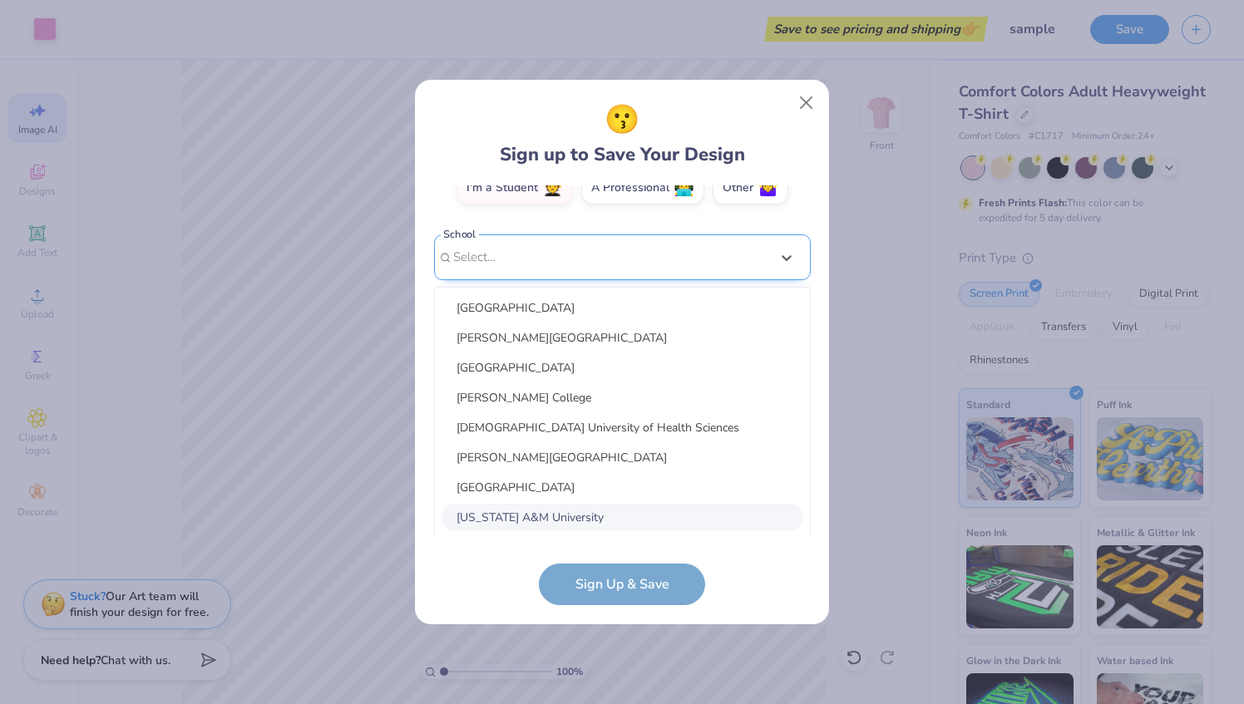
click at [551, 514] on div "option focused, 8 of 30. 30 results available. Use Up and Down to choose option…" at bounding box center [622, 387] width 377 height 304
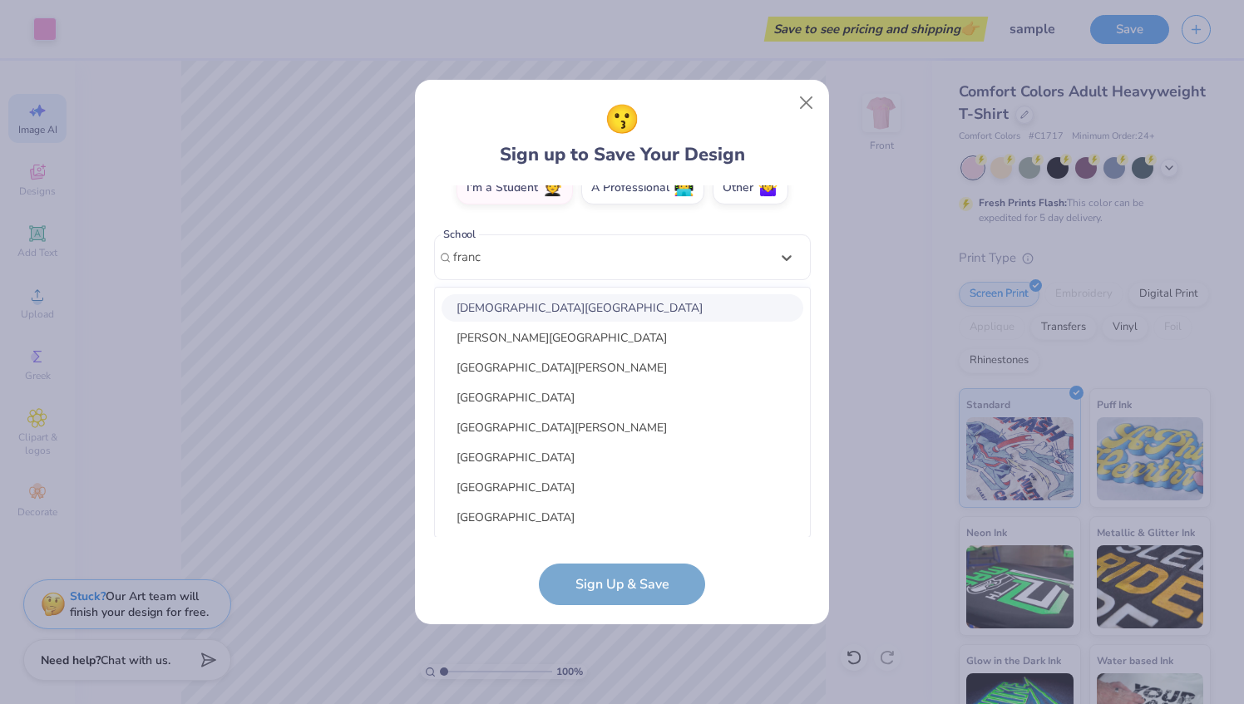
click at [632, 308] on div "Franciscan University of Steubenville" at bounding box center [623, 307] width 362 height 27
type input "franc"
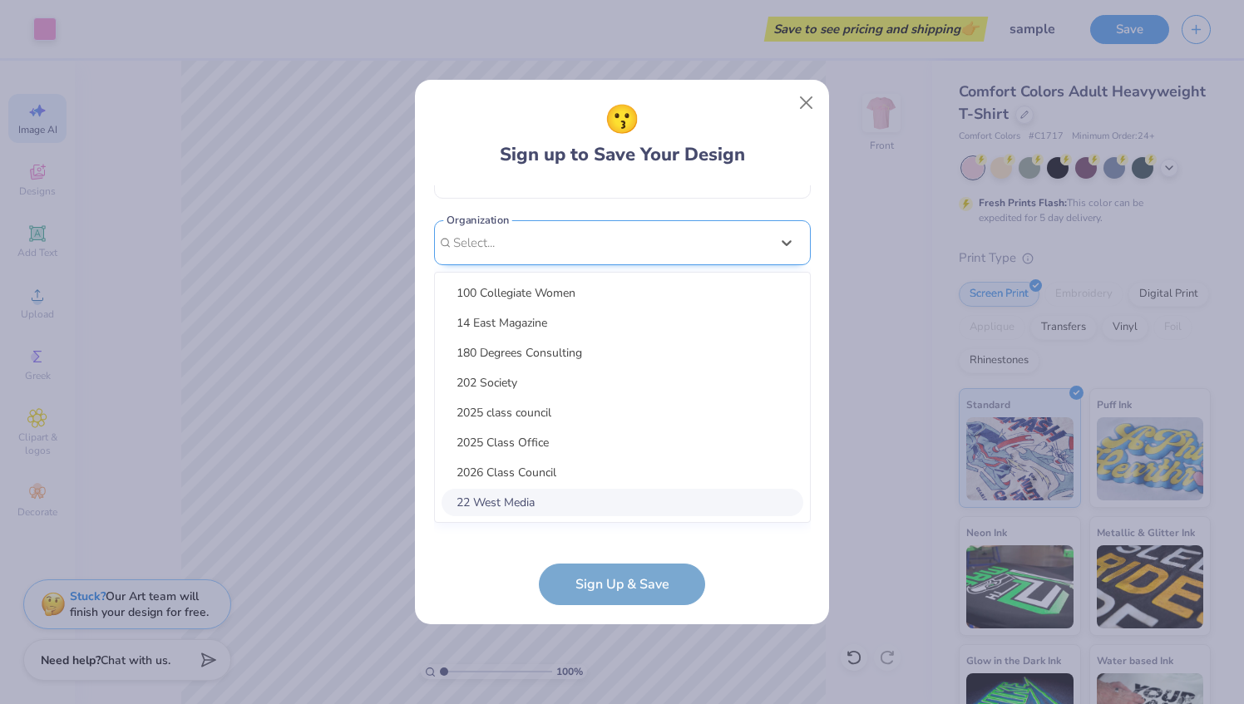
scroll to position [386, 0]
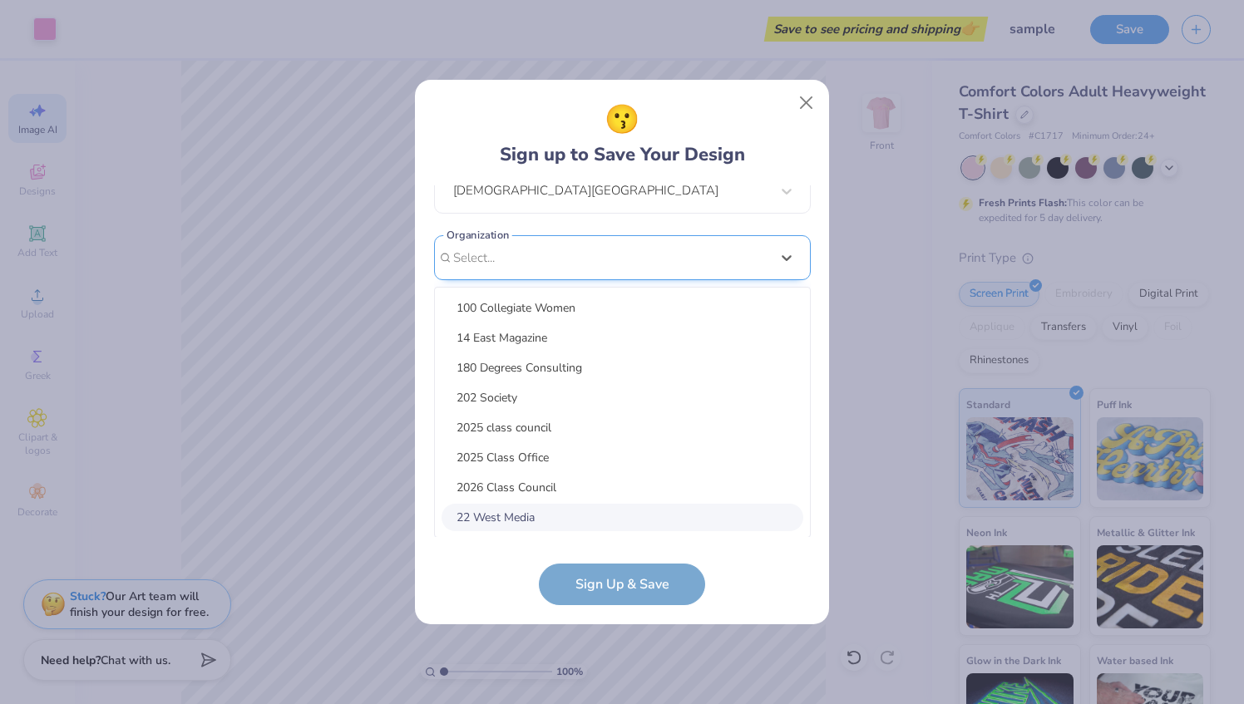
click at [595, 506] on div "option focused, 8 of 15. 15 results available. Use Up and Down to choose option…" at bounding box center [622, 387] width 377 height 304
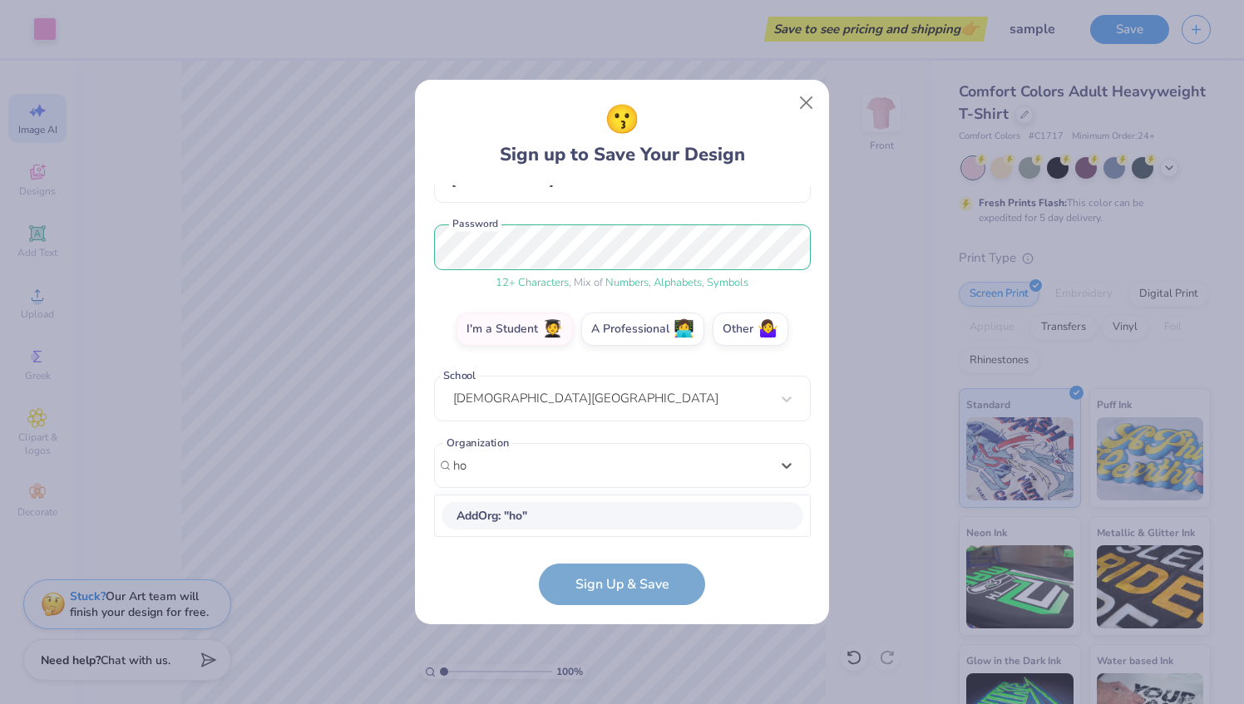
scroll to position [177, 0]
type input "h"
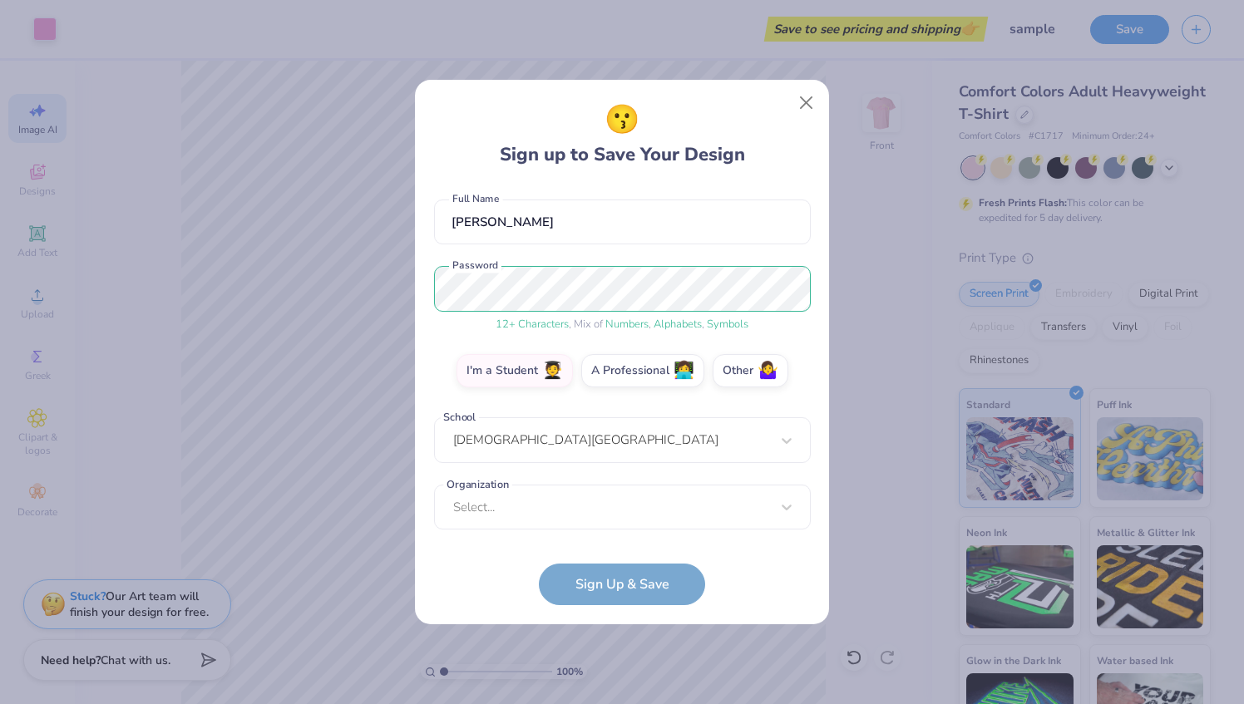
click at [440, 551] on form "maria.a.parfitt@gmail.com Email (734) 496-3826 Phone Maria Annabelle Parfitt Fu…" at bounding box center [622, 395] width 377 height 421
click at [615, 577] on form "maria.a.parfitt@gmail.com Email (734) 496-3826 Phone Maria Annabelle Parfitt Fu…" at bounding box center [622, 395] width 377 height 421
click at [646, 580] on form "maria.a.parfitt@gmail.com Email (734) 496-3826 Phone Maria Annabelle Parfitt Fu…" at bounding box center [622, 395] width 377 height 421
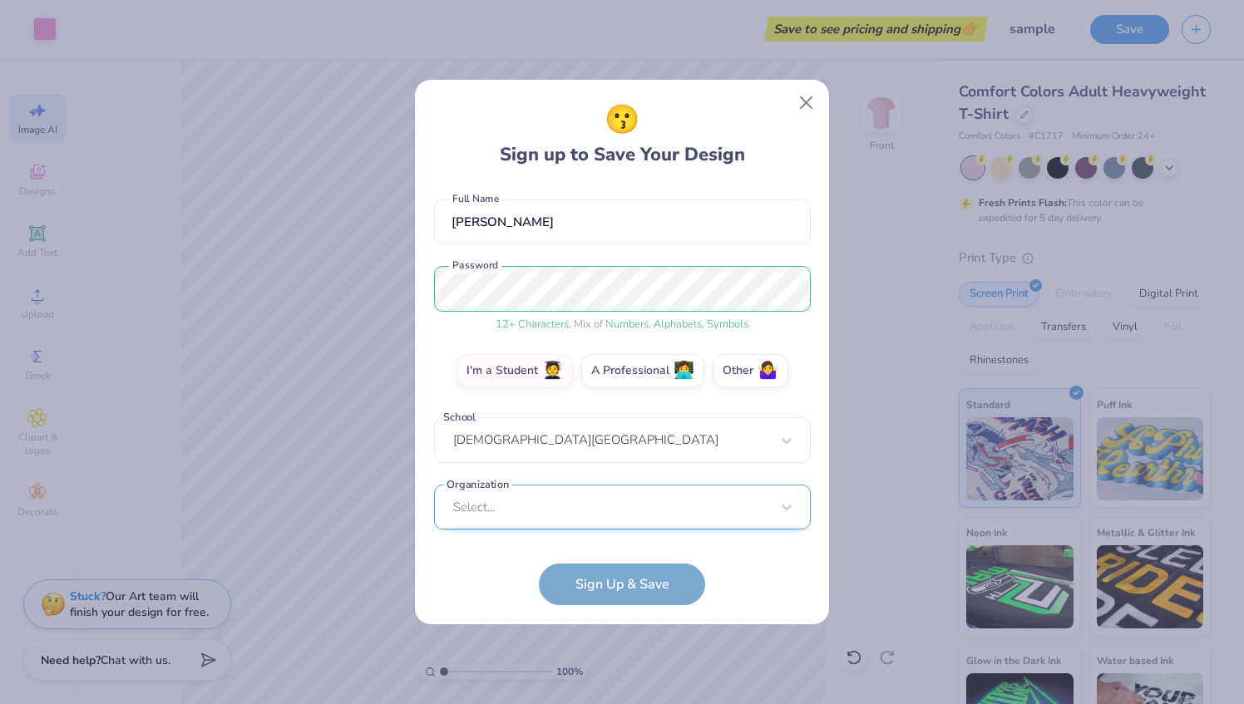
scroll to position [386, 0]
click at [602, 527] on div "Select..." at bounding box center [622, 507] width 377 height 46
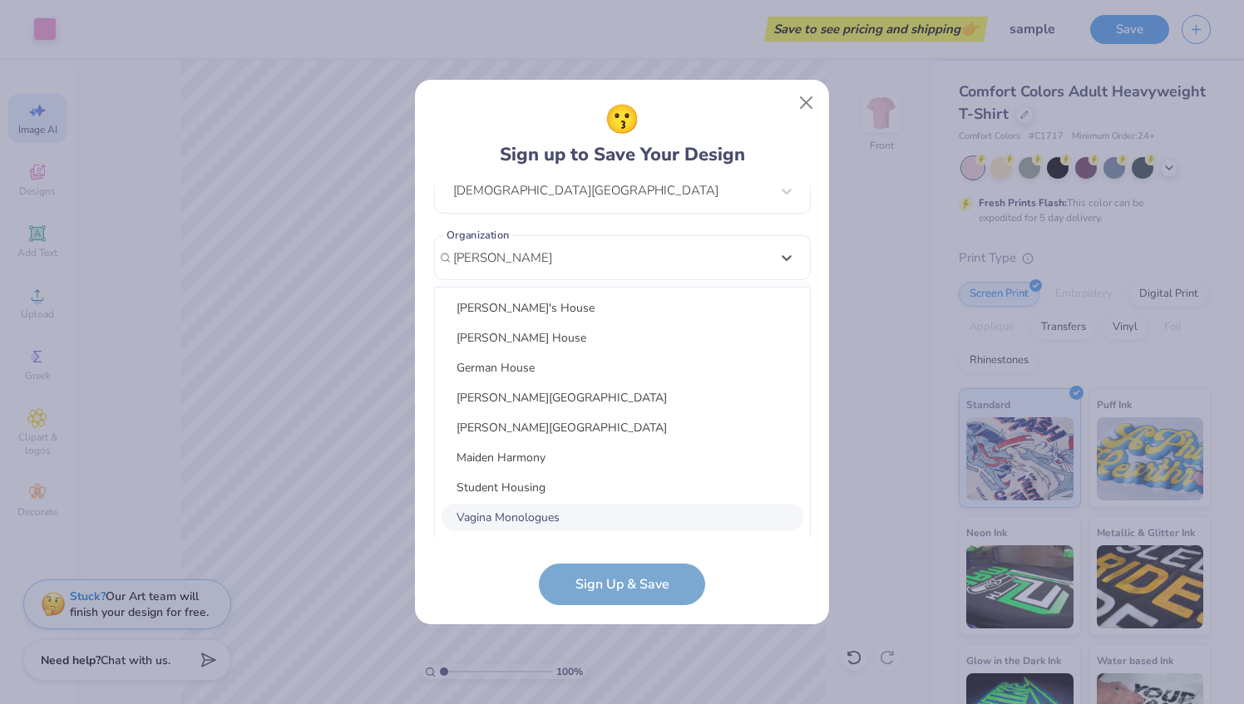
type input "Magdalena Household"
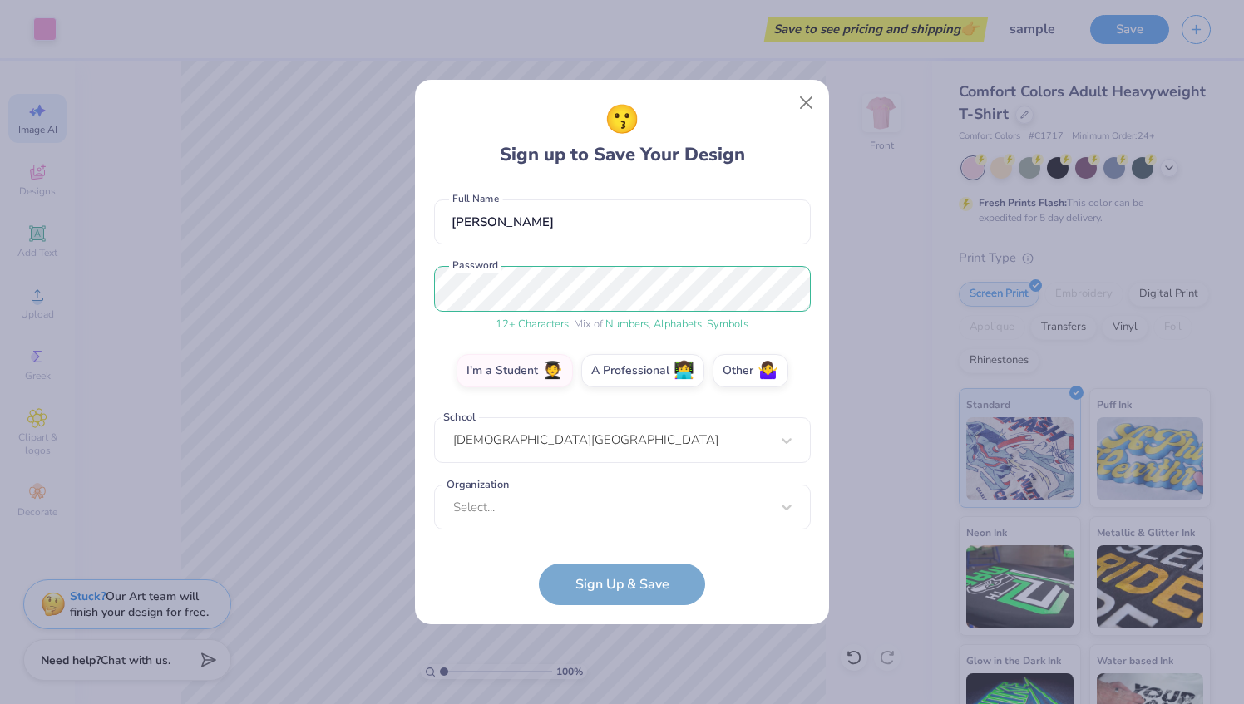
click at [491, 595] on form "maria.a.parfitt@gmail.com Email (734) 496-3826 Phone Maria Annabelle Parfitt Fu…" at bounding box center [622, 395] width 377 height 421
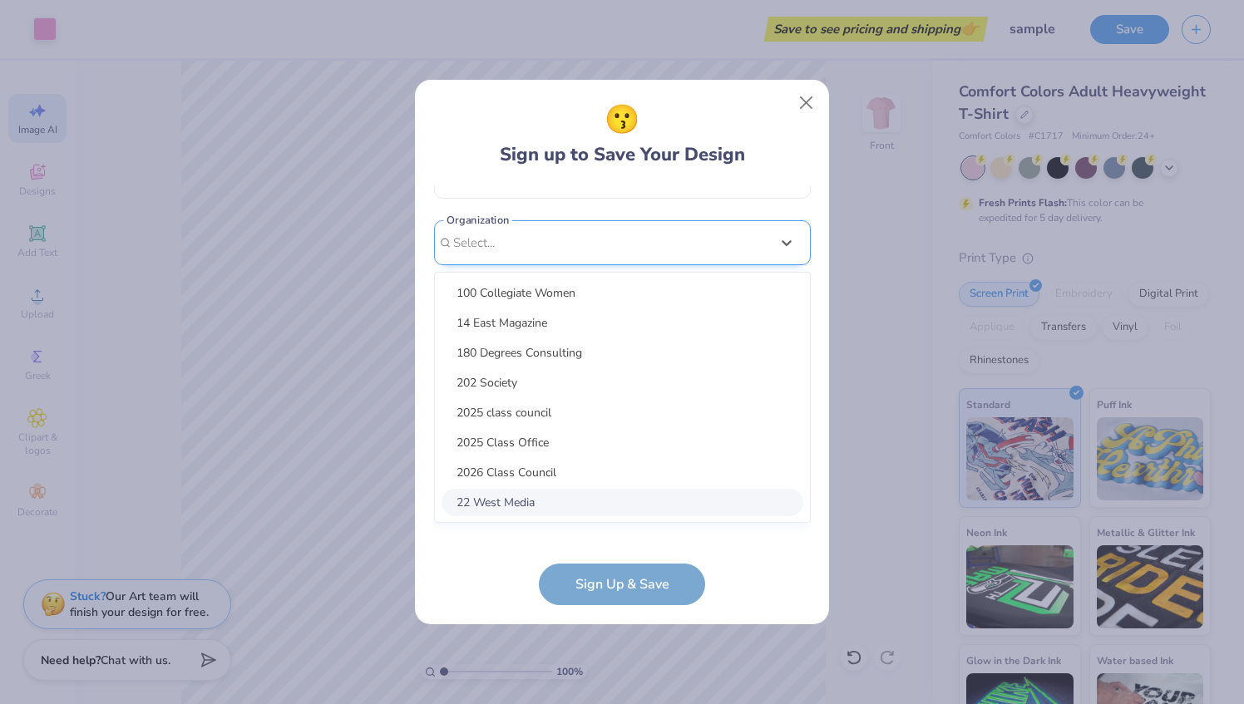
click at [511, 502] on div "option focused, 8 of 75. 75 results available. Use Up and Down to choose option…" at bounding box center [622, 372] width 377 height 304
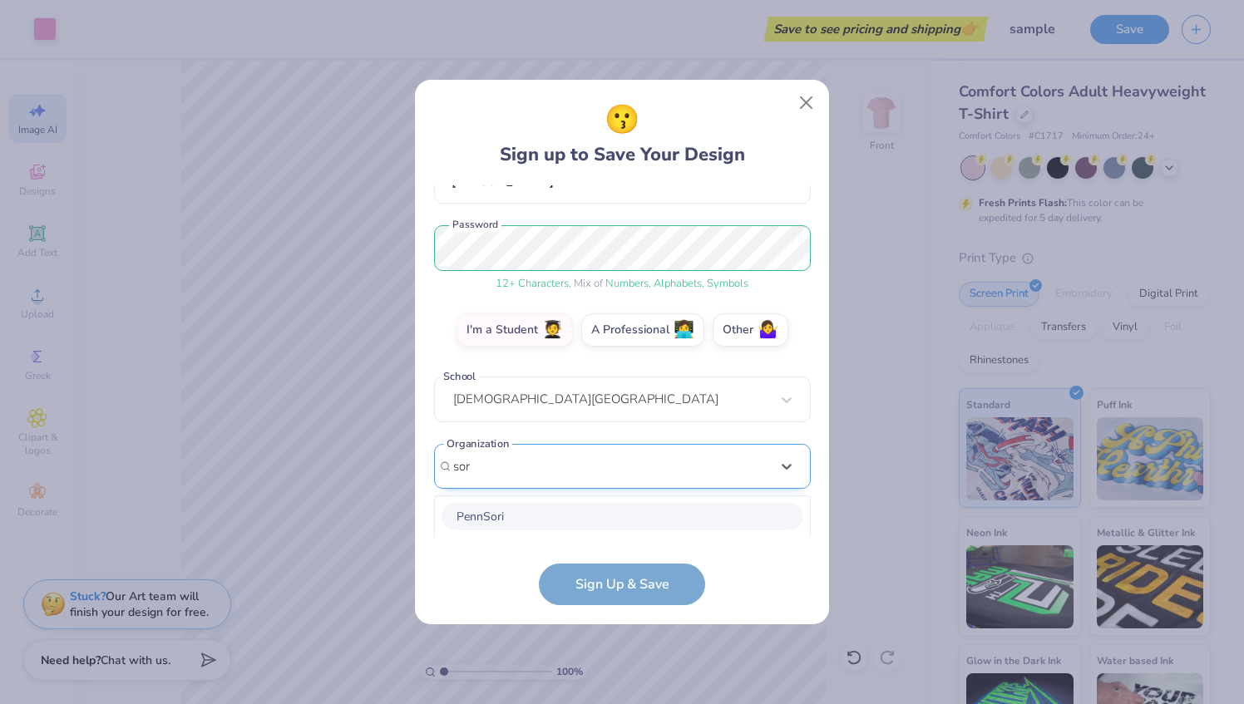
scroll to position [386, 0]
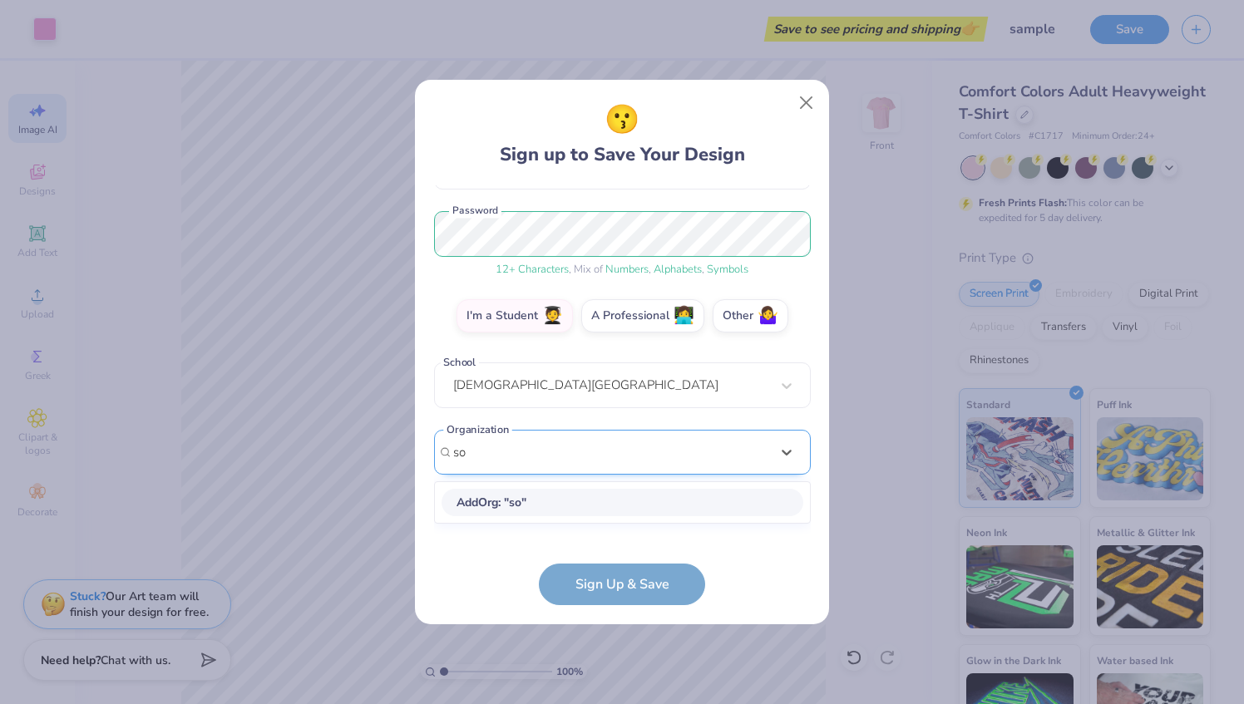
type input "s"
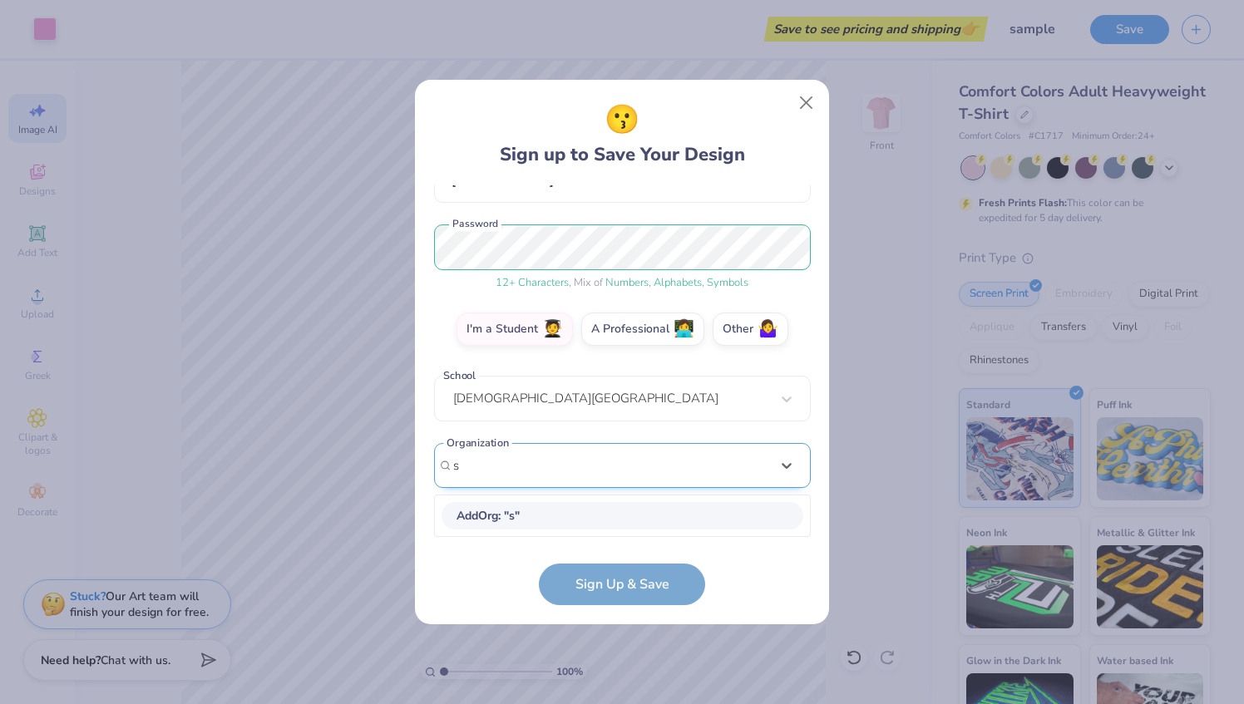
scroll to position [177, 0]
type input "Magdalena Household"
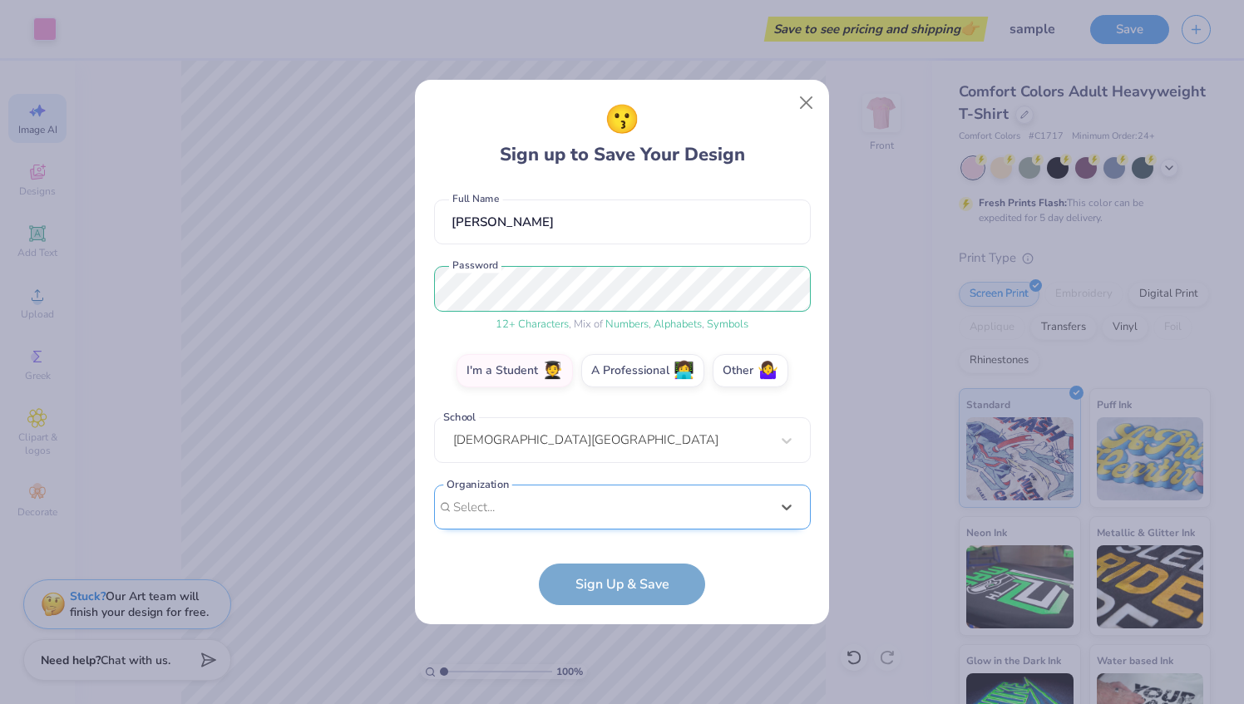
click at [446, 468] on div "maria.a.parfitt@gmail.com Email (734) 496-3826 Phone Maria Annabelle Parfitt Fu…" at bounding box center [622, 361] width 377 height 353
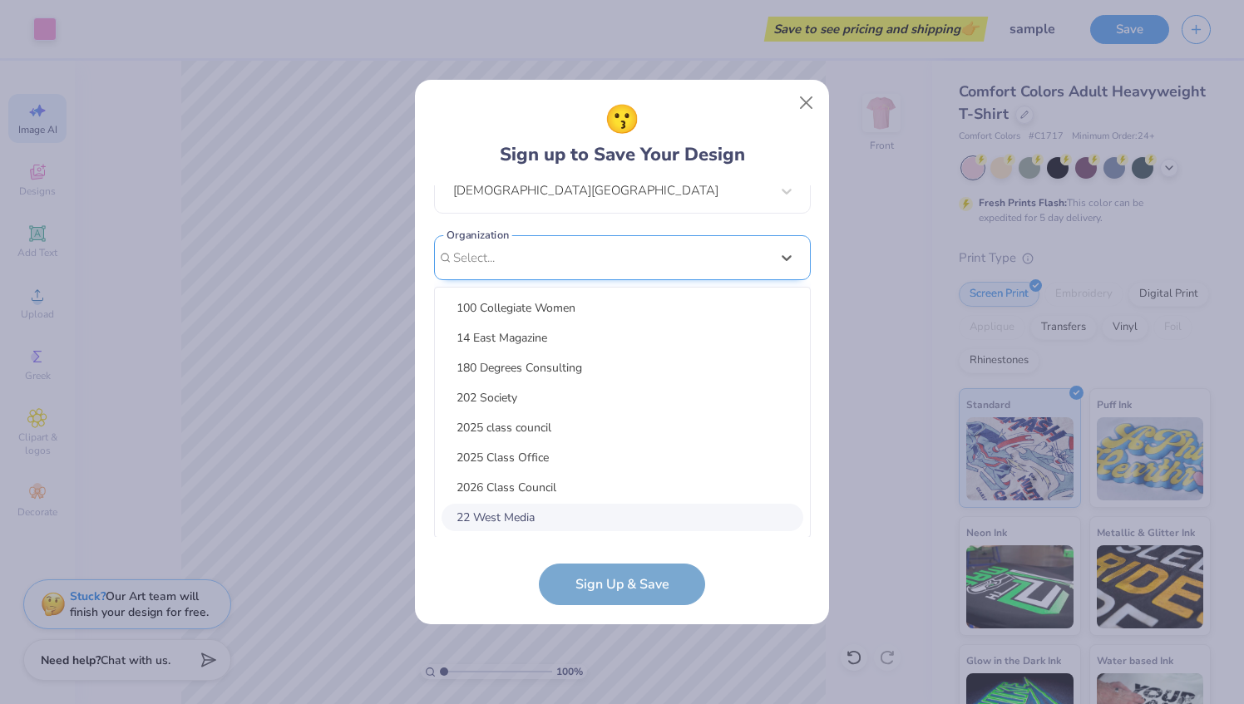
click at [491, 506] on div "option focused, 8 of 75. 75 results available. Use Up and Down to choose option…" at bounding box center [622, 387] width 377 height 304
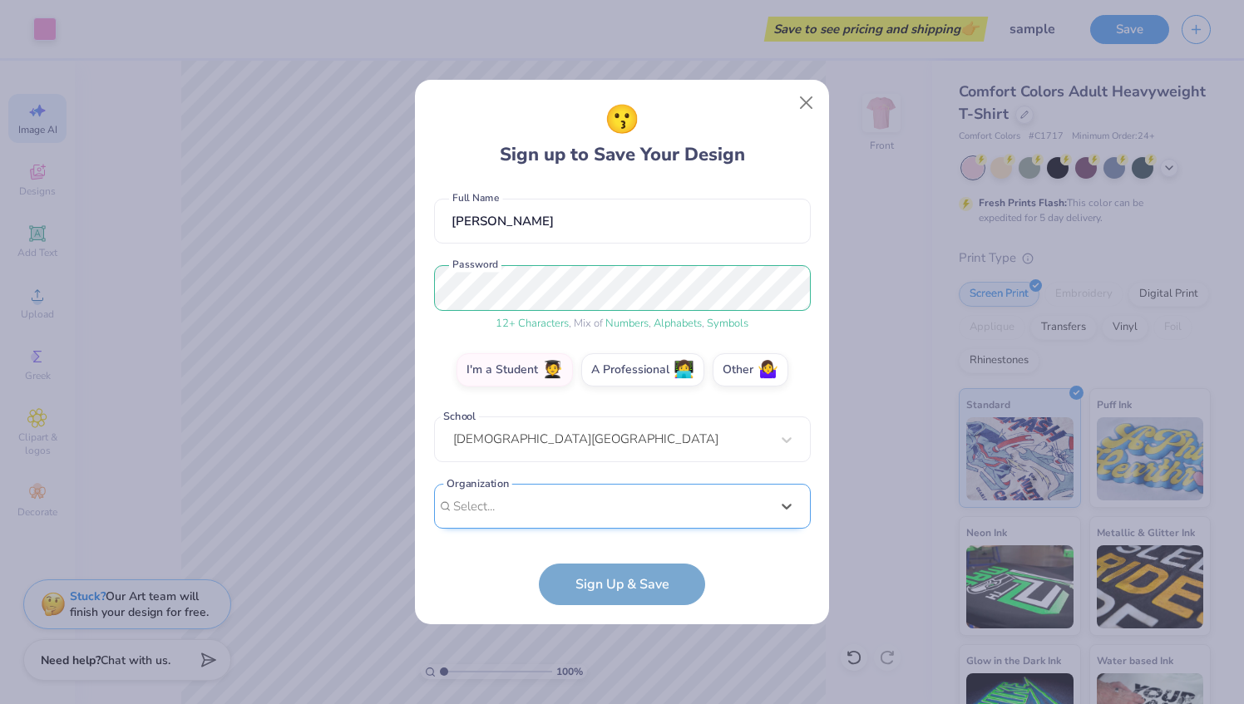
scroll to position [136, 0]
click at [557, 249] on div "maria.a.parfitt@gmail.com Email (734) 496-3826 Phone Maria Annabelle Parfitt Fu…" at bounding box center [622, 361] width 377 height 353
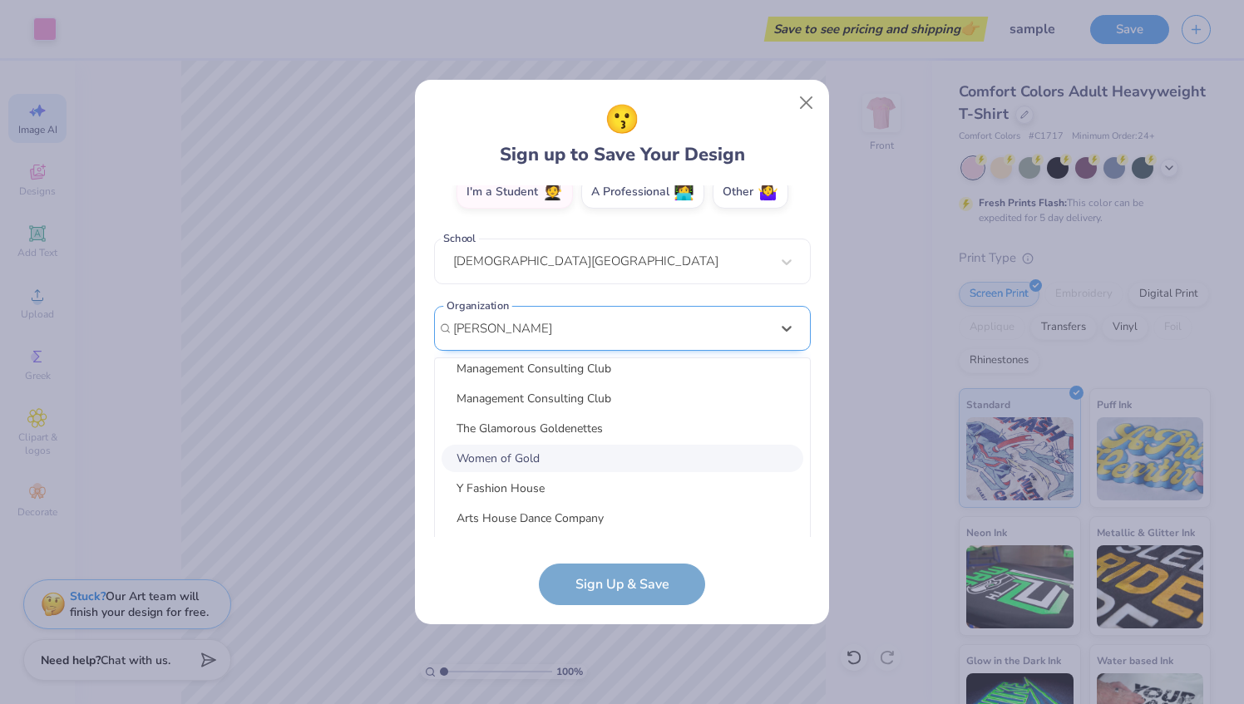
scroll to position [480, 0]
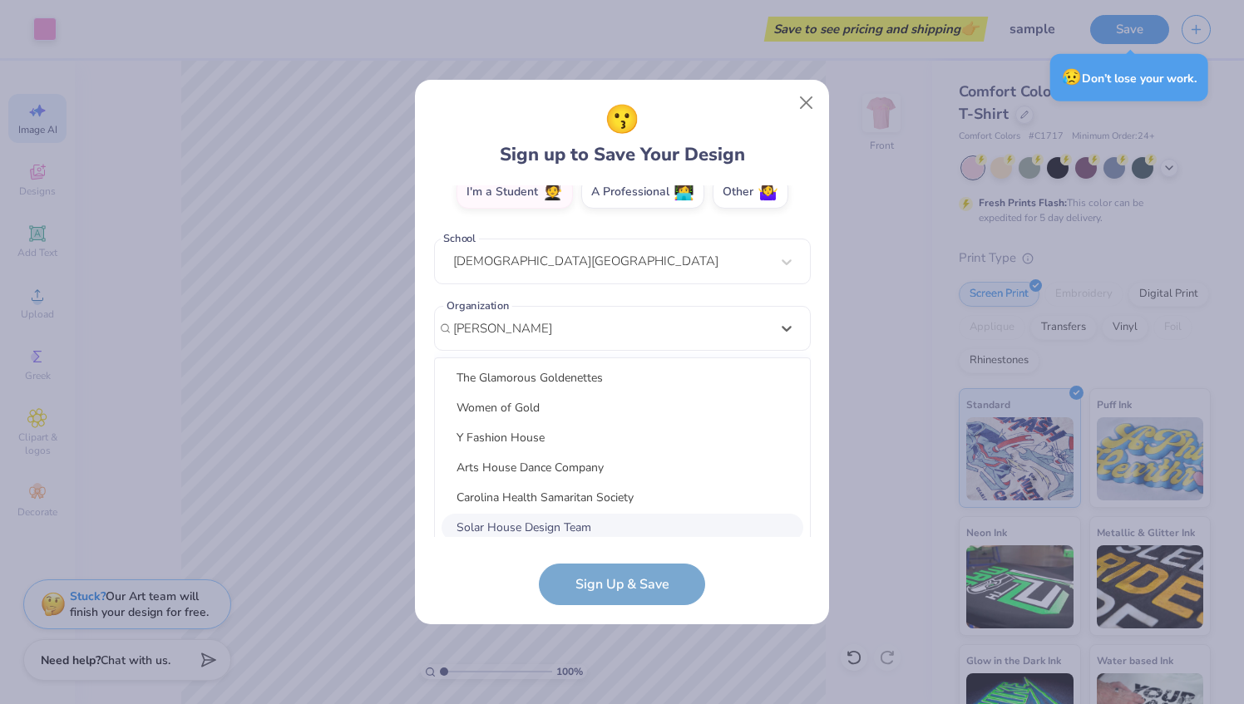
type input "Magdalena Household"
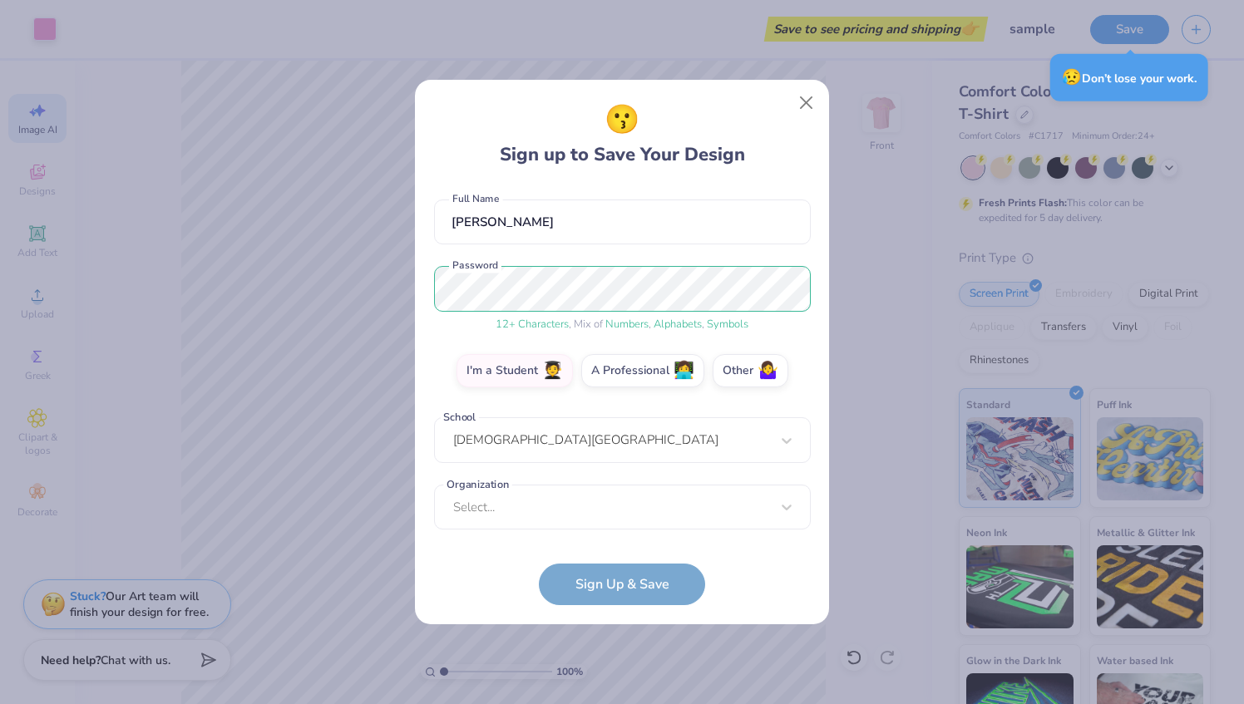
click at [629, 590] on form "maria.a.parfitt@gmail.com Email (734) 496-3826 Phone Maria Annabelle Parfitt Fu…" at bounding box center [622, 395] width 377 height 421
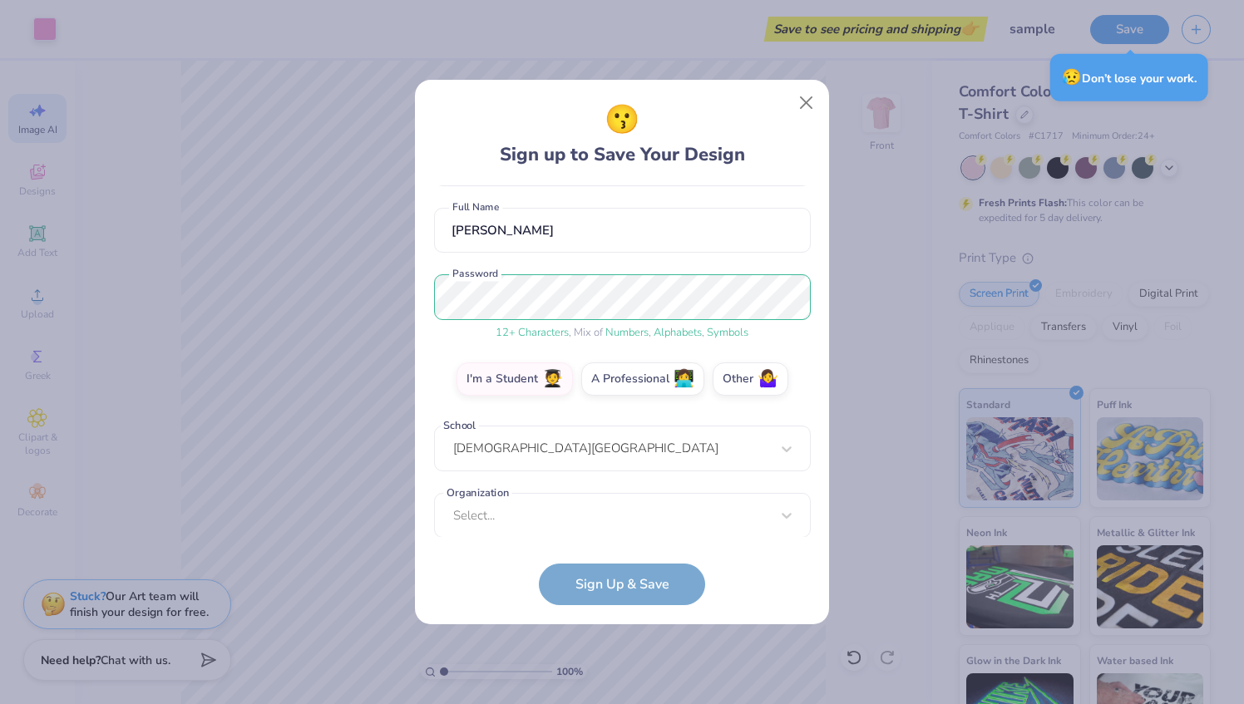
click at [629, 590] on form "maria.a.parfitt@gmail.com Email (734) 496-3826 Phone Maria Annabelle Parfitt Fu…" at bounding box center [622, 395] width 377 height 421
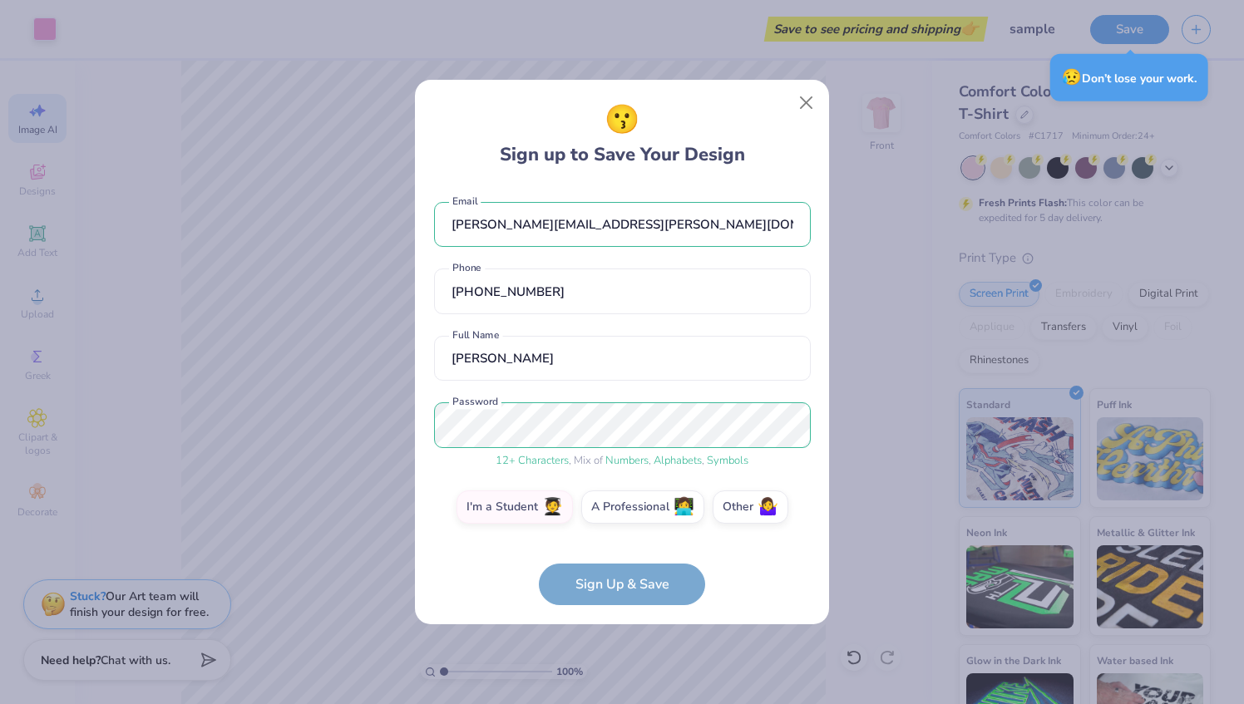
scroll to position [136, 0]
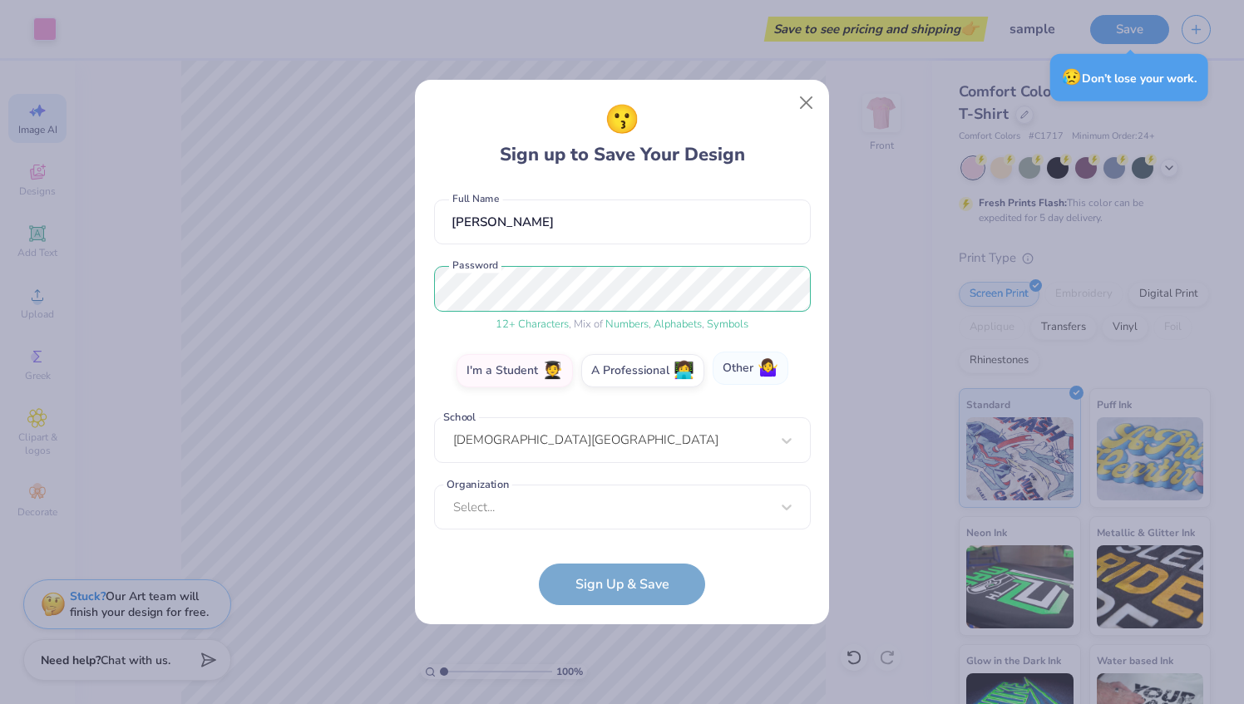
click at [729, 379] on label "Other 🤷‍♀️" at bounding box center [751, 368] width 76 height 33
click at [628, 506] on input "Other 🤷‍♀️" at bounding box center [622, 511] width 11 height 11
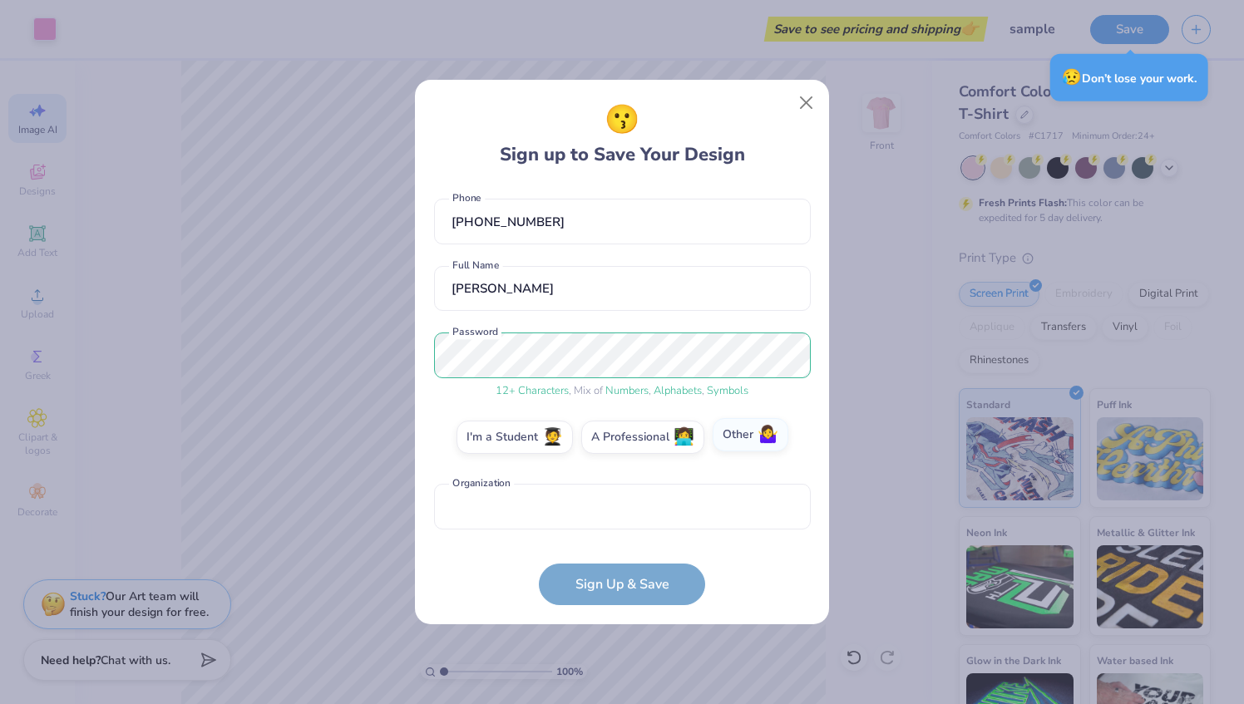
scroll to position [70, 0]
click at [659, 509] on input "text" at bounding box center [622, 507] width 377 height 46
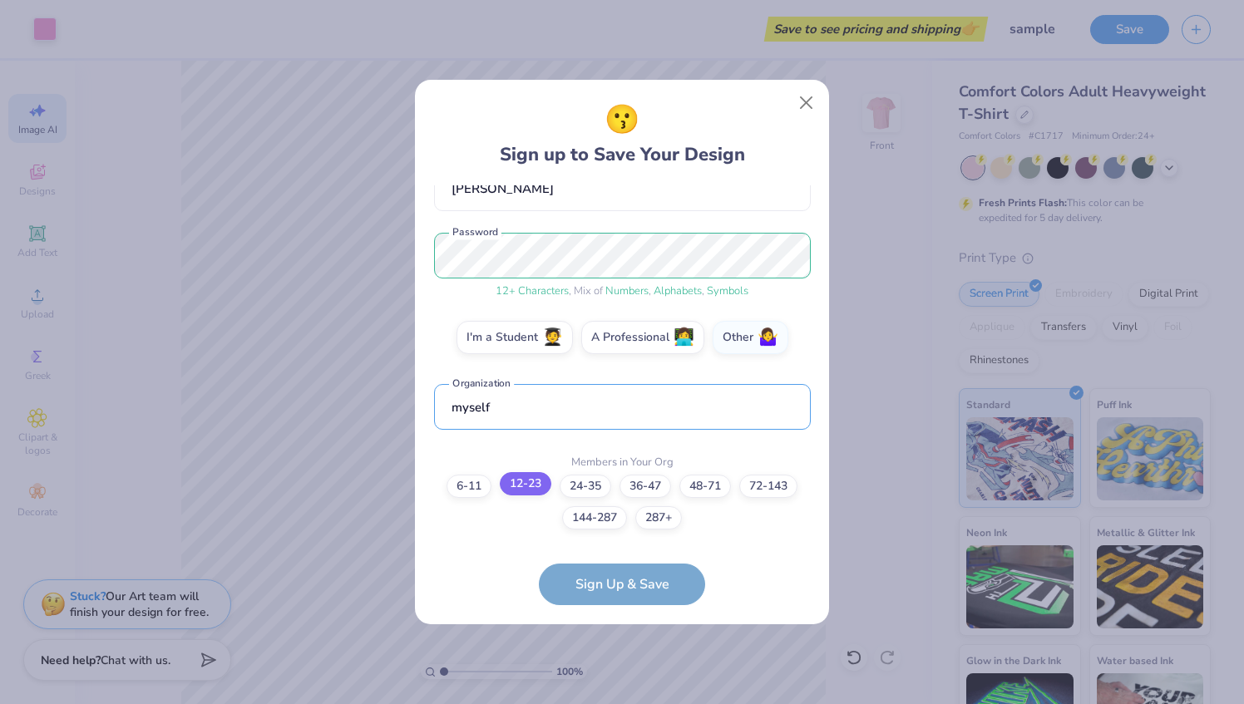
type input "myself"
click at [541, 487] on label "12-23" at bounding box center [526, 483] width 52 height 23
click at [617, 667] on input "12-23" at bounding box center [622, 672] width 11 height 11
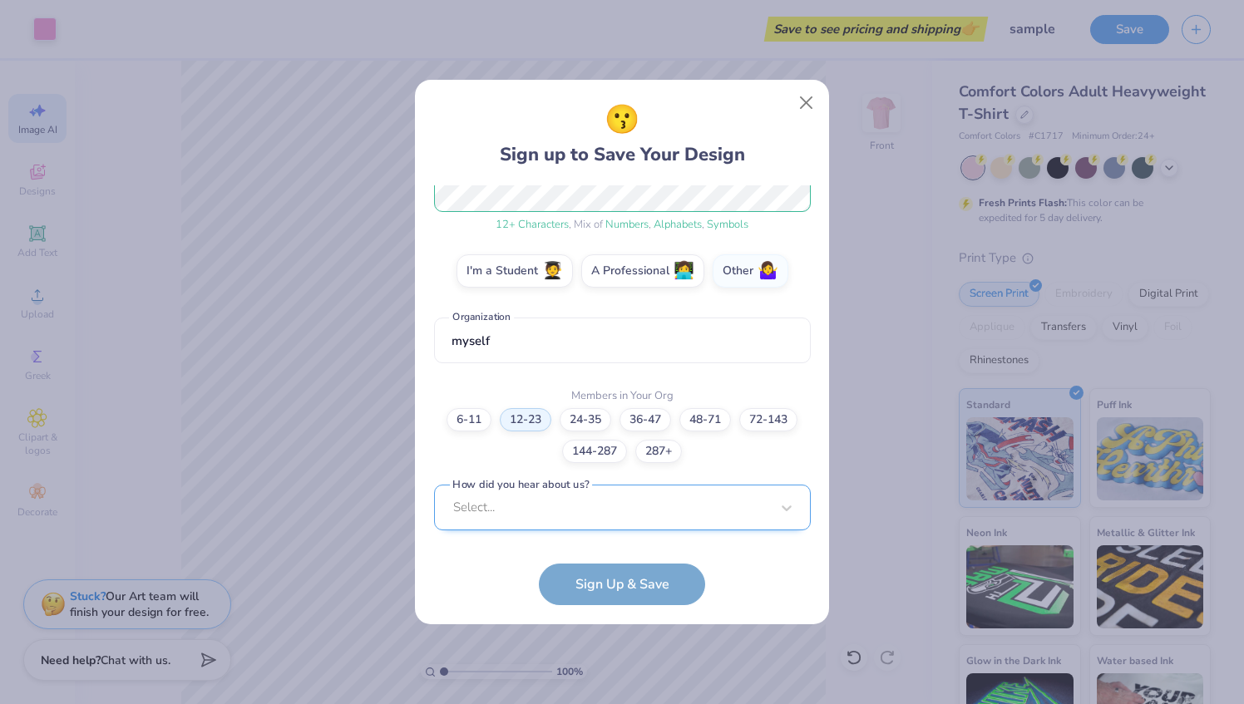
scroll to position [486, 0]
click at [526, 516] on div "Select..." at bounding box center [622, 507] width 377 height 46
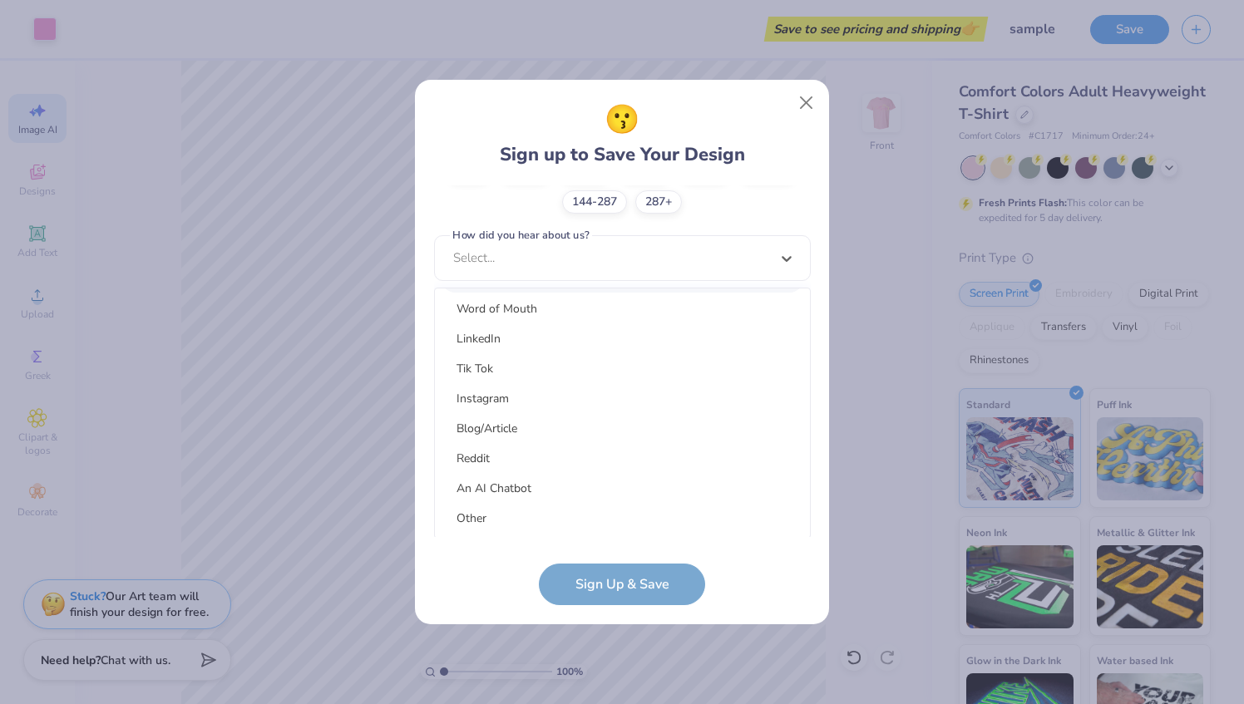
scroll to position [210, 0]
click at [516, 514] on div "Other" at bounding box center [623, 517] width 362 height 27
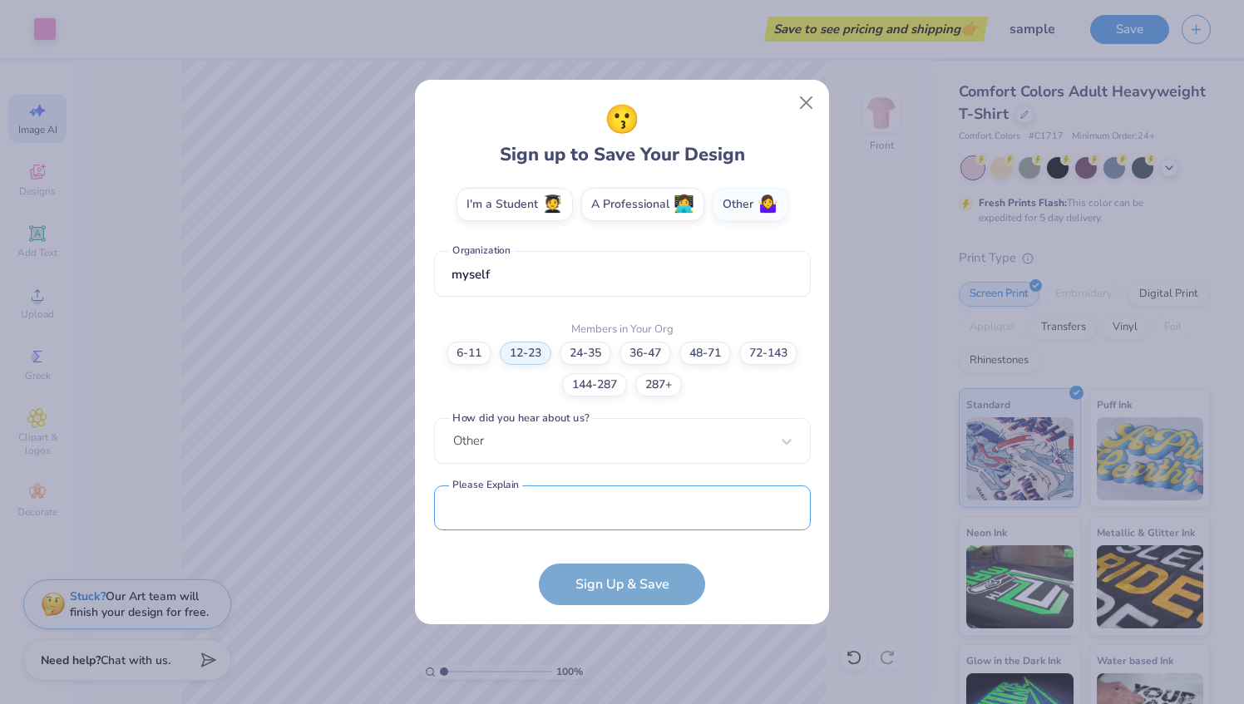
click at [516, 514] on input "text" at bounding box center [622, 509] width 377 height 46
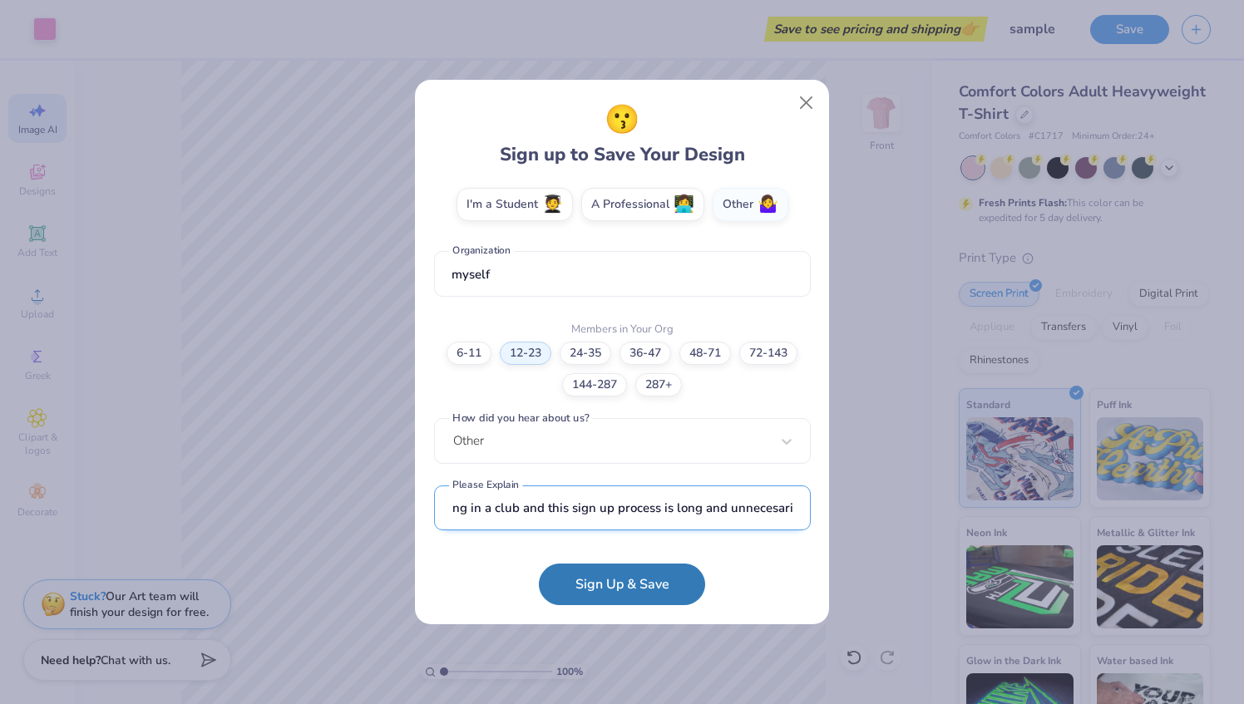
scroll to position [0, 0]
click at [745, 514] on input "no, this is stupid, none of this applies and i just want to get an estimate wit…" at bounding box center [622, 509] width 377 height 46
type input "no, this is stupid, none of this applies and i just want to get an estimate wit…"
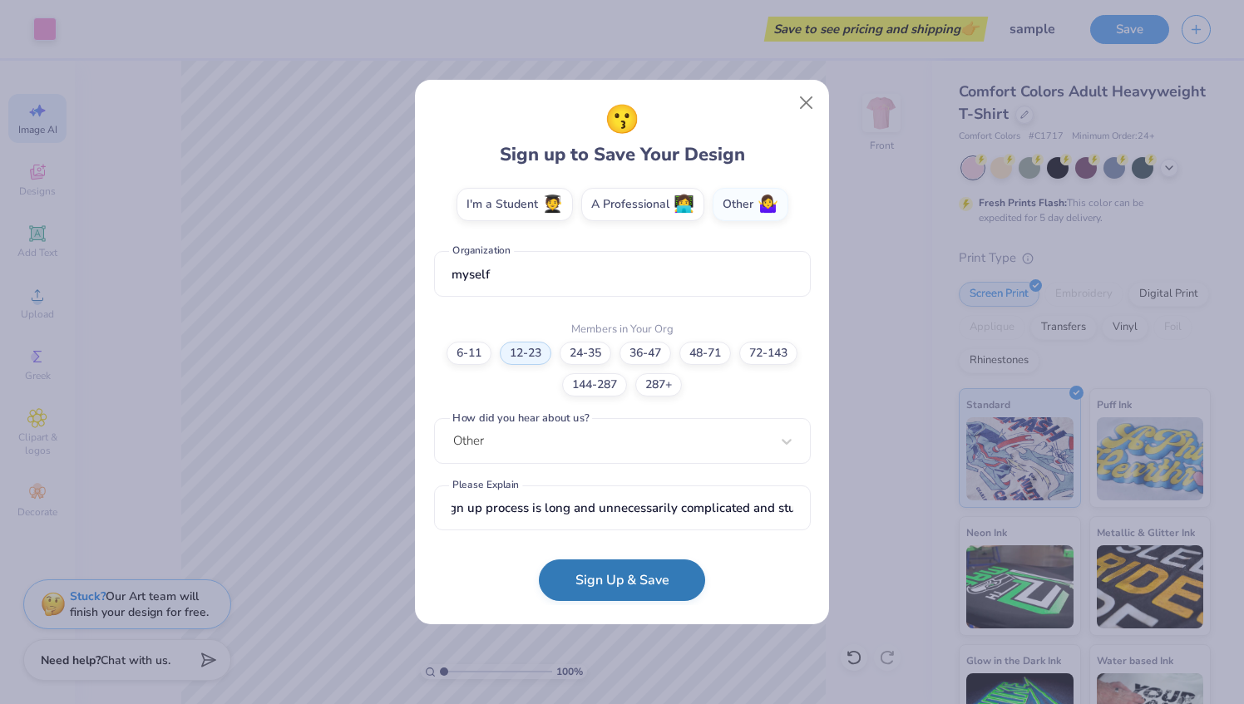
scroll to position [0, 0]
click at [629, 577] on button "Sign Up & Save" at bounding box center [622, 581] width 166 height 42
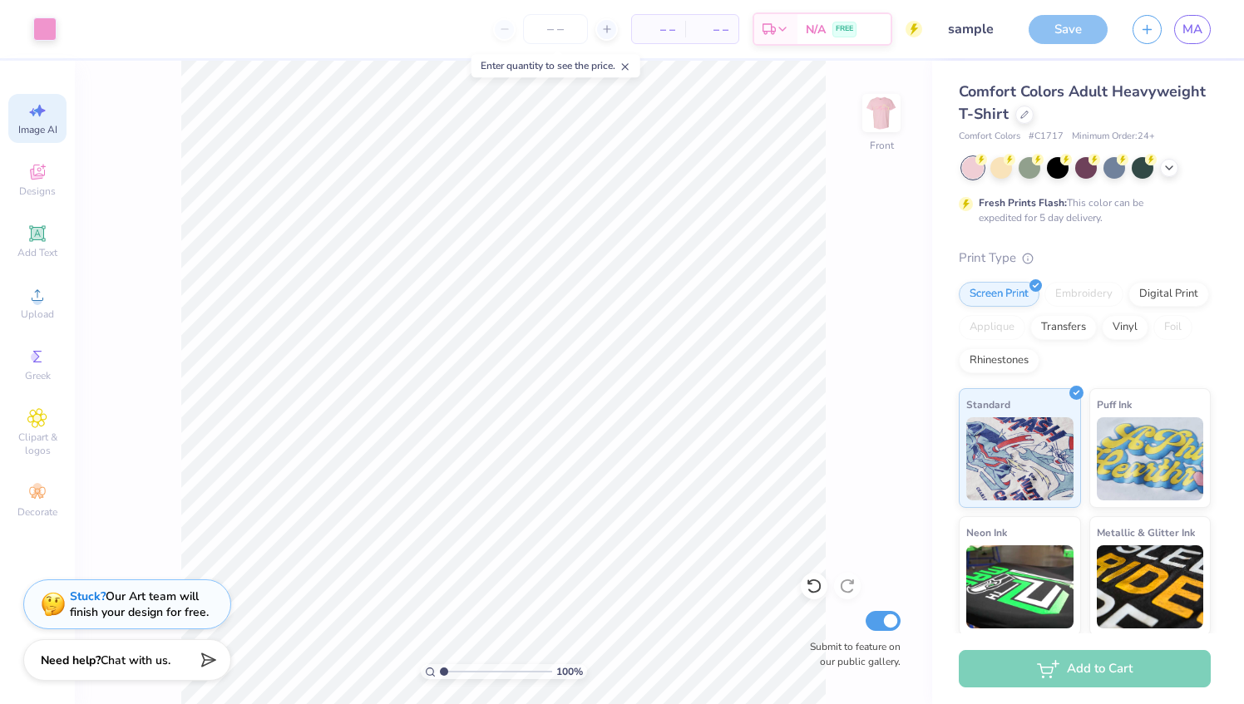
click at [516, 26] on div at bounding box center [555, 29] width 125 height 30
click at [631, 67] on icon at bounding box center [626, 67] width 12 height 12
click at [554, 33] on input "number" at bounding box center [555, 29] width 65 height 30
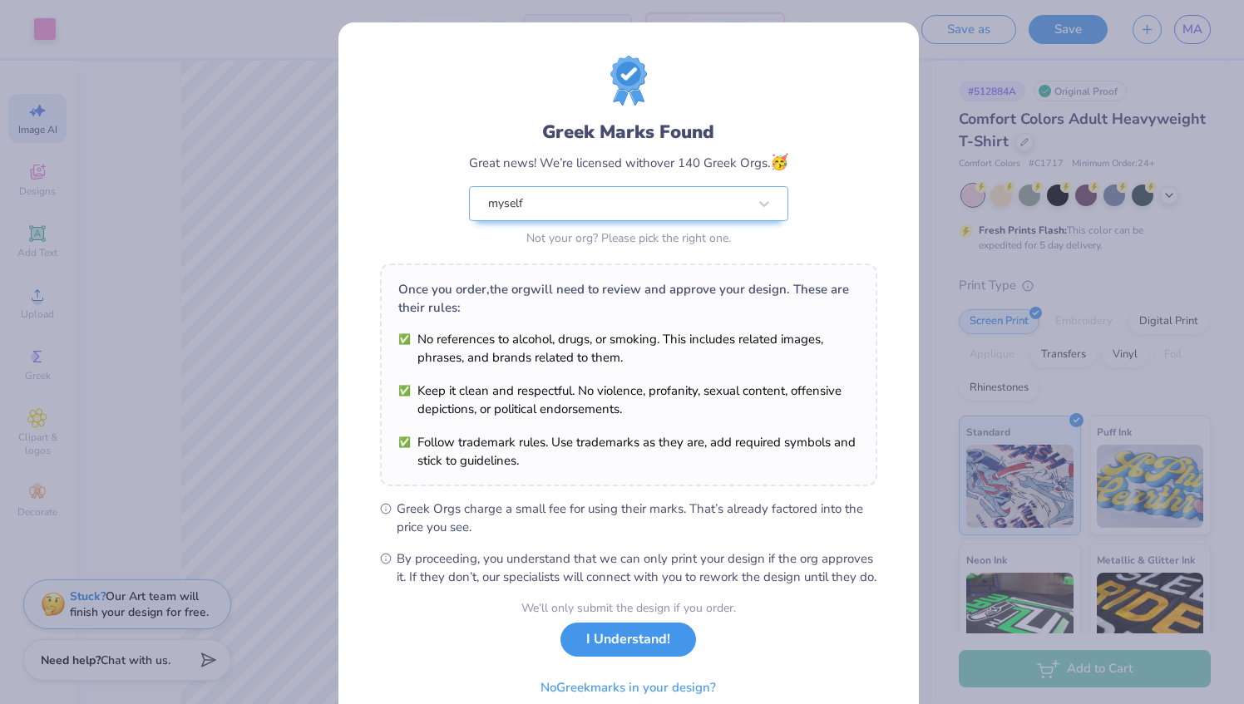
click at [614, 657] on button "I Understand!" at bounding box center [628, 640] width 136 height 34
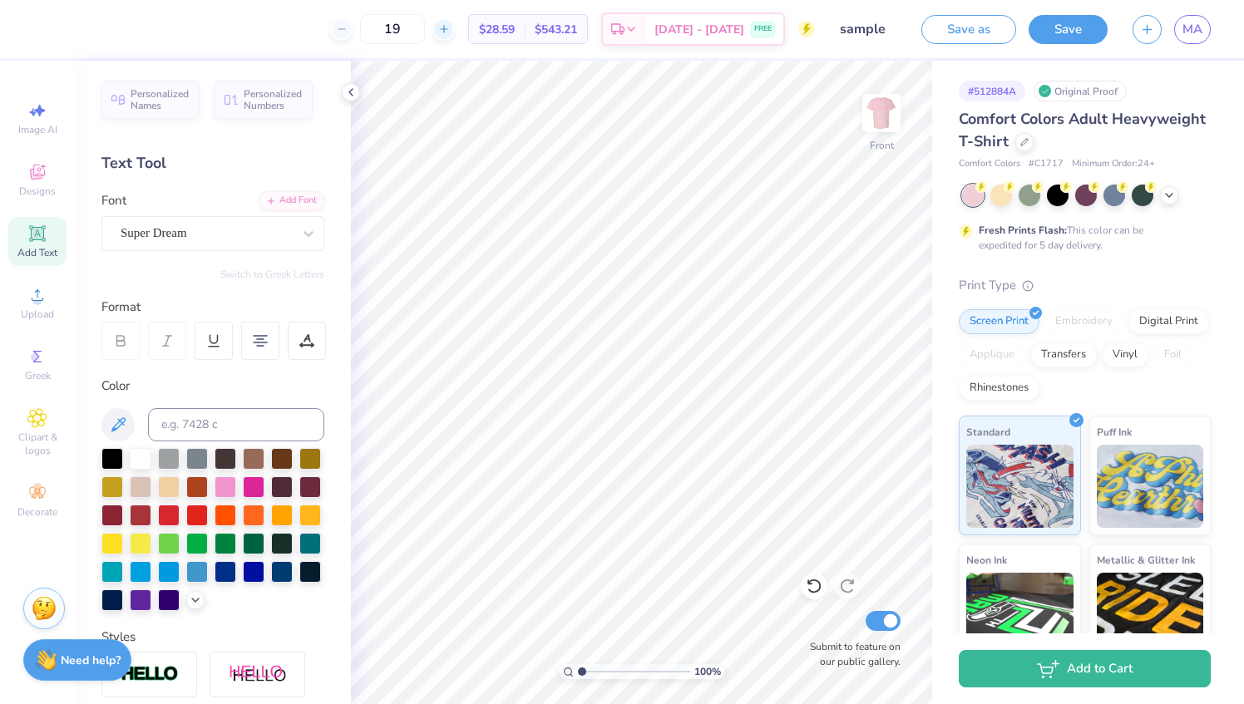
click at [447, 29] on line at bounding box center [443, 29] width 7 height 0
click at [450, 29] on icon at bounding box center [444, 29] width 12 height 12
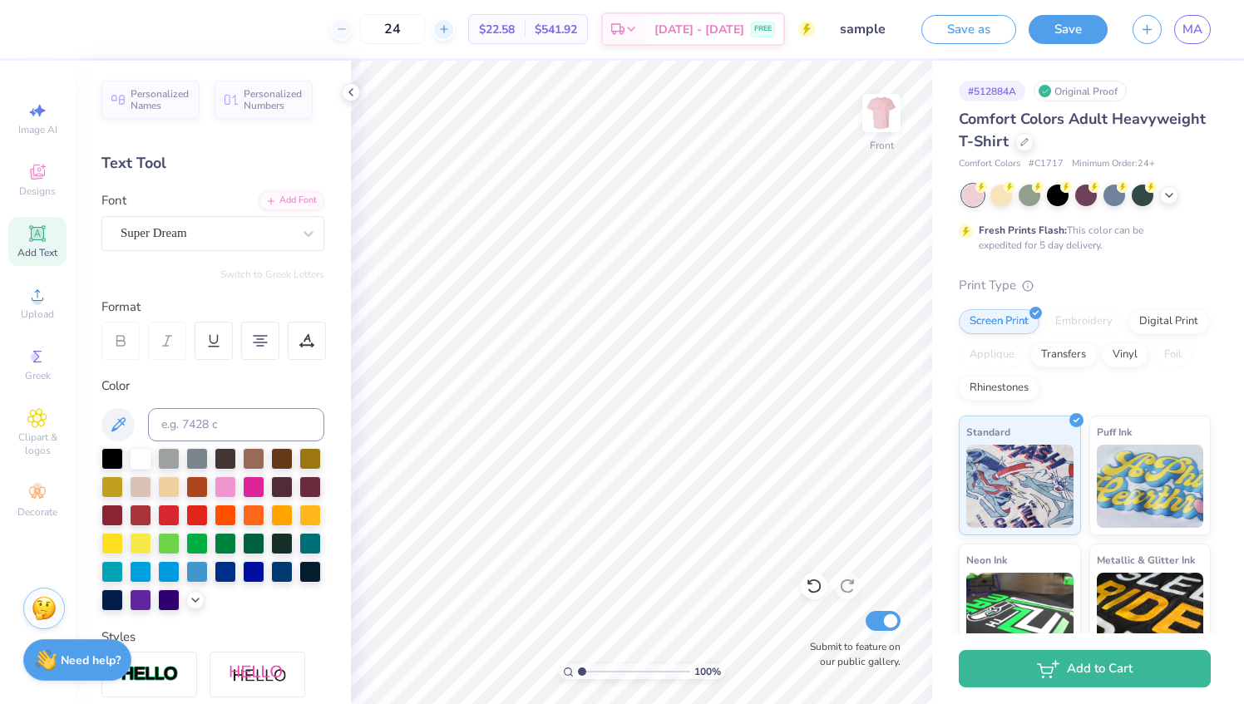
click at [450, 29] on icon at bounding box center [444, 29] width 12 height 12
click at [287, 201] on div "Add Font" at bounding box center [292, 199] width 66 height 19
click at [819, 595] on div at bounding box center [814, 586] width 27 height 27
click at [353, 29] on div at bounding box center [341, 29] width 22 height 22
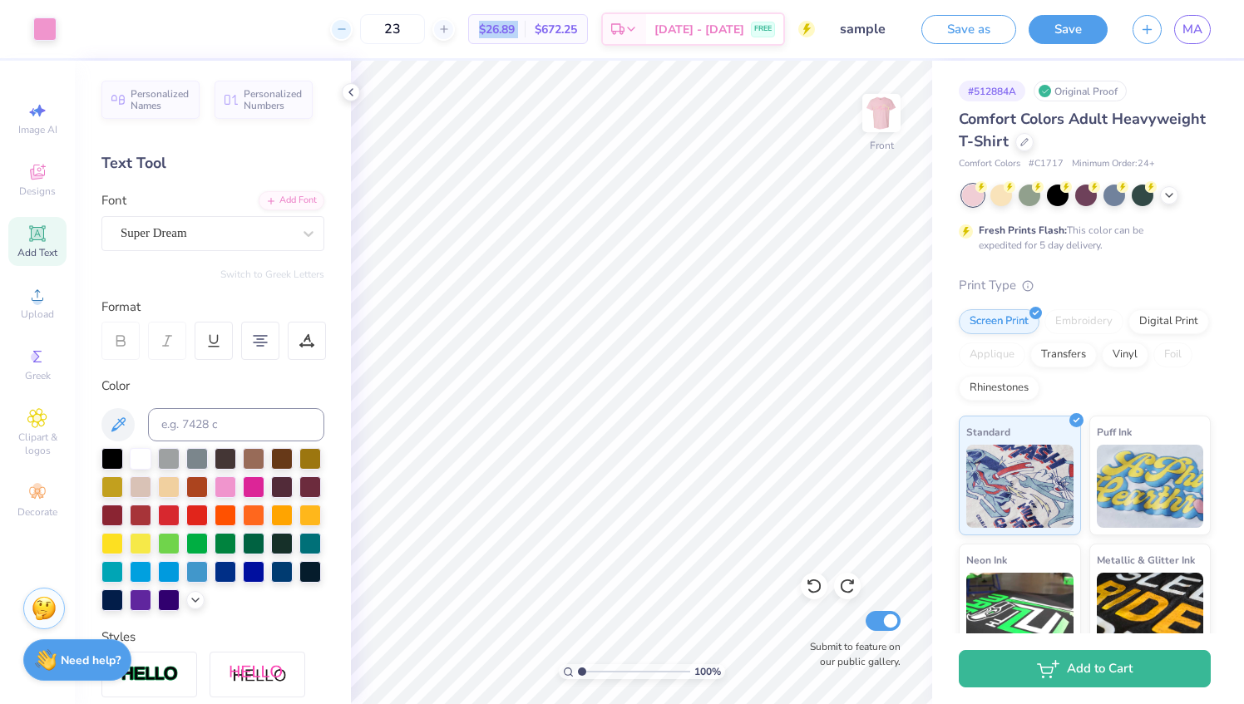
click at [353, 29] on div at bounding box center [341, 29] width 22 height 22
click at [381, 29] on div "19 Per Item Total Est. Delivery N/A FREE" at bounding box center [442, 29] width 746 height 58
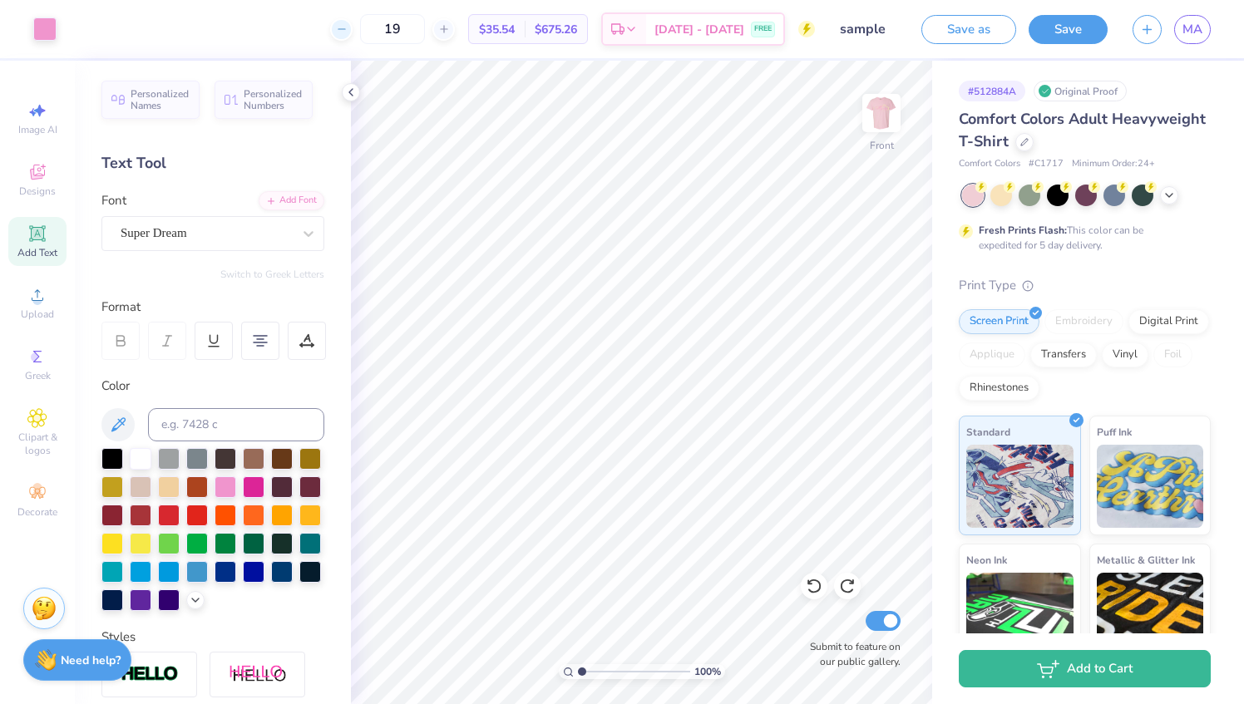
click at [348, 32] on icon at bounding box center [342, 29] width 12 height 12
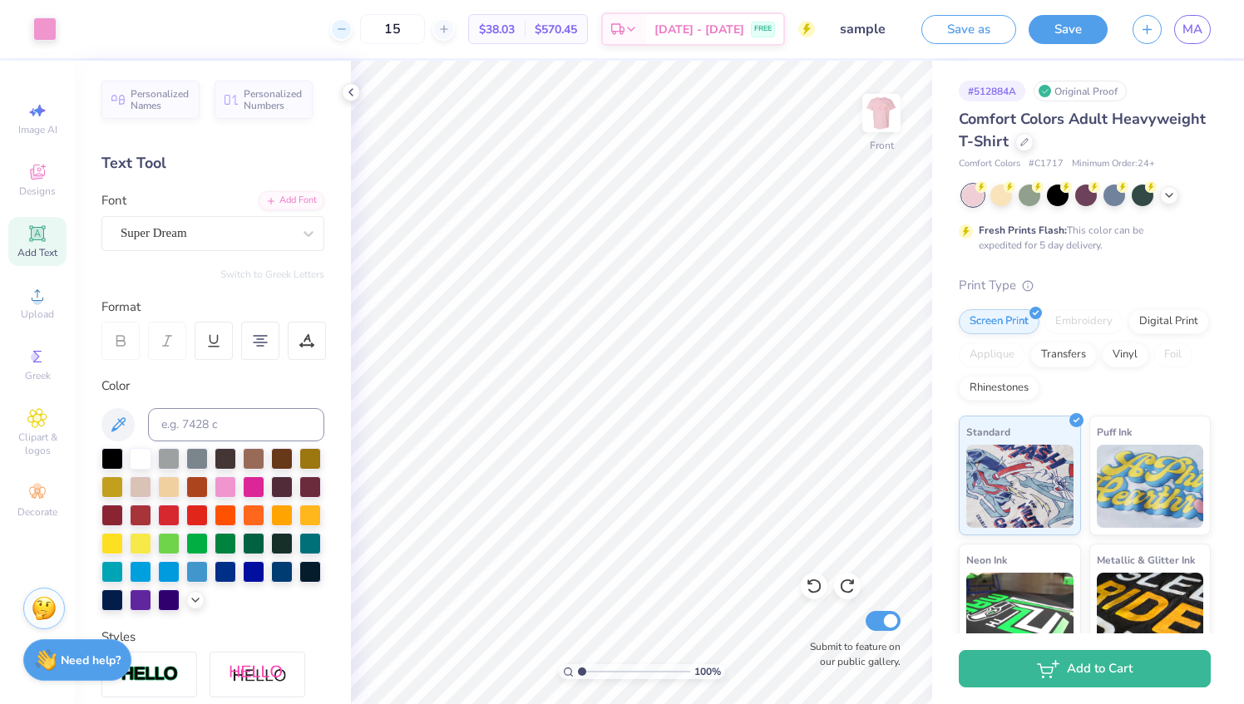
type input "14"
click at [1154, 23] on icon "button" at bounding box center [1147, 27] width 14 height 14
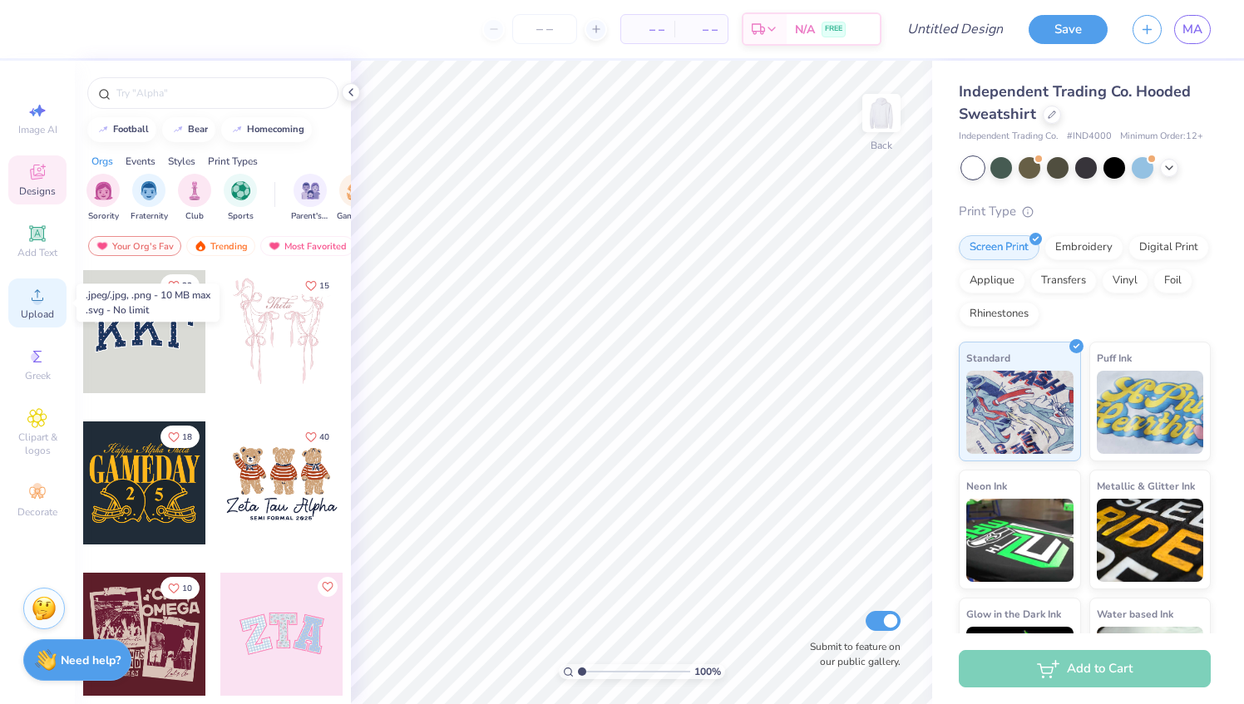
click at [36, 299] on circle at bounding box center [36, 300] width 9 height 9
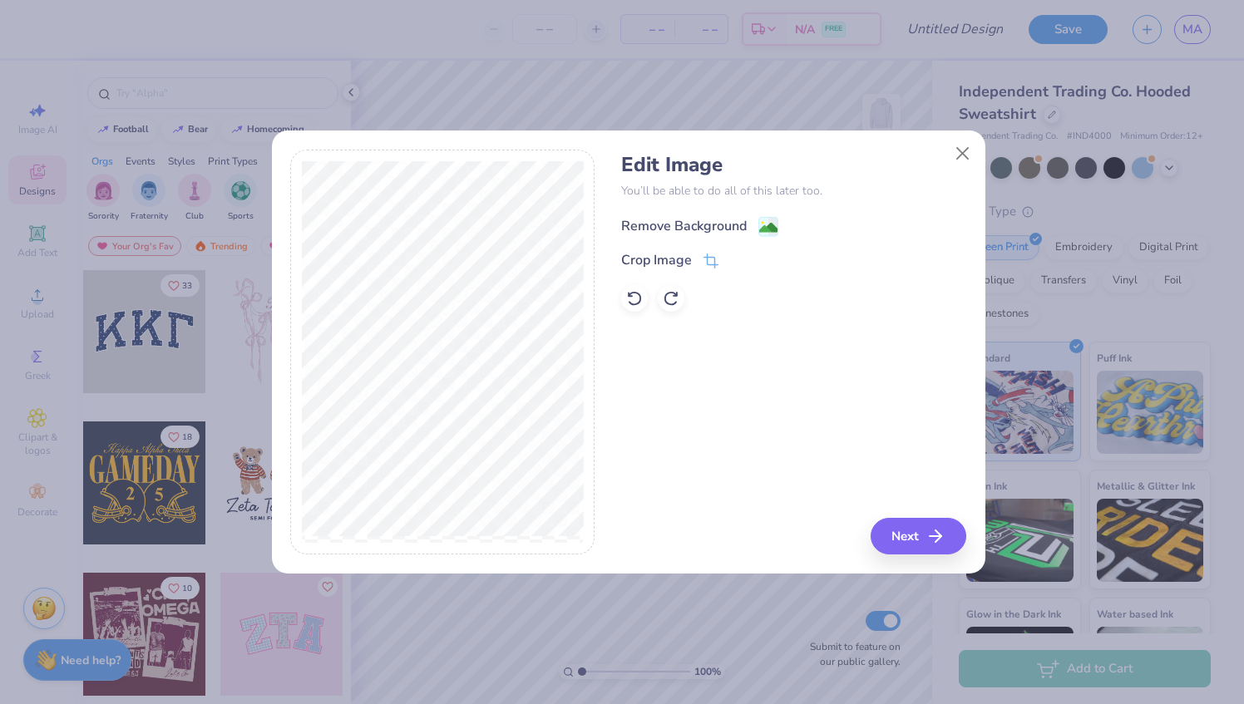
click at [771, 223] on image at bounding box center [768, 228] width 18 height 18
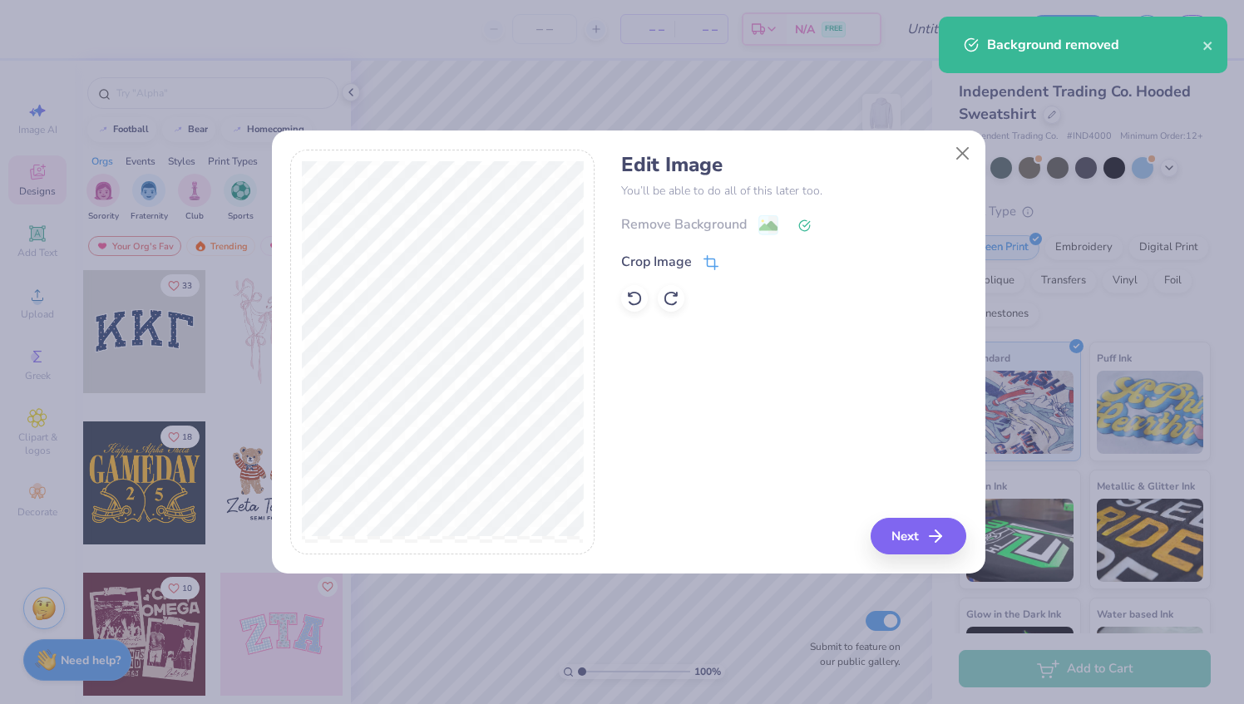
click at [709, 259] on icon at bounding box center [709, 264] width 11 height 11
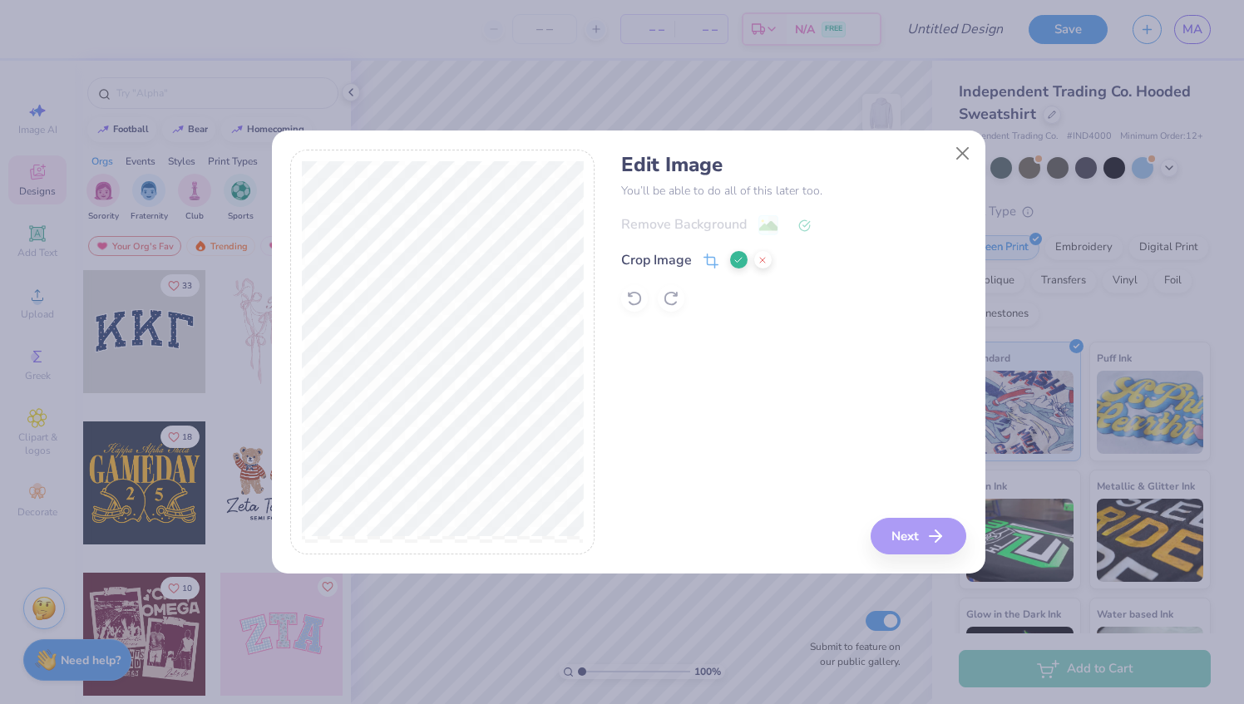
click at [925, 534] on div "Edit Image You’ll be able to do all of this later too. Remove Background Crop I…" at bounding box center [793, 353] width 345 height 406
click at [736, 256] on icon at bounding box center [738, 260] width 10 height 10
click at [910, 532] on button "Next" at bounding box center [921, 536] width 96 height 37
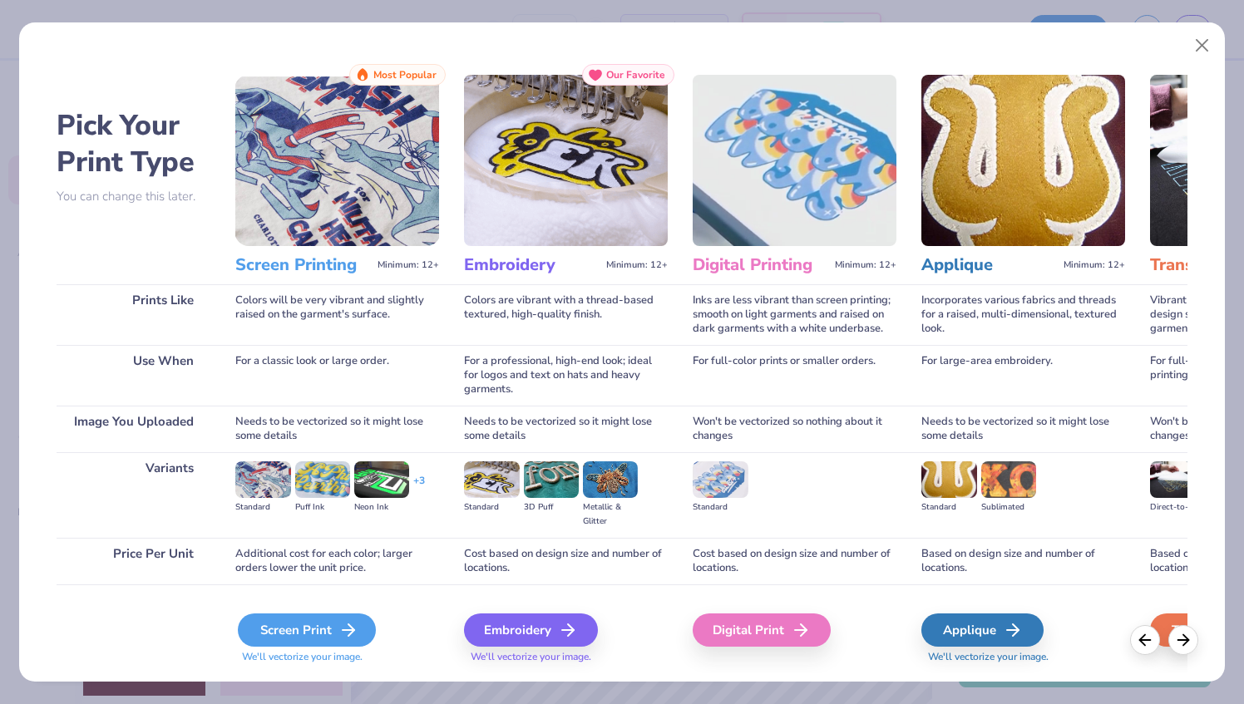
click at [281, 623] on div "Screen Print" at bounding box center [307, 630] width 138 height 33
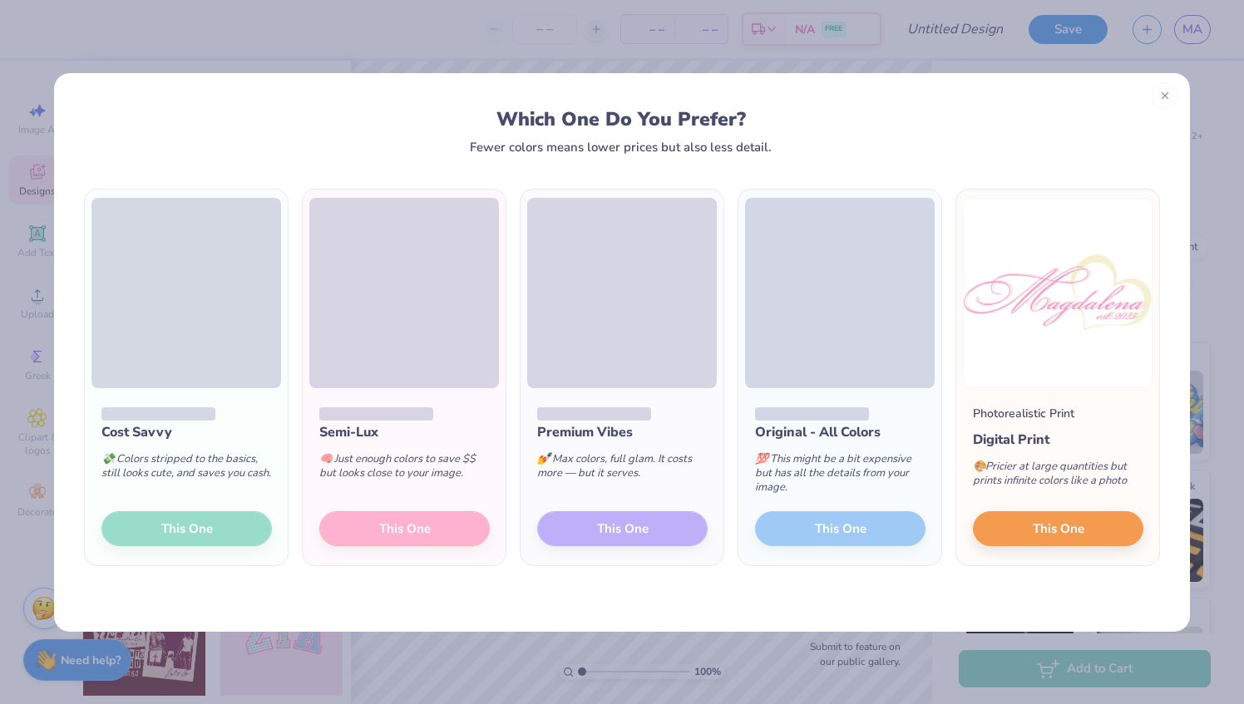
click at [220, 527] on div "Cost Savvy 💸 Colors stripped to the basics, still looks cute, and saves you cas…" at bounding box center [186, 477] width 203 height 178
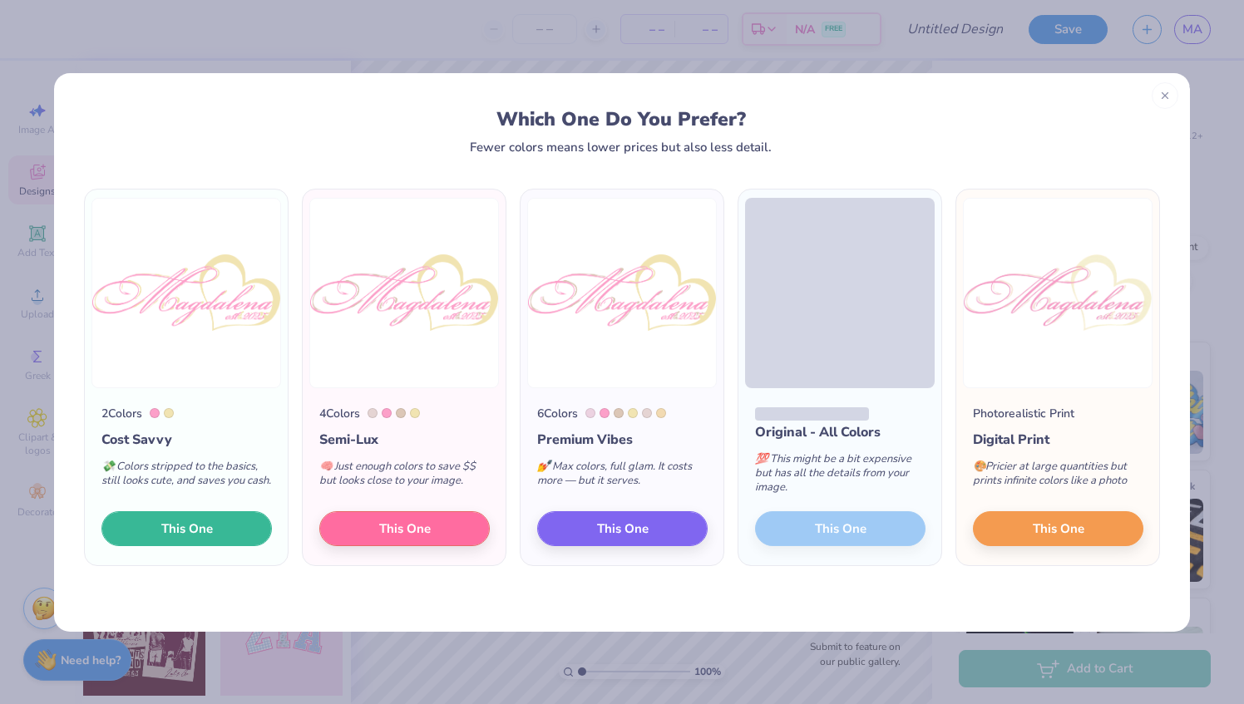
click at [220, 527] on button "This One" at bounding box center [186, 528] width 170 height 35
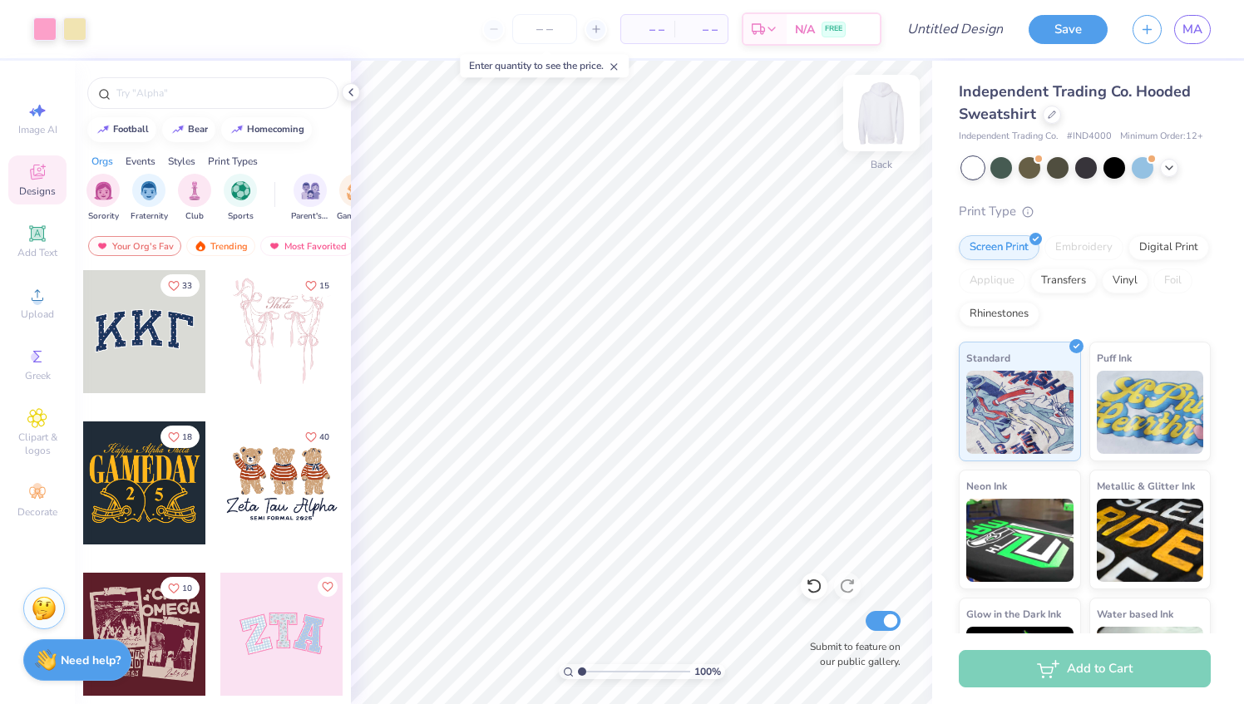
click at [891, 128] on img at bounding box center [881, 113] width 67 height 67
click at [43, 239] on icon at bounding box center [37, 234] width 20 height 20
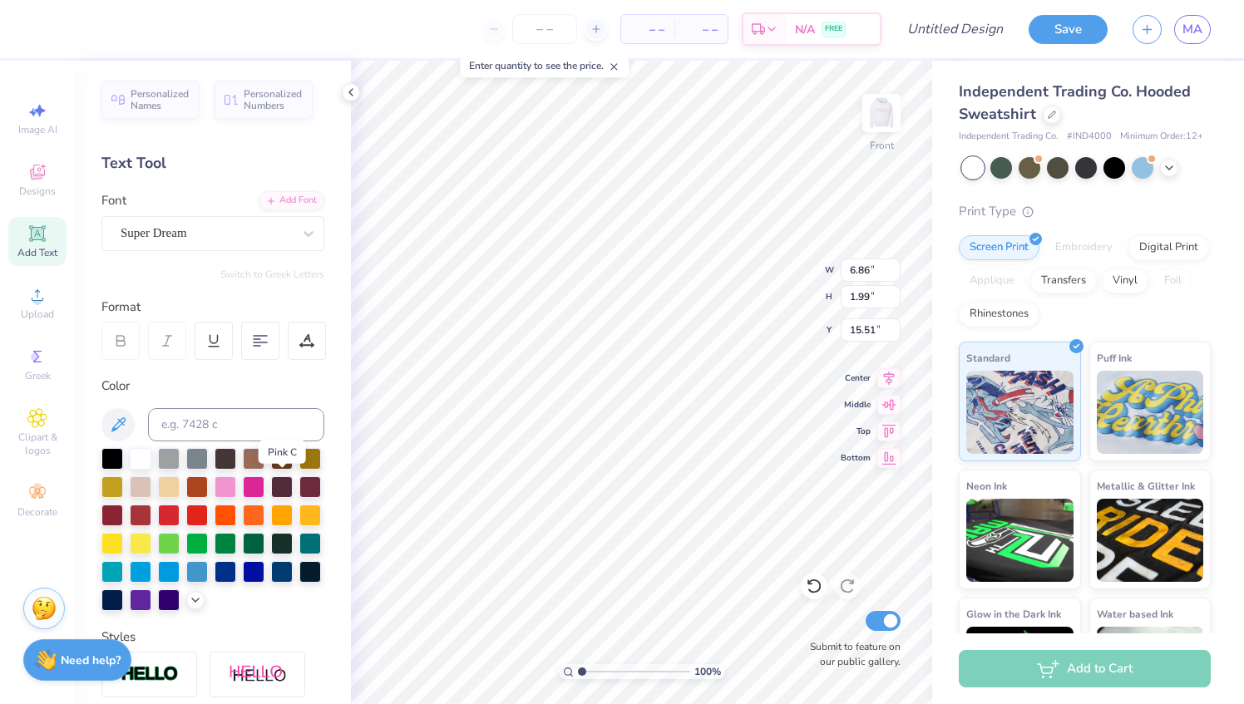
click at [264, 492] on div at bounding box center [254, 487] width 22 height 22
click at [236, 486] on div at bounding box center [226, 486] width 22 height 22
type textarea "T"
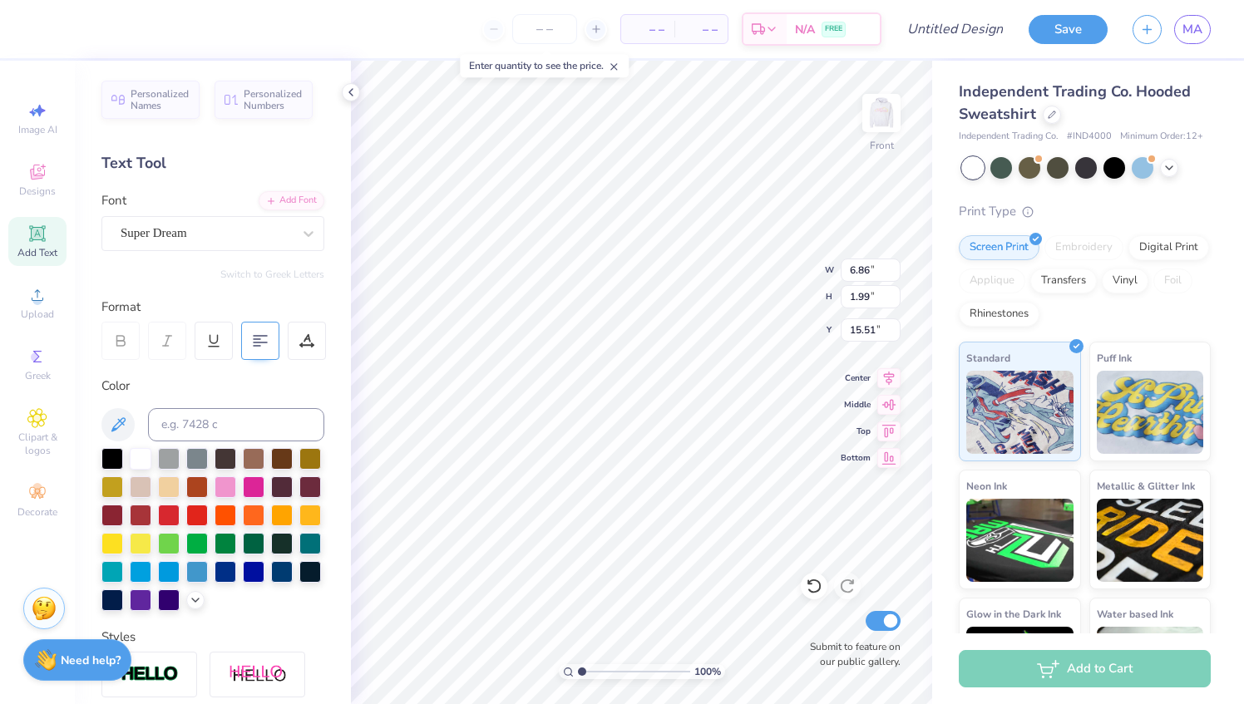
type textarea "Purity Affability Love Mercy"
click at [264, 341] on icon at bounding box center [260, 340] width 15 height 15
click at [555, 32] on input "number" at bounding box center [544, 29] width 65 height 30
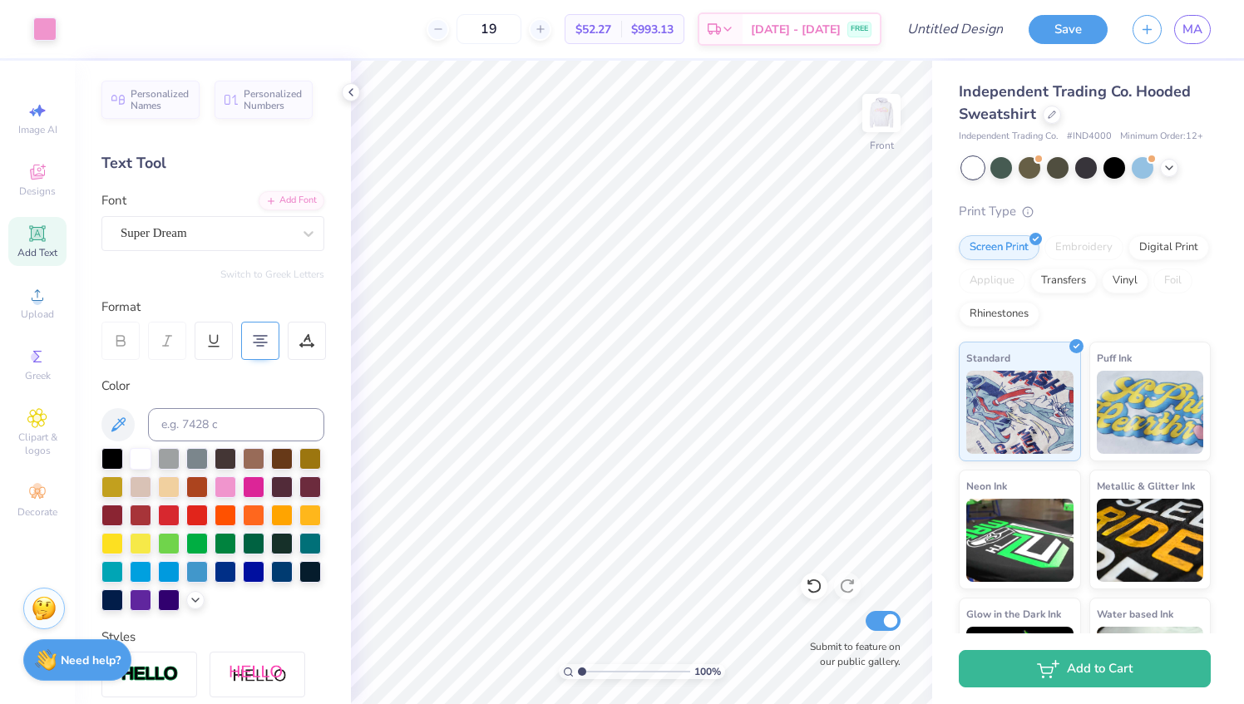
type input "1"
click at [440, 20] on div at bounding box center [428, 29] width 22 height 22
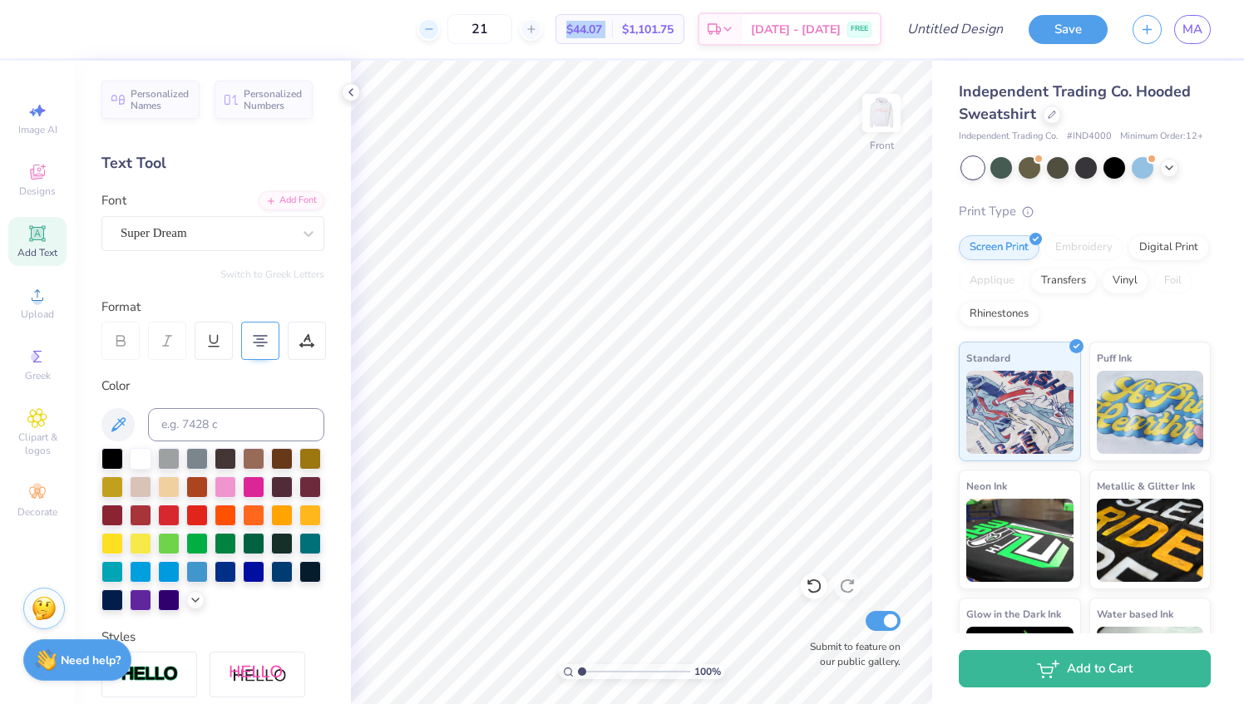
click at [440, 20] on div at bounding box center [428, 29] width 22 height 22
click at [464, 20] on div "20 $47.80 Per Item $956.00 Total Est. Delivery Sep 9 - 12 FREE" at bounding box center [464, 29] width 836 height 58
click at [449, 35] on div at bounding box center [438, 29] width 22 height 22
type input "19"
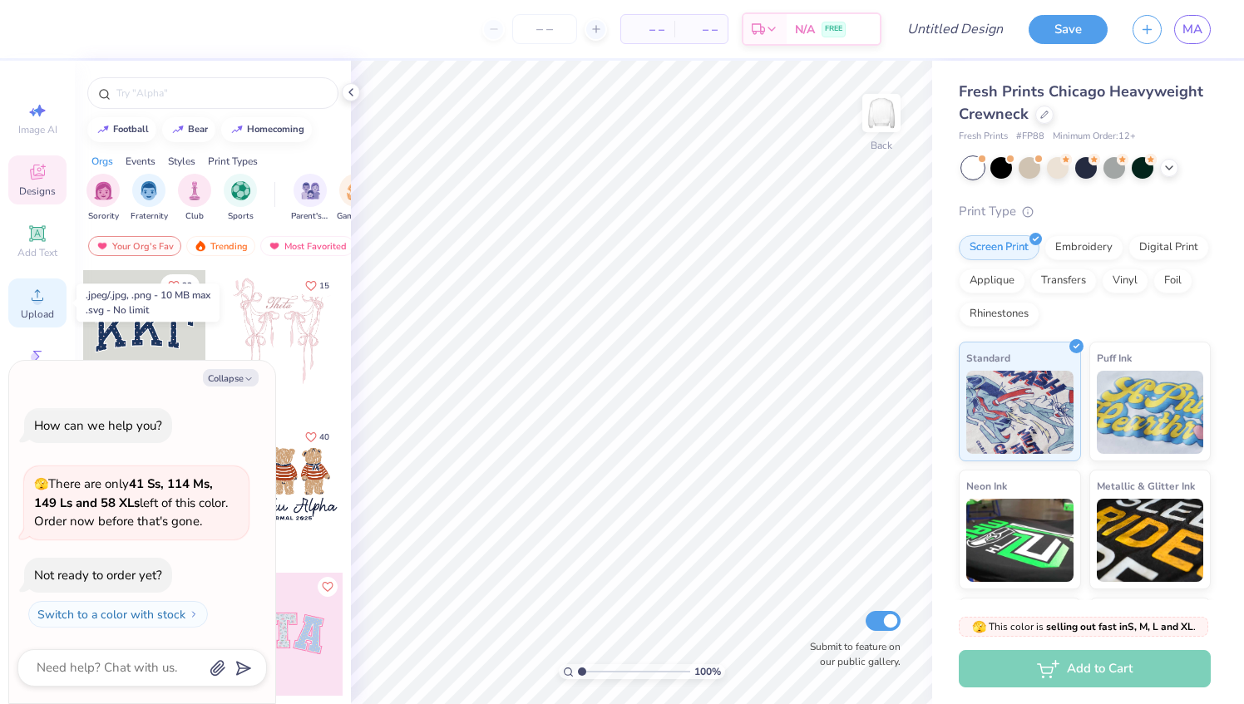
click at [37, 305] on div "Upload" at bounding box center [37, 303] width 58 height 49
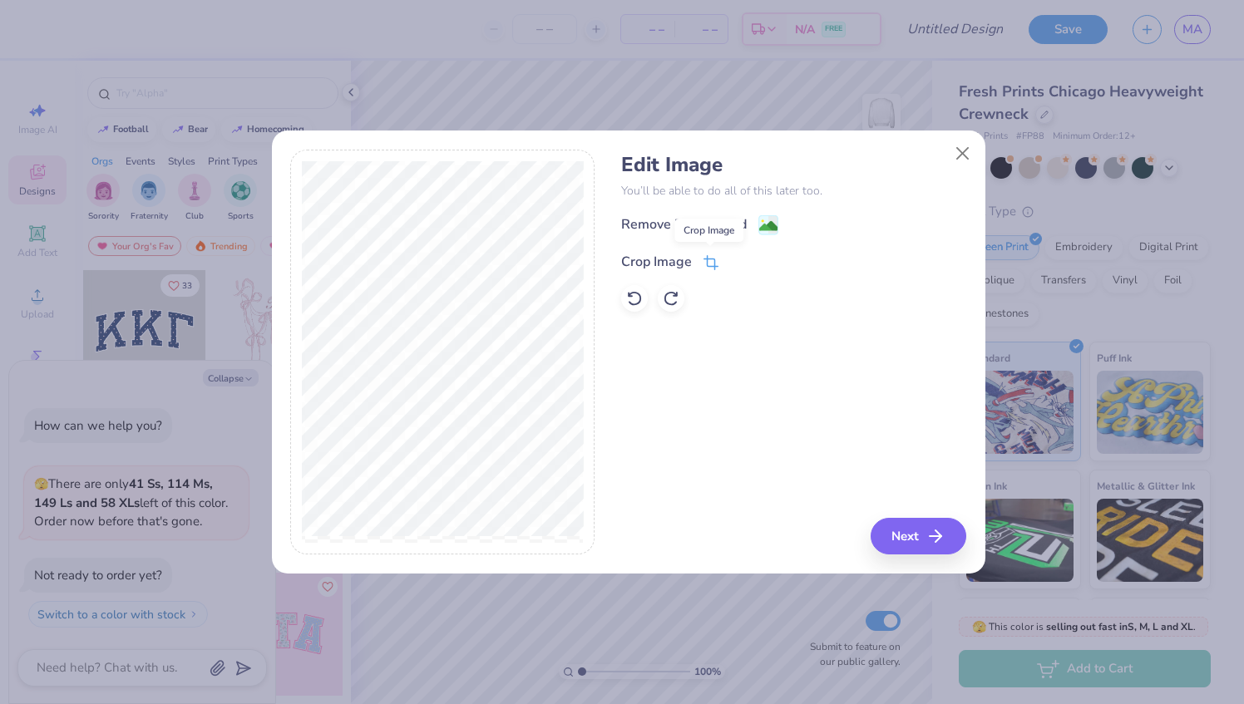
click at [712, 261] on icon at bounding box center [711, 262] width 15 height 15
click at [744, 263] on button at bounding box center [738, 259] width 17 height 17
click at [773, 220] on image at bounding box center [768, 228] width 18 height 18
click at [901, 552] on button "Next" at bounding box center [921, 536] width 96 height 37
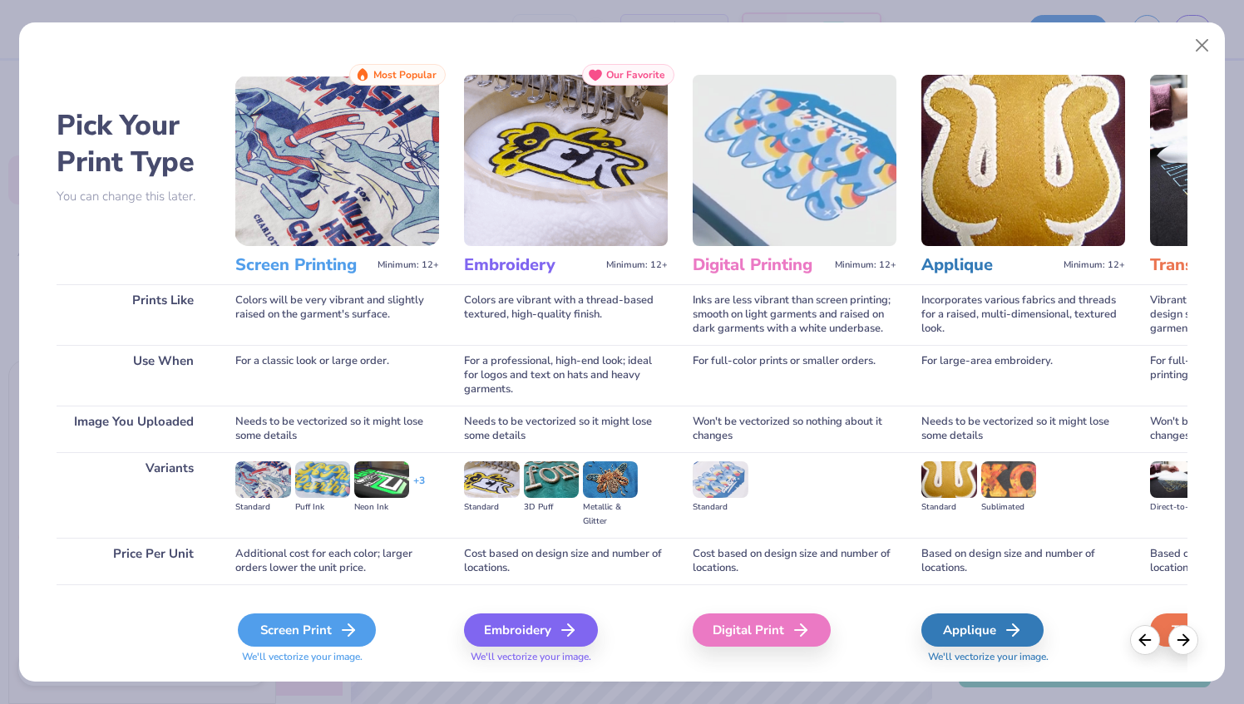
click at [340, 619] on div "Screen Print" at bounding box center [307, 630] width 138 height 33
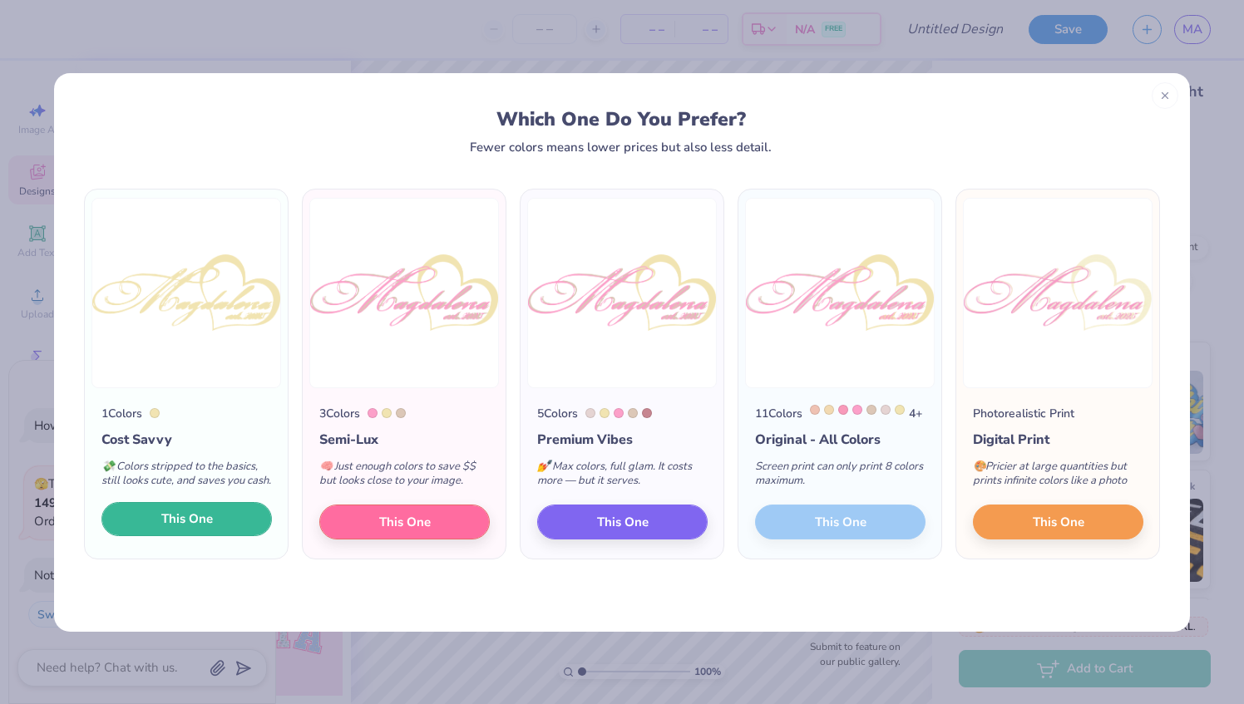
click at [203, 529] on span "This One" at bounding box center [187, 519] width 52 height 19
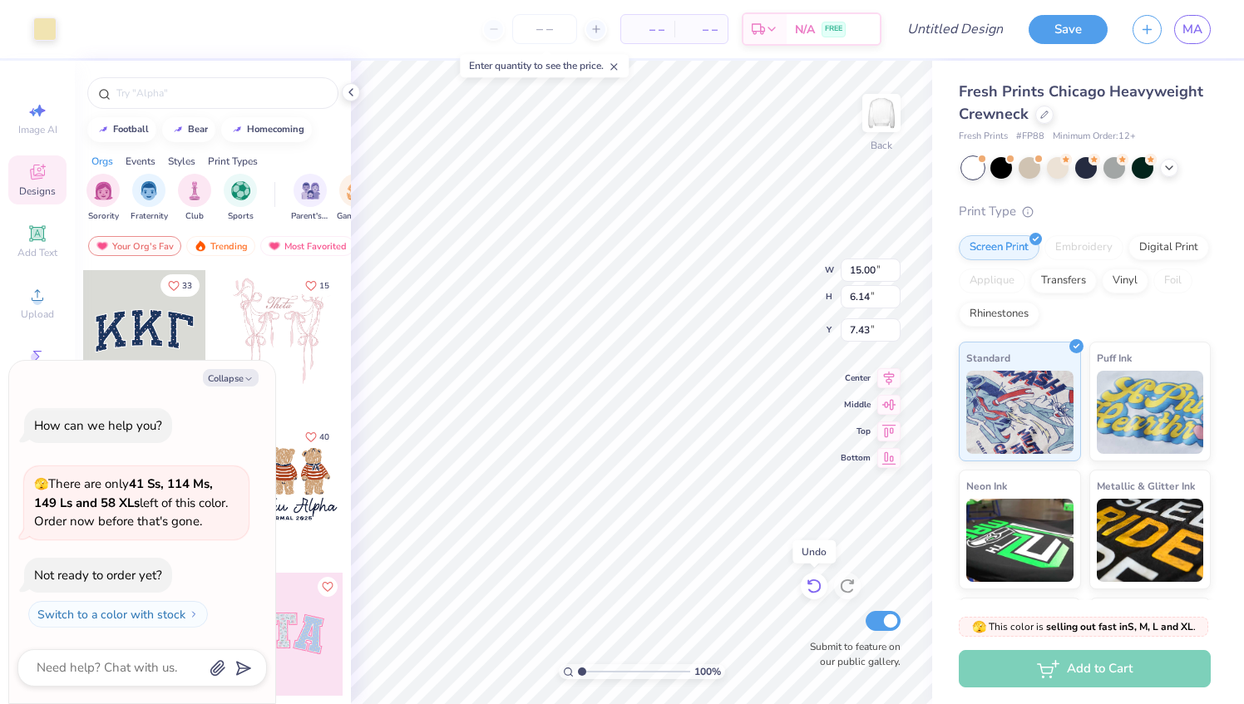
click at [810, 584] on icon at bounding box center [814, 586] width 17 height 17
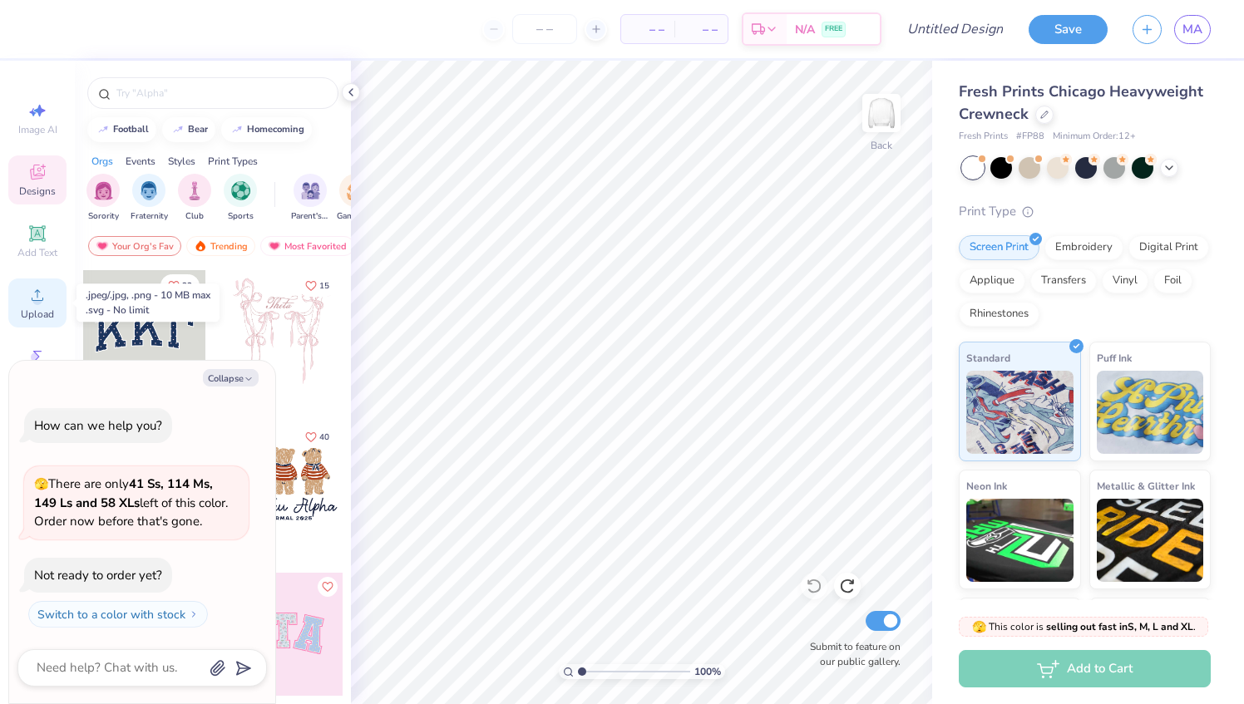
click at [32, 303] on icon at bounding box center [37, 295] width 20 height 20
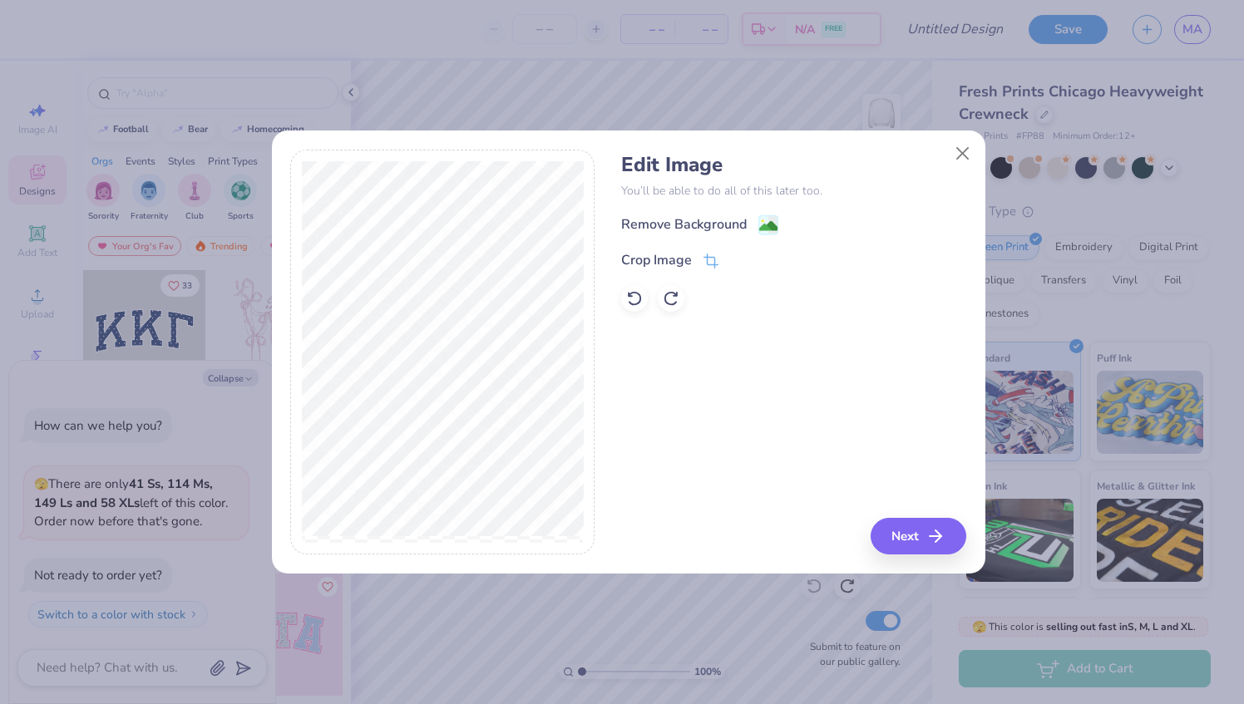
click at [718, 265] on div "Crop Image" at bounding box center [793, 260] width 345 height 20
click at [715, 262] on icon at bounding box center [711, 262] width 15 height 15
click at [738, 268] on button at bounding box center [738, 259] width 17 height 17
click at [753, 229] on div "Remove Background" at bounding box center [699, 226] width 157 height 21
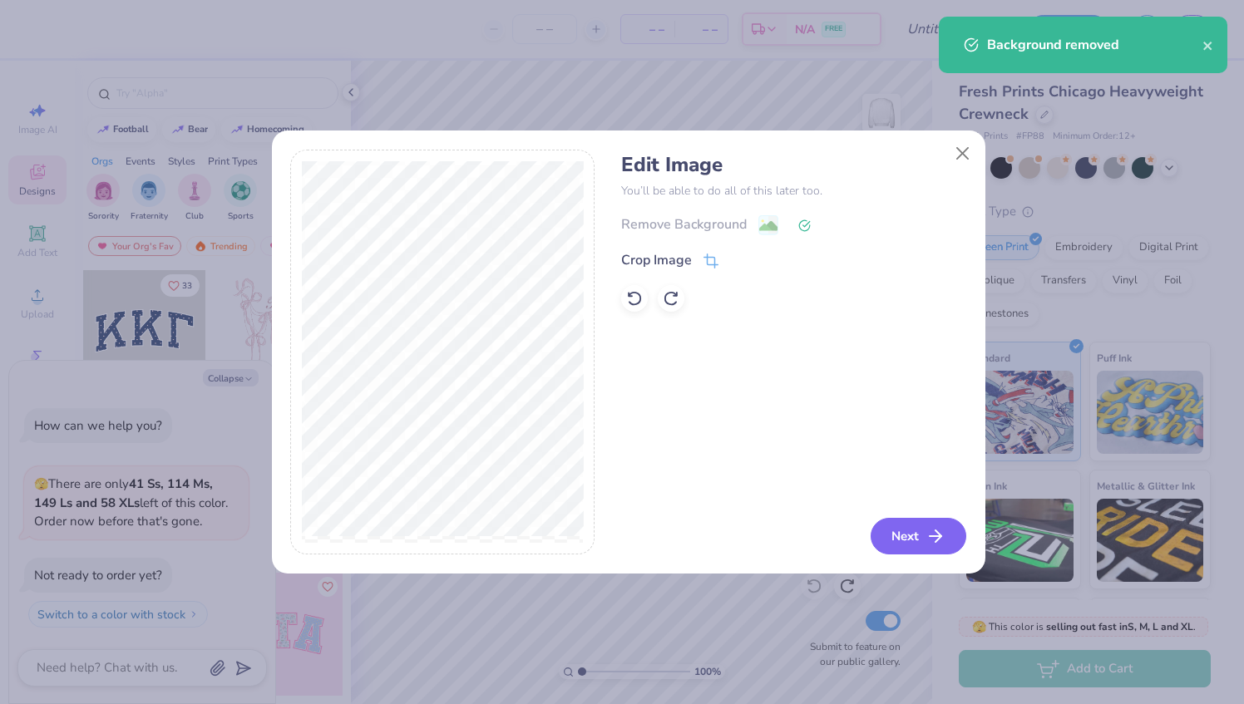
click at [919, 530] on button "Next" at bounding box center [919, 536] width 96 height 37
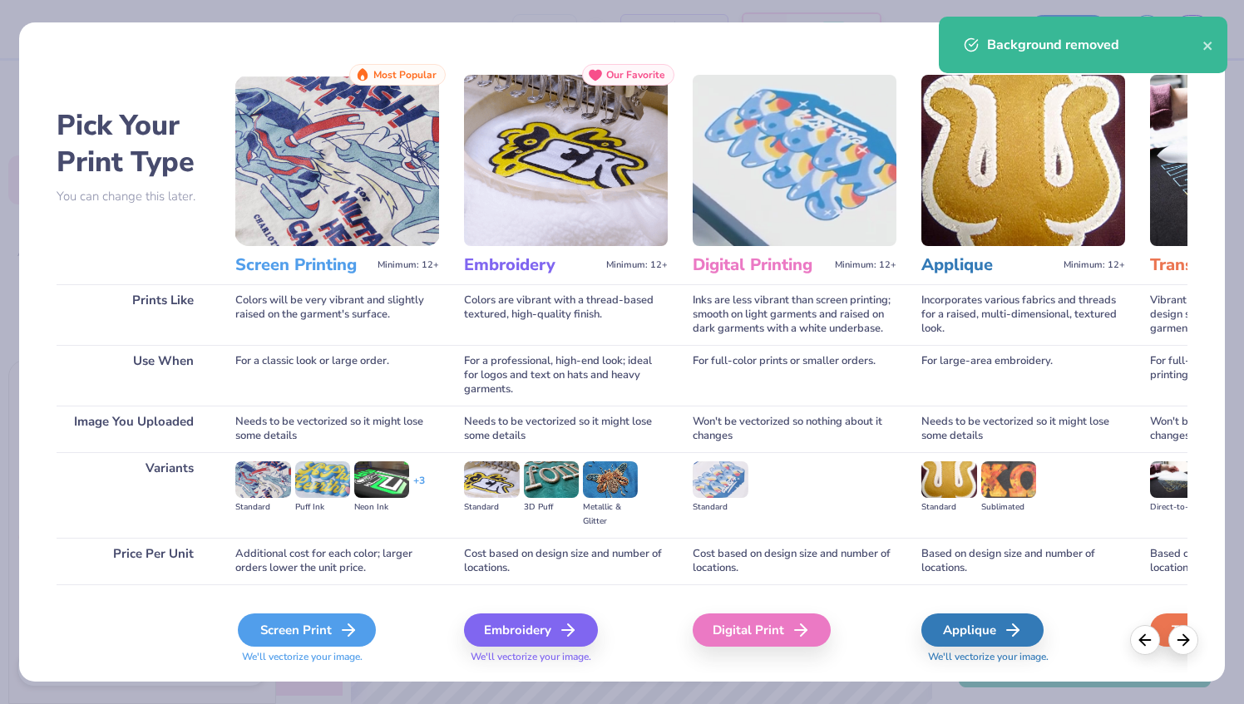
click at [325, 630] on div "Screen Print" at bounding box center [307, 630] width 138 height 33
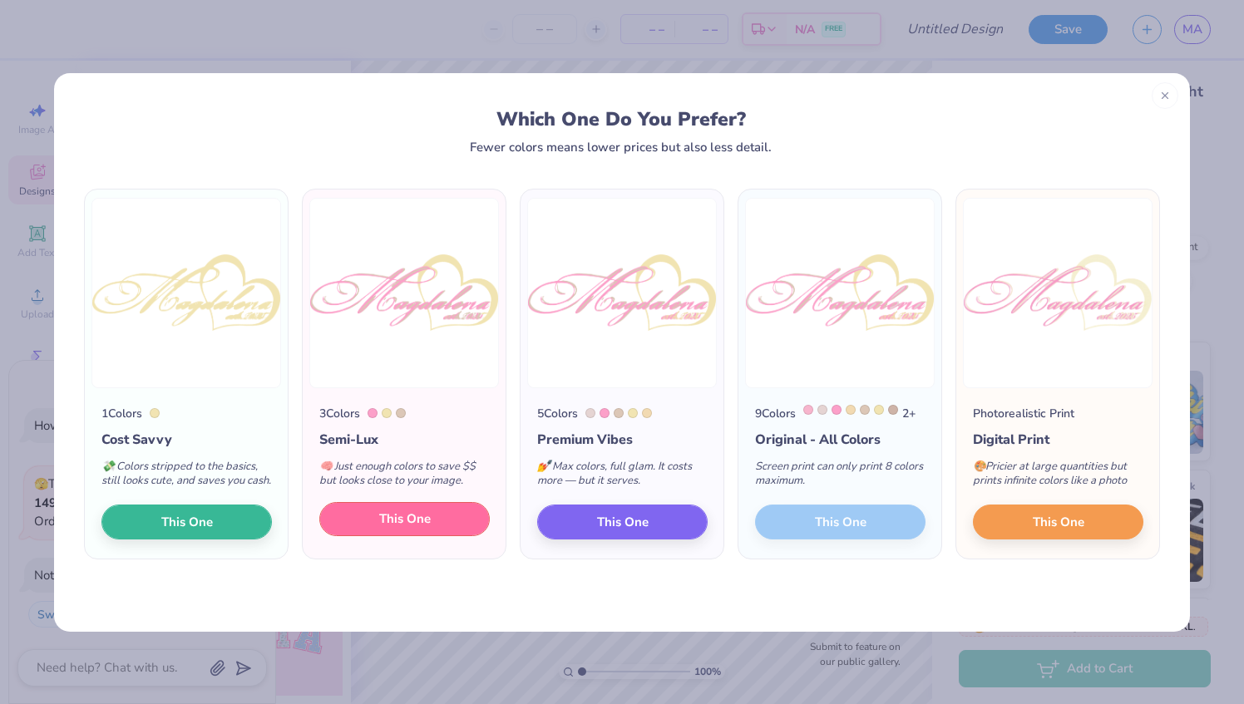
click at [438, 526] on button "This One" at bounding box center [404, 519] width 170 height 35
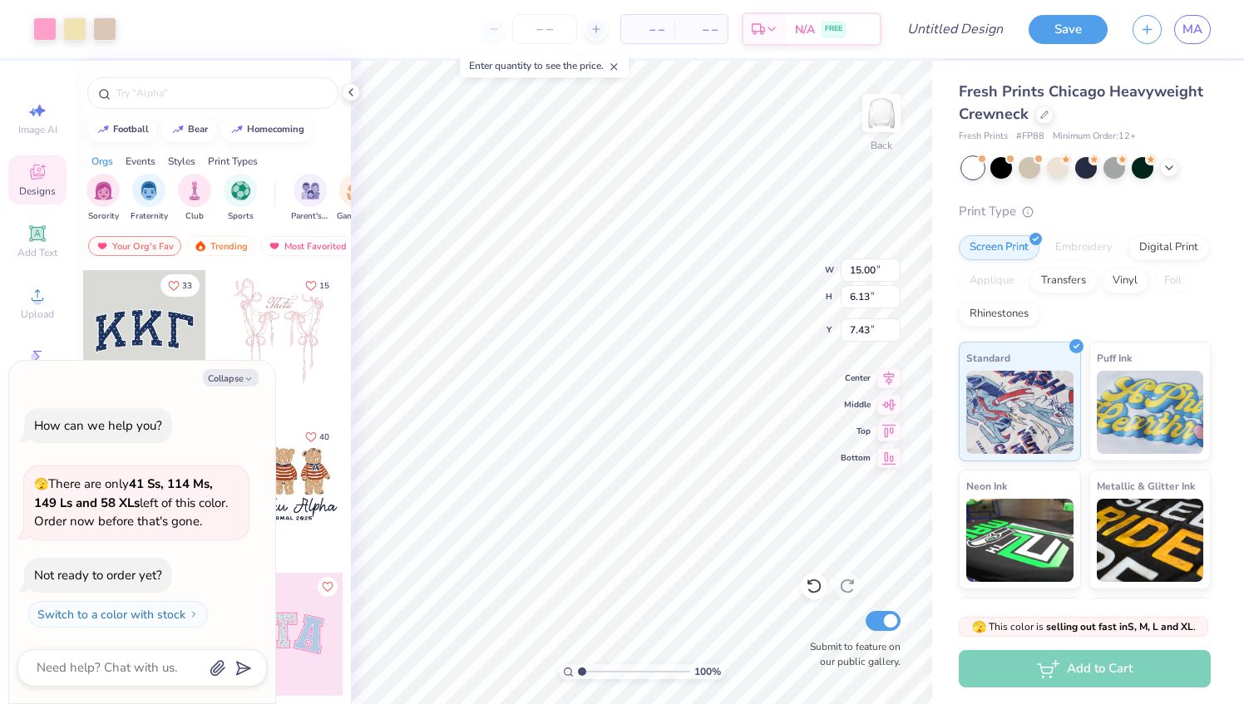
type textarea "x"
click at [558, 29] on input "number" at bounding box center [544, 29] width 65 height 30
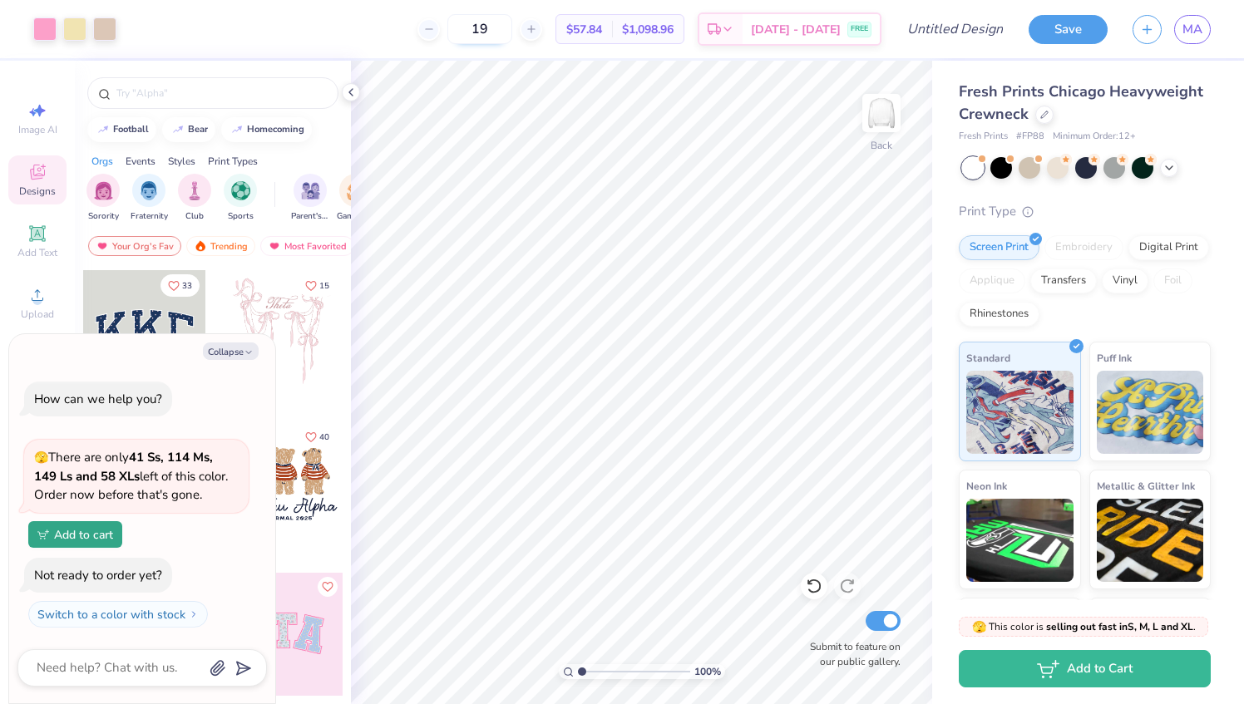
type input "19"
click at [811, 585] on icon at bounding box center [814, 586] width 17 height 17
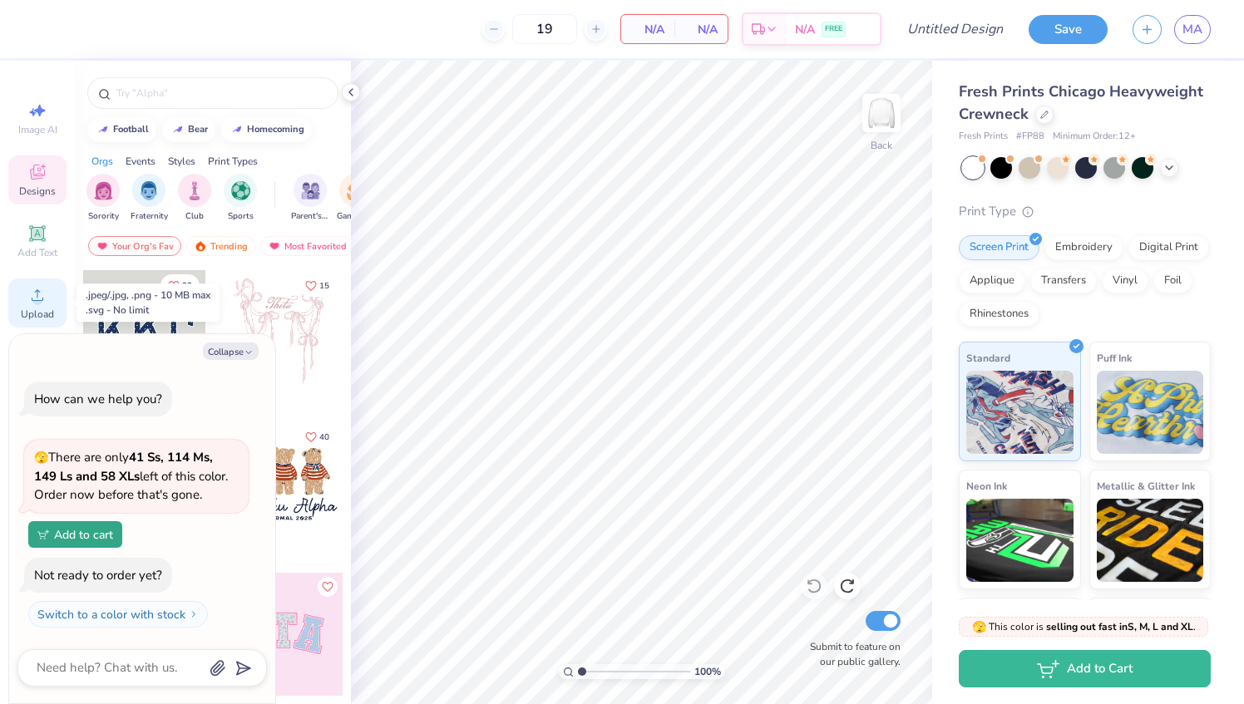
click at [43, 289] on icon at bounding box center [37, 295] width 20 height 20
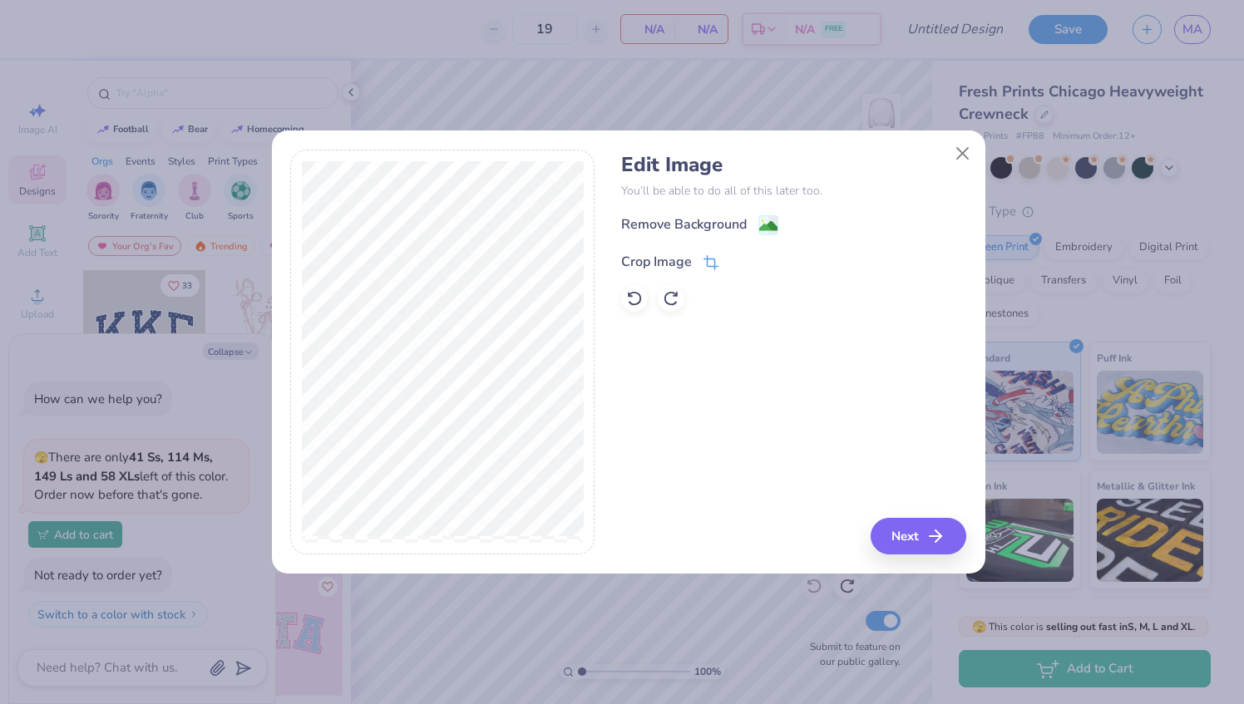
click at [699, 254] on div "Crop Image" at bounding box center [669, 262] width 97 height 20
click at [735, 259] on icon at bounding box center [738, 260] width 10 height 10
click at [753, 225] on div "Remove Background" at bounding box center [699, 226] width 157 height 21
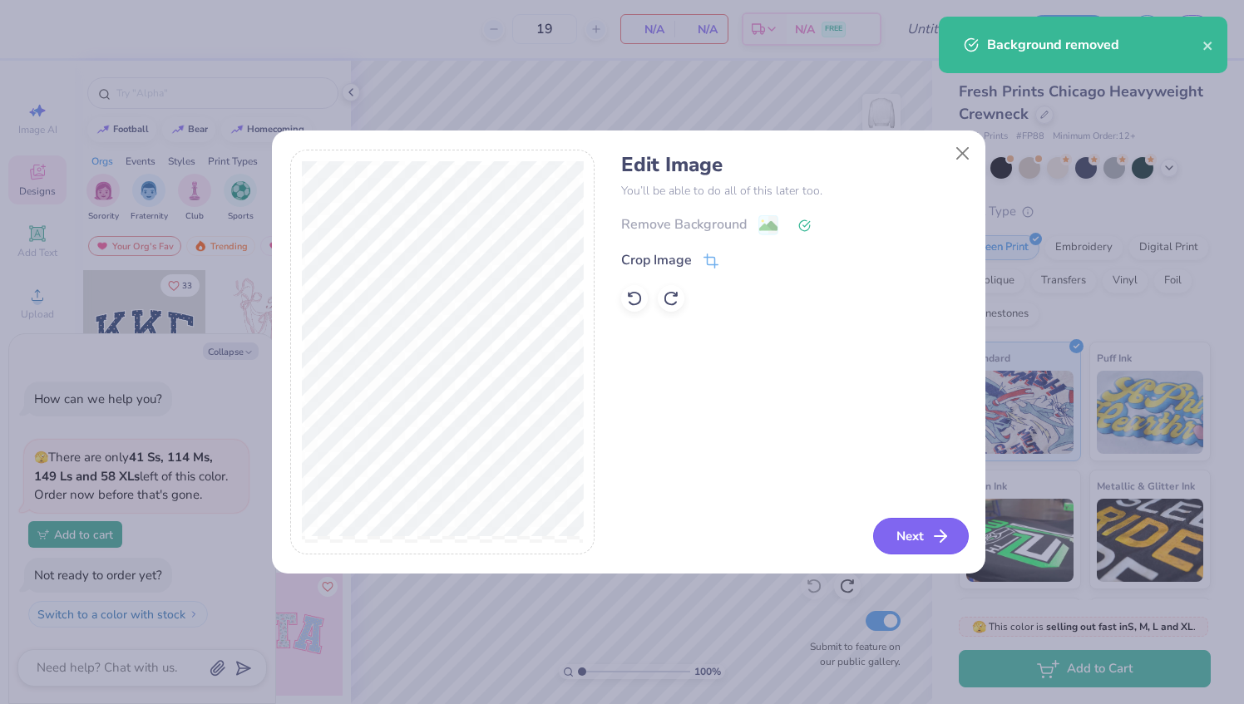
click at [943, 526] on button "Next" at bounding box center [921, 536] width 96 height 37
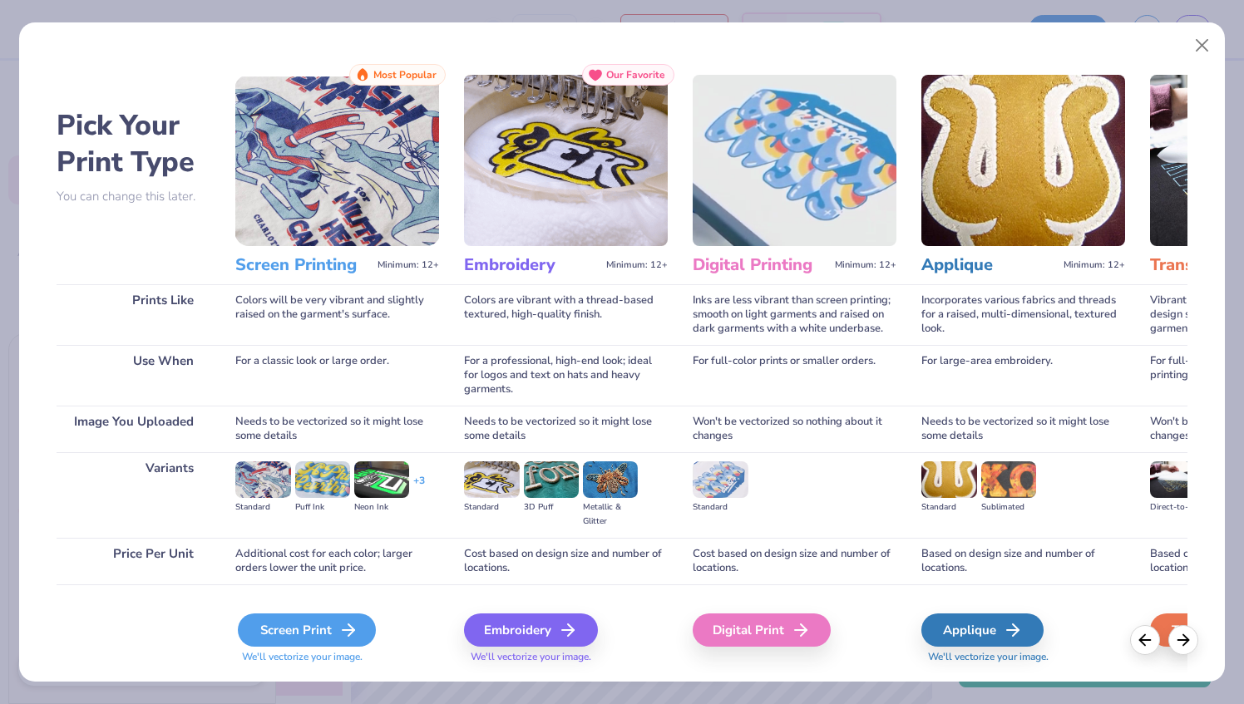
click at [341, 627] on icon at bounding box center [348, 630] width 20 height 20
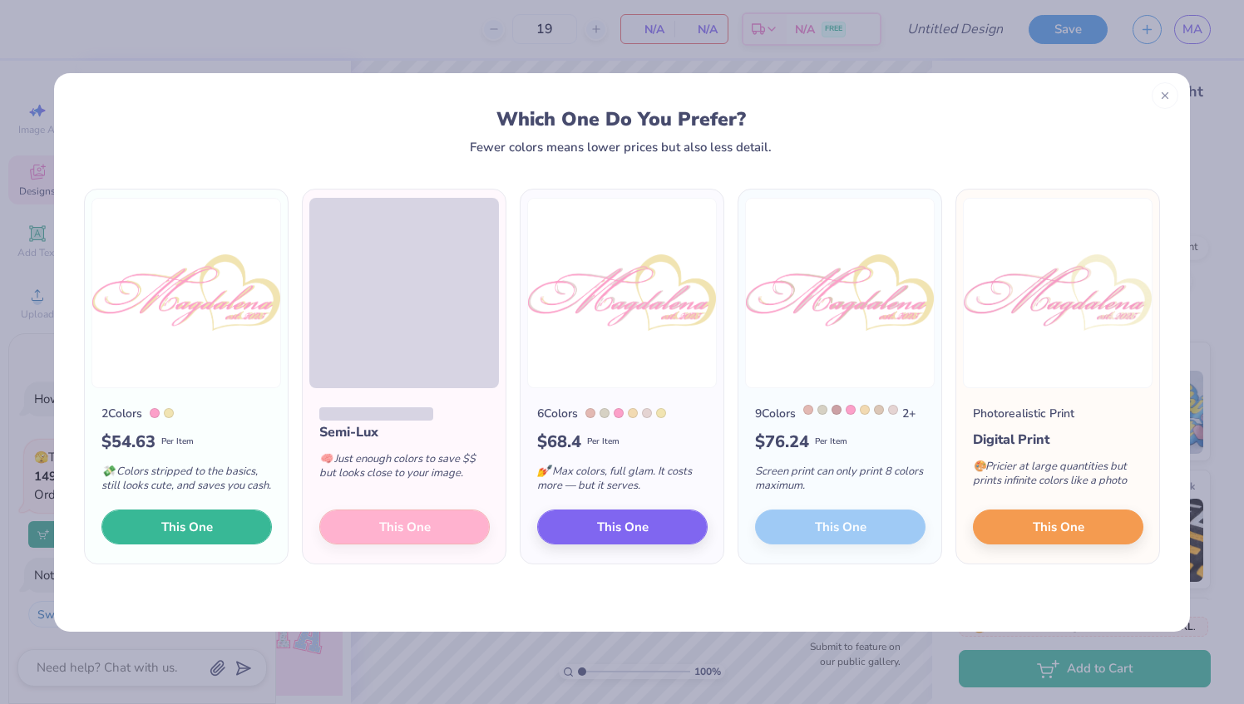
click at [220, 531] on button "This One" at bounding box center [186, 527] width 170 height 35
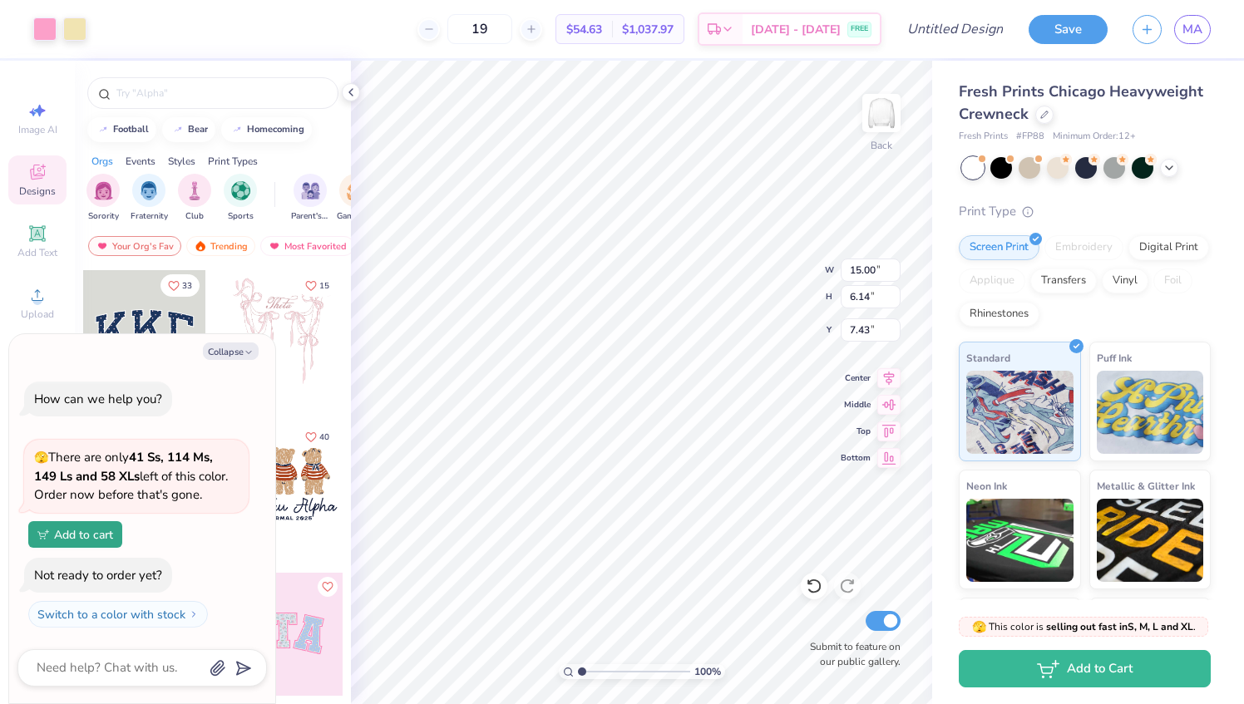
type textarea "x"
type input "4.36"
type textarea "x"
click at [512, 29] on input "19" at bounding box center [479, 29] width 65 height 30
type input "1"
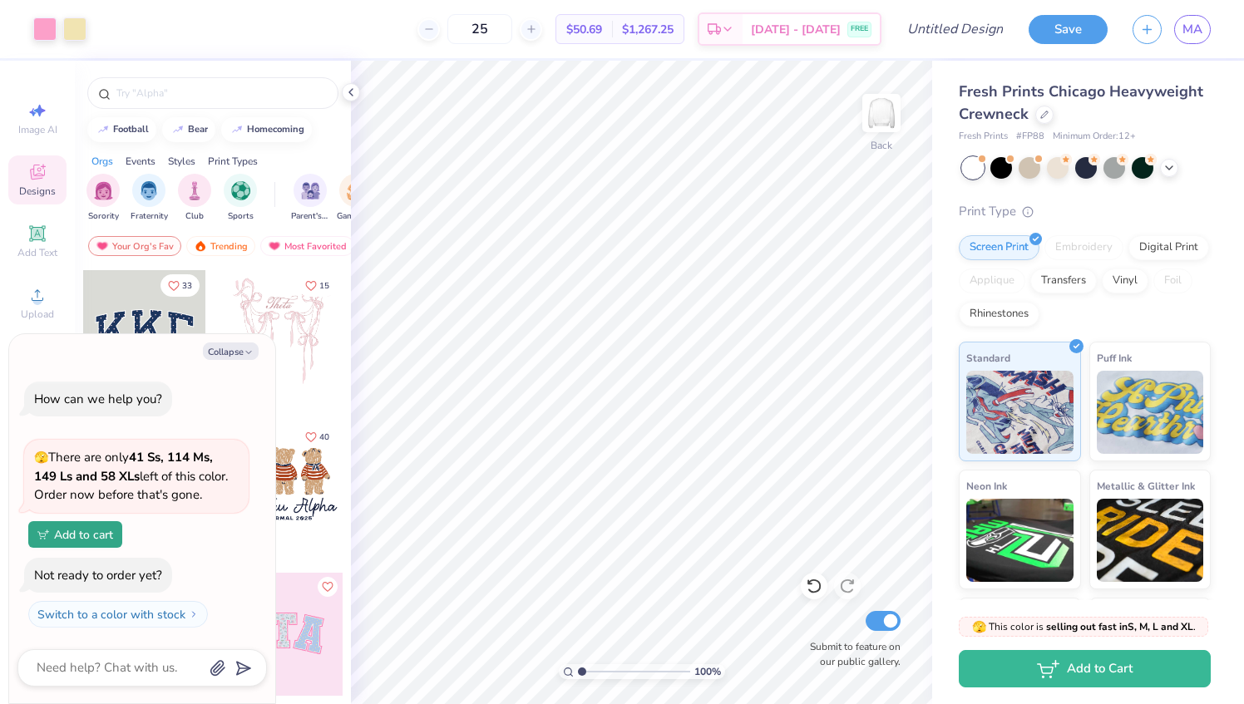
type input "25"
click at [891, 141] on img at bounding box center [881, 113] width 67 height 67
click at [47, 236] on icon at bounding box center [37, 234] width 20 height 20
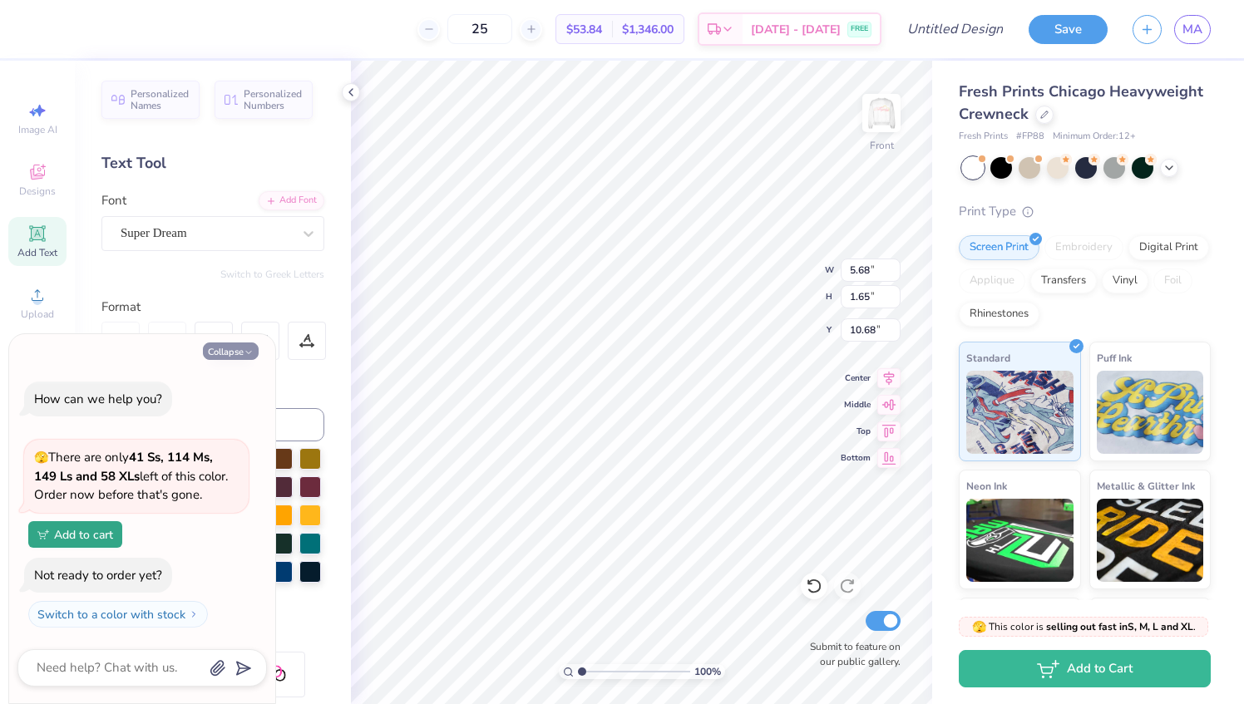
click at [244, 350] on icon "button" at bounding box center [249, 353] width 10 height 10
type textarea "x"
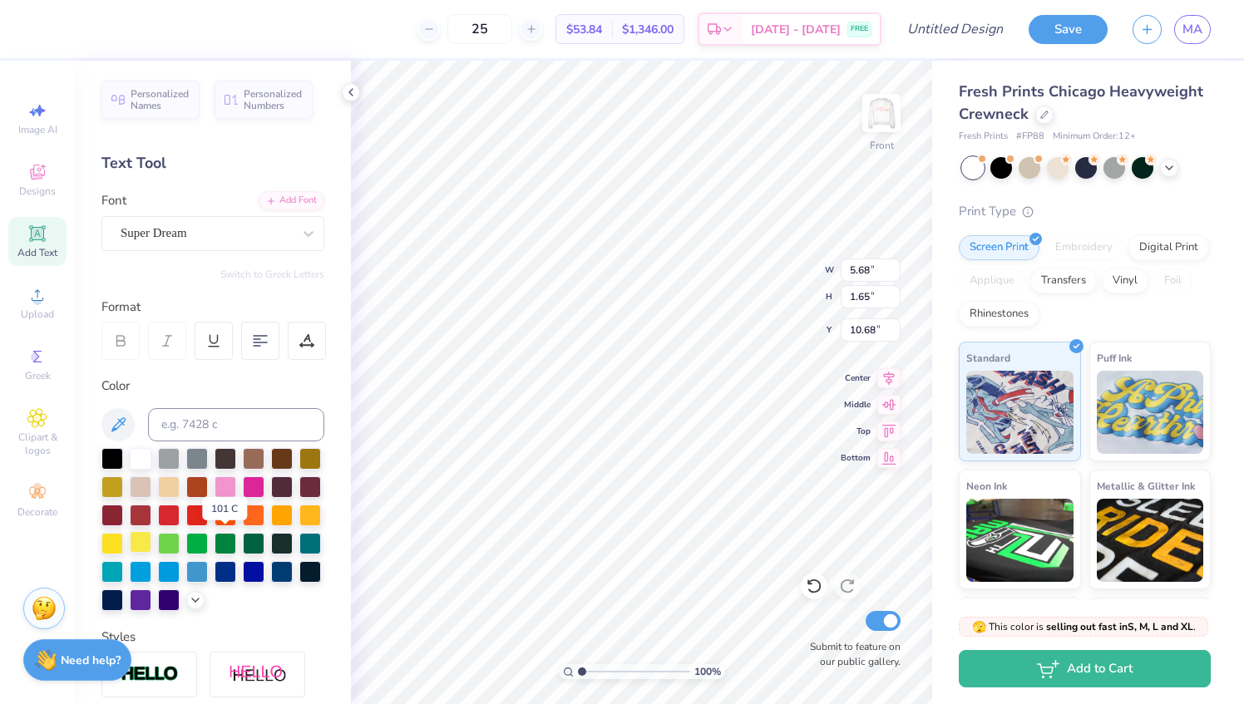
click at [151, 542] on div at bounding box center [141, 542] width 22 height 22
click at [123, 546] on div at bounding box center [112, 542] width 22 height 22
click at [151, 539] on div at bounding box center [141, 542] width 22 height 22
type textarea "T"
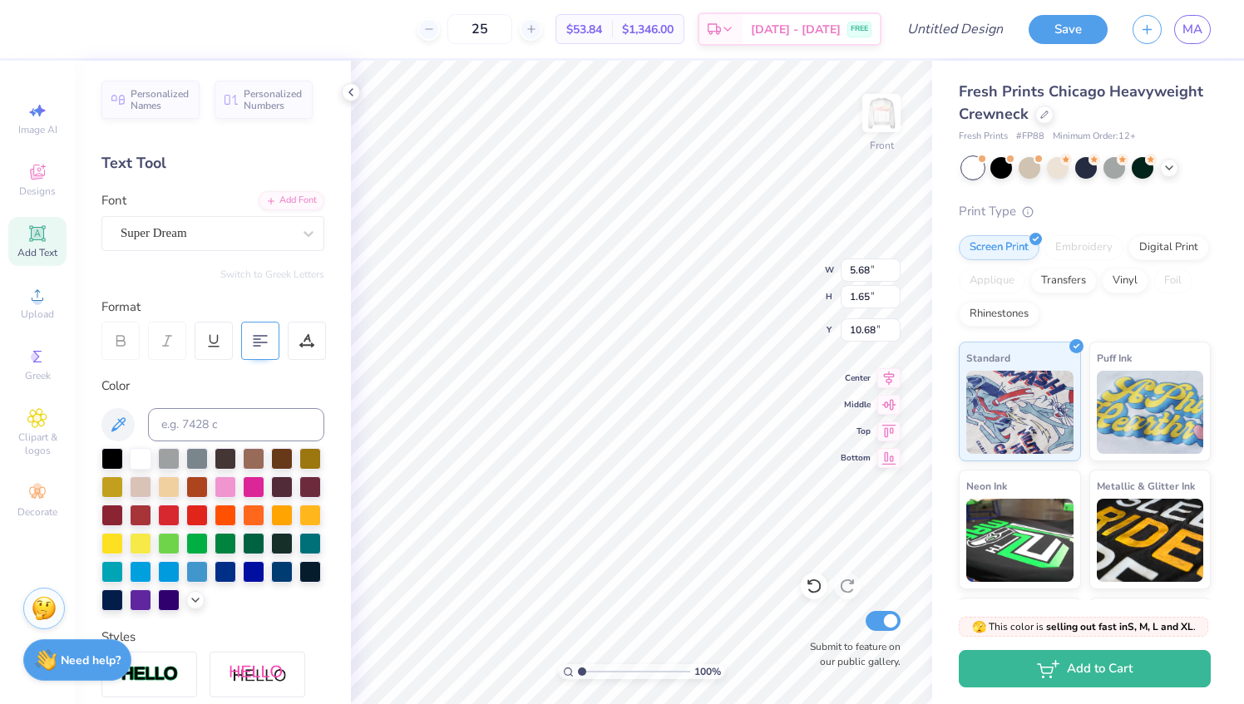
type textarea "Purity Affability Love Mercy"
click at [255, 349] on div at bounding box center [260, 341] width 38 height 38
click at [512, 32] on input "25" at bounding box center [479, 29] width 65 height 30
type input "2"
type input "19"
